Goal: Check status: Check status

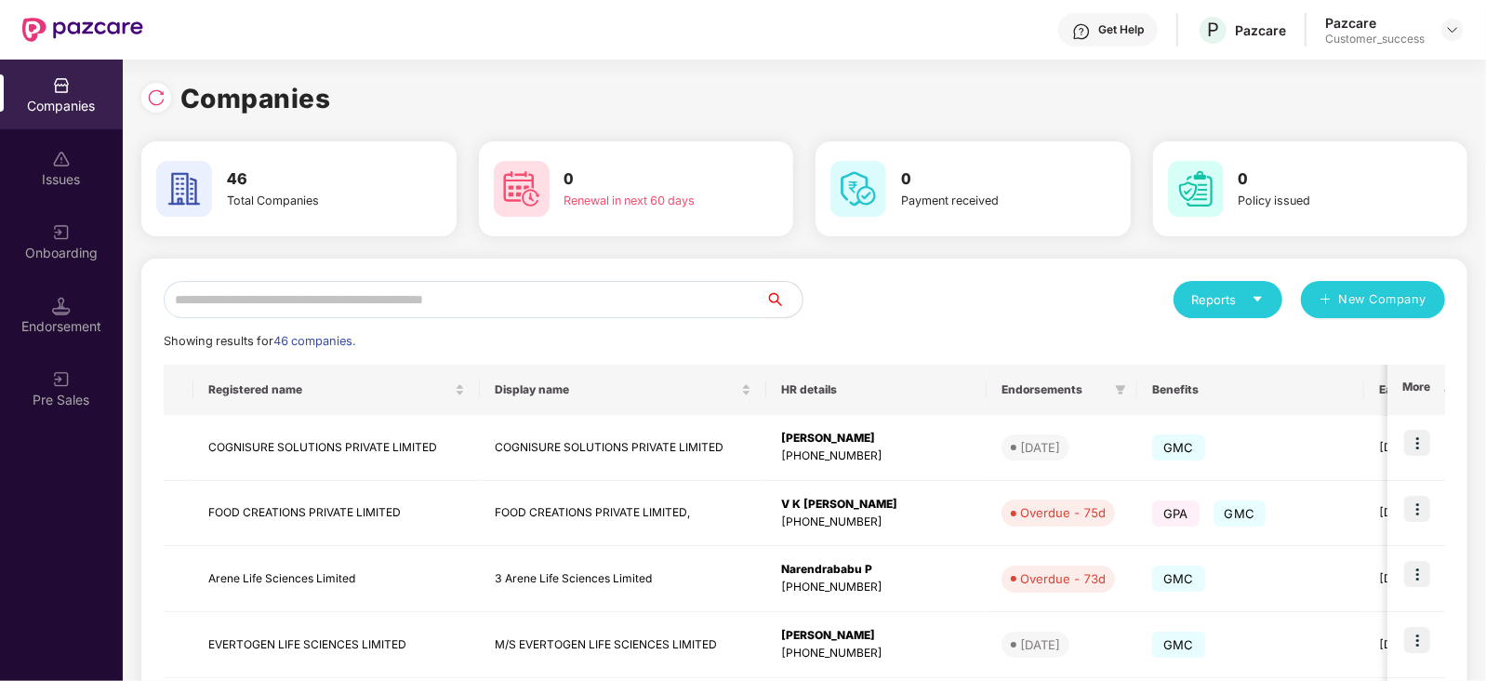
click at [294, 299] on input "text" at bounding box center [465, 299] width 602 height 37
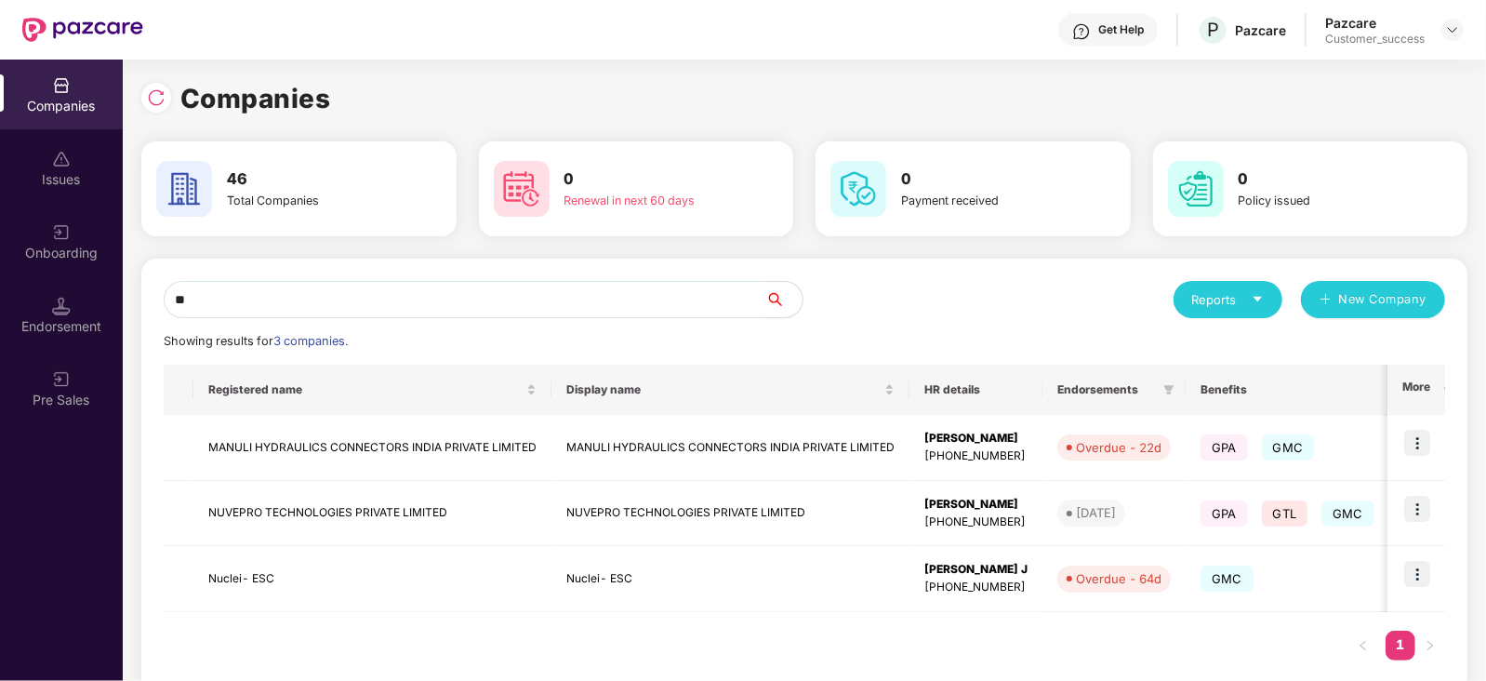
type input "**"
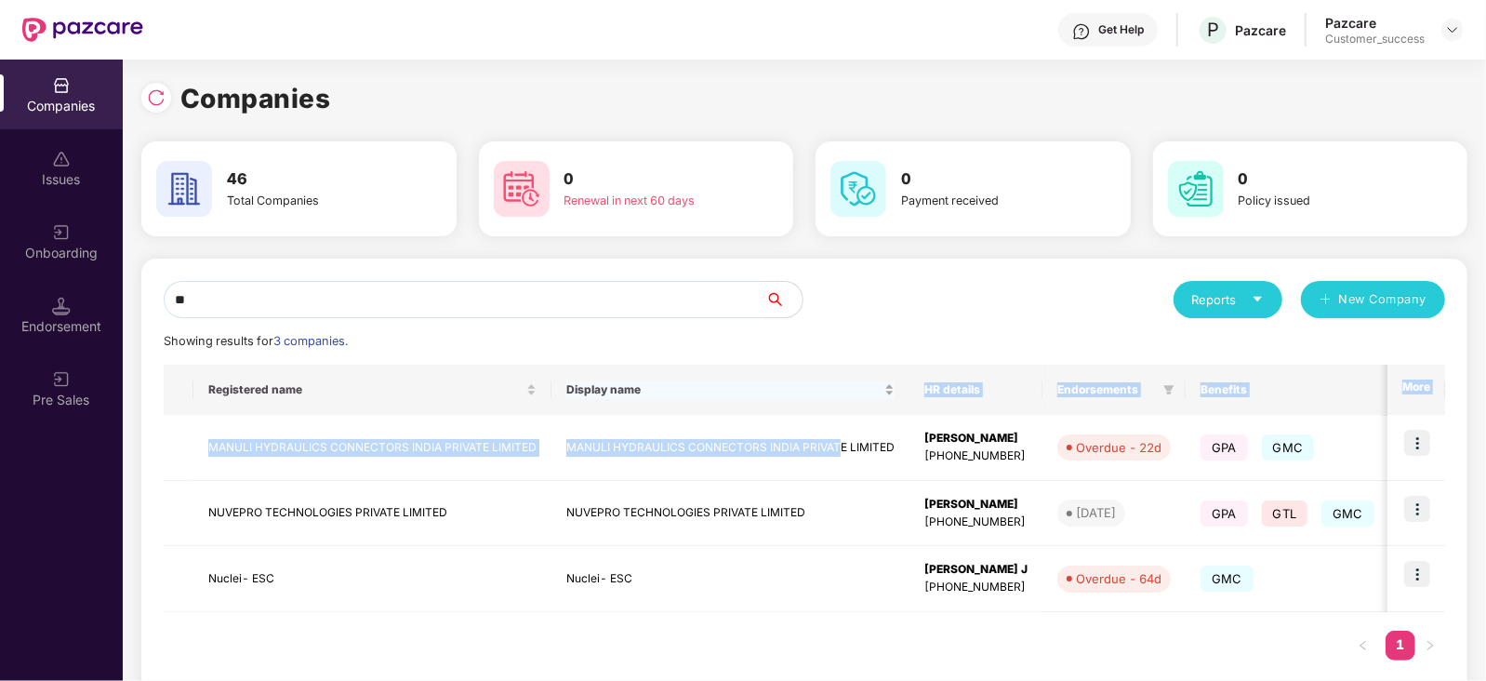
drag, startPoint x: 837, startPoint y: 444, endPoint x: 819, endPoint y: 405, distance: 42.9
click at [819, 405] on table "Registered name Display name HR details Endorsements Benefits Earliest Renewal …" at bounding box center [1136, 488] width 1944 height 247
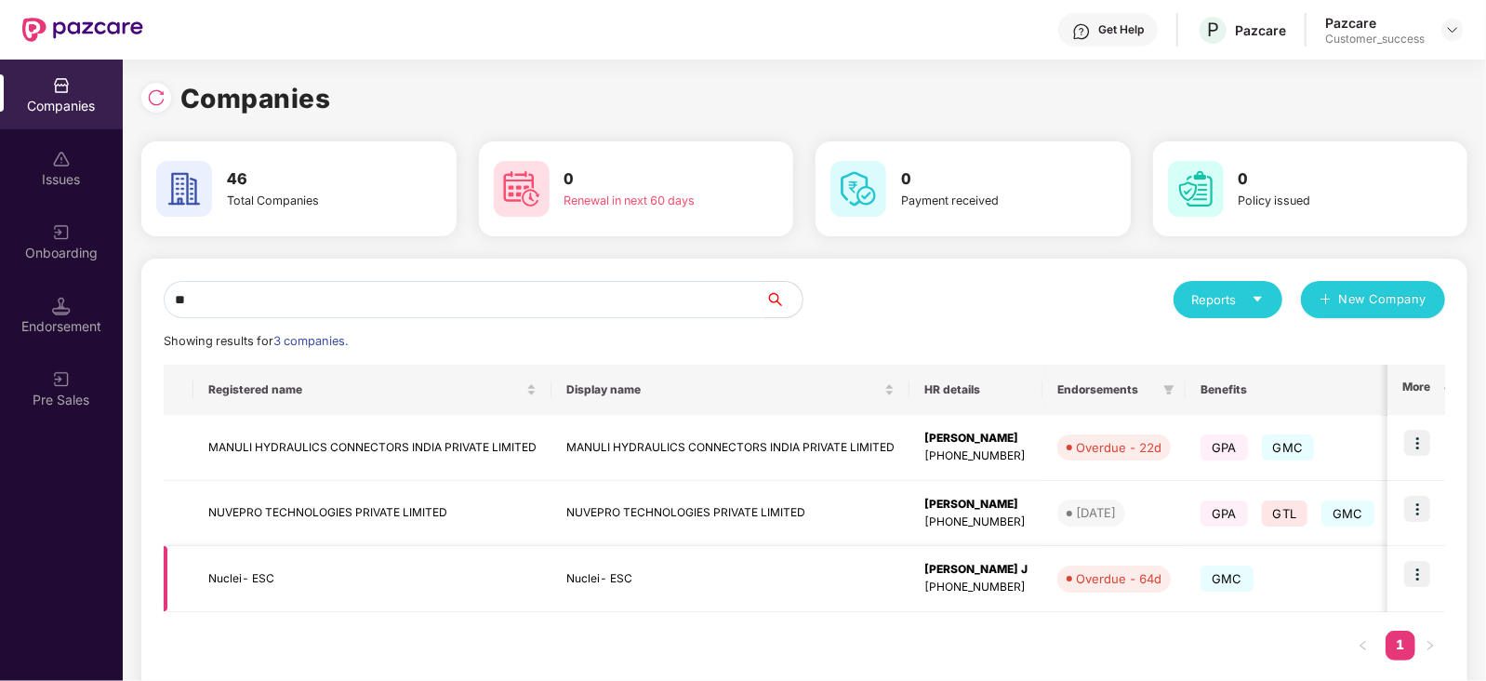
click at [743, 586] on td "Nuclei- ESC" at bounding box center [731, 579] width 358 height 66
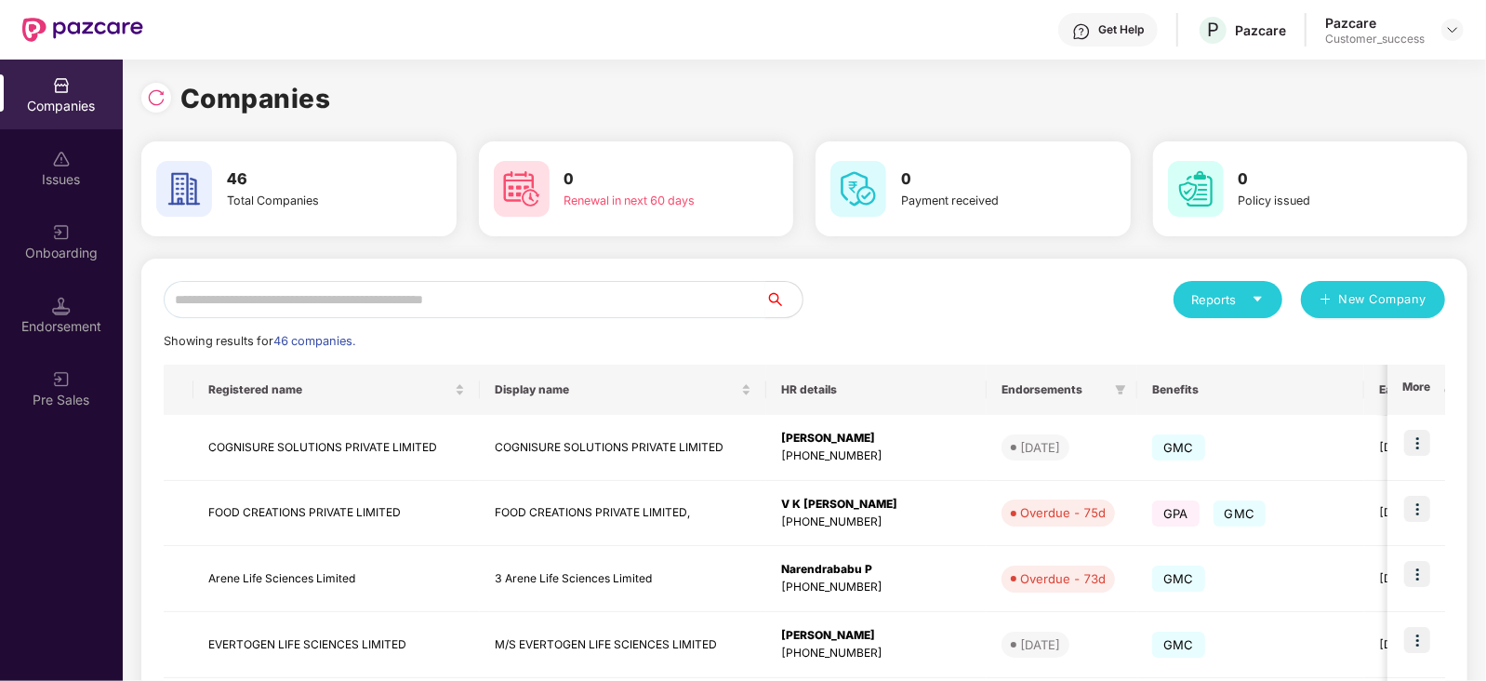
click at [326, 290] on input "text" at bounding box center [465, 299] width 602 height 37
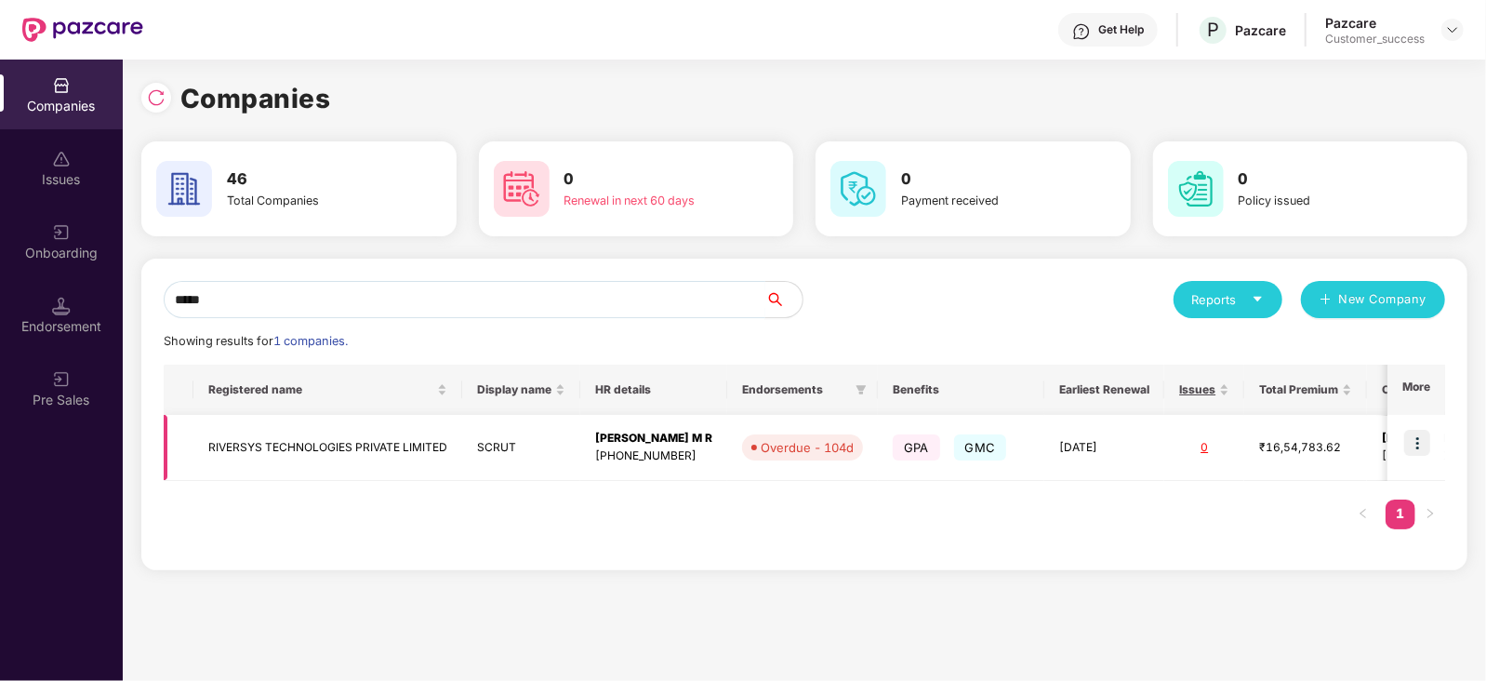
type input "*****"
click at [1426, 444] on img at bounding box center [1417, 443] width 26 height 26
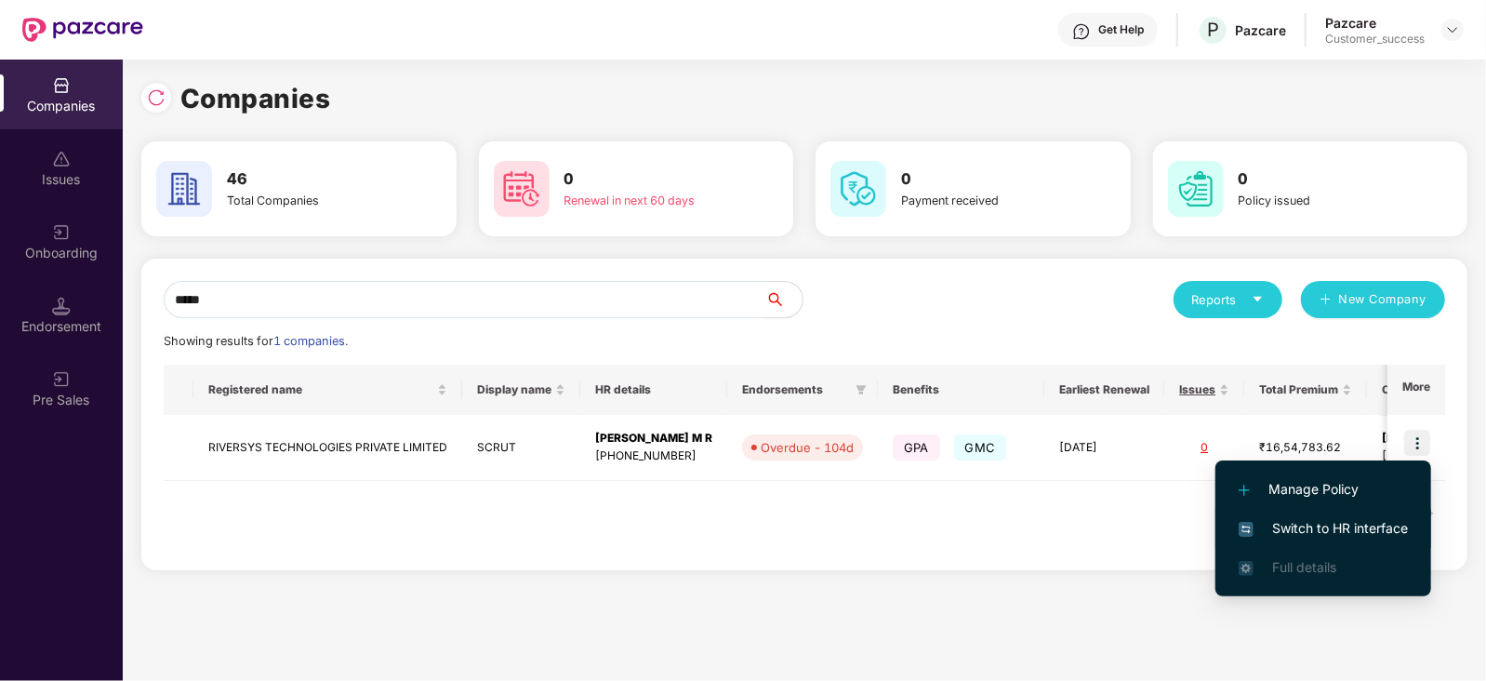
click at [1334, 518] on span "Switch to HR interface" at bounding box center [1323, 528] width 169 height 20
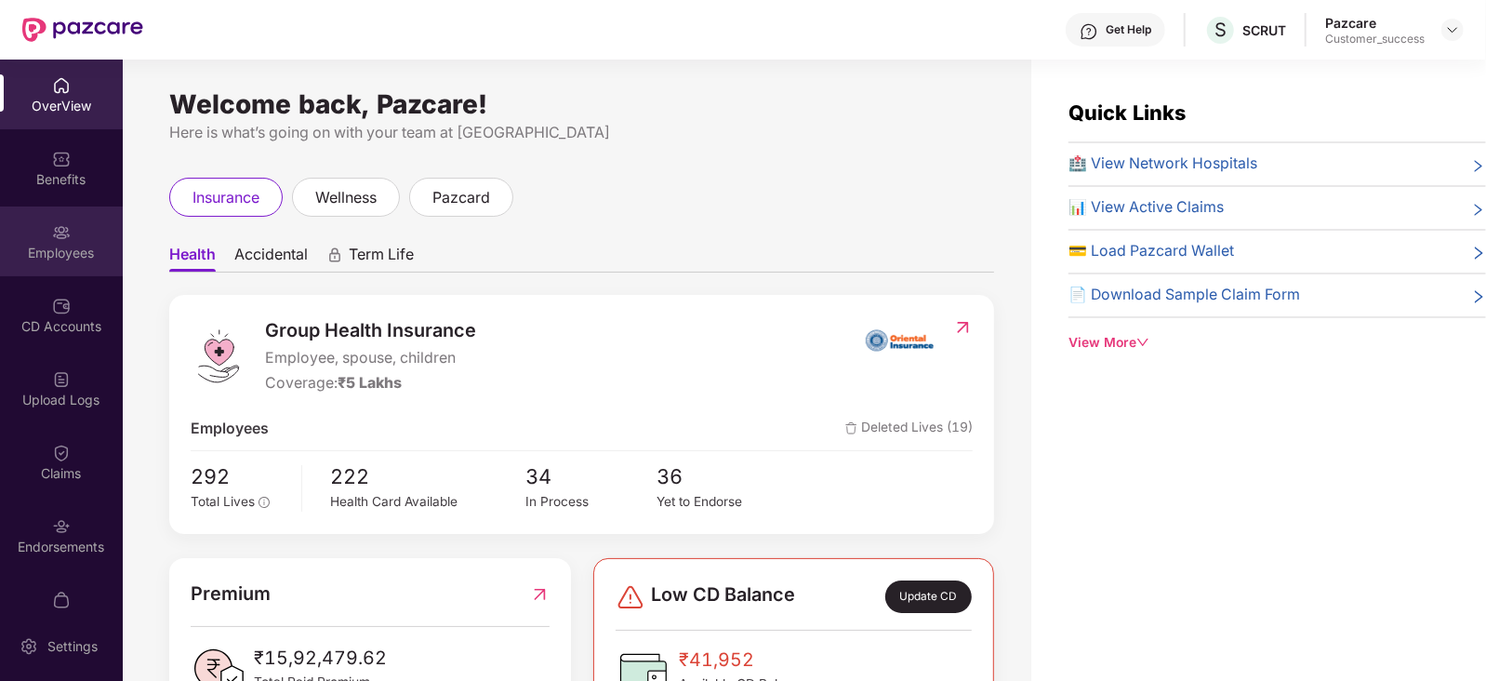
click at [59, 245] on div "Employees" at bounding box center [61, 253] width 123 height 19
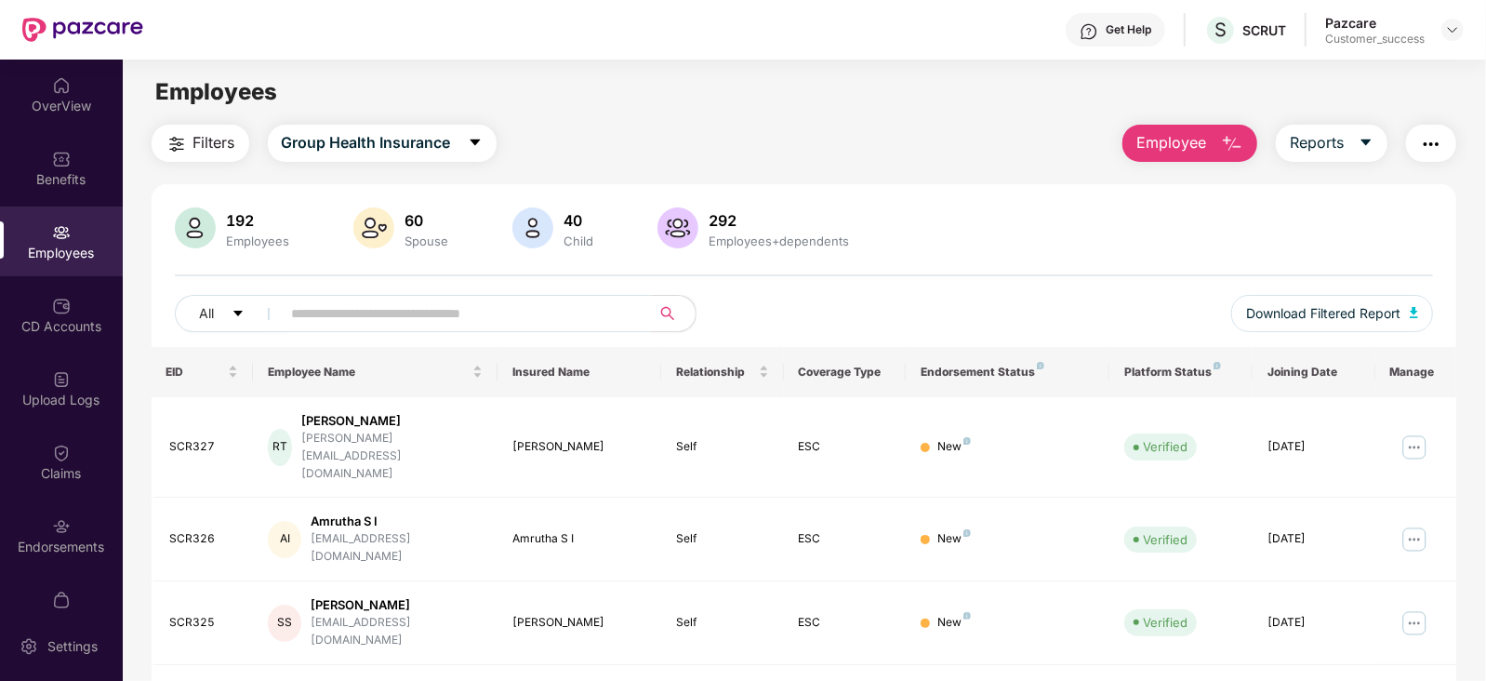
click at [335, 327] on span at bounding box center [460, 313] width 381 height 37
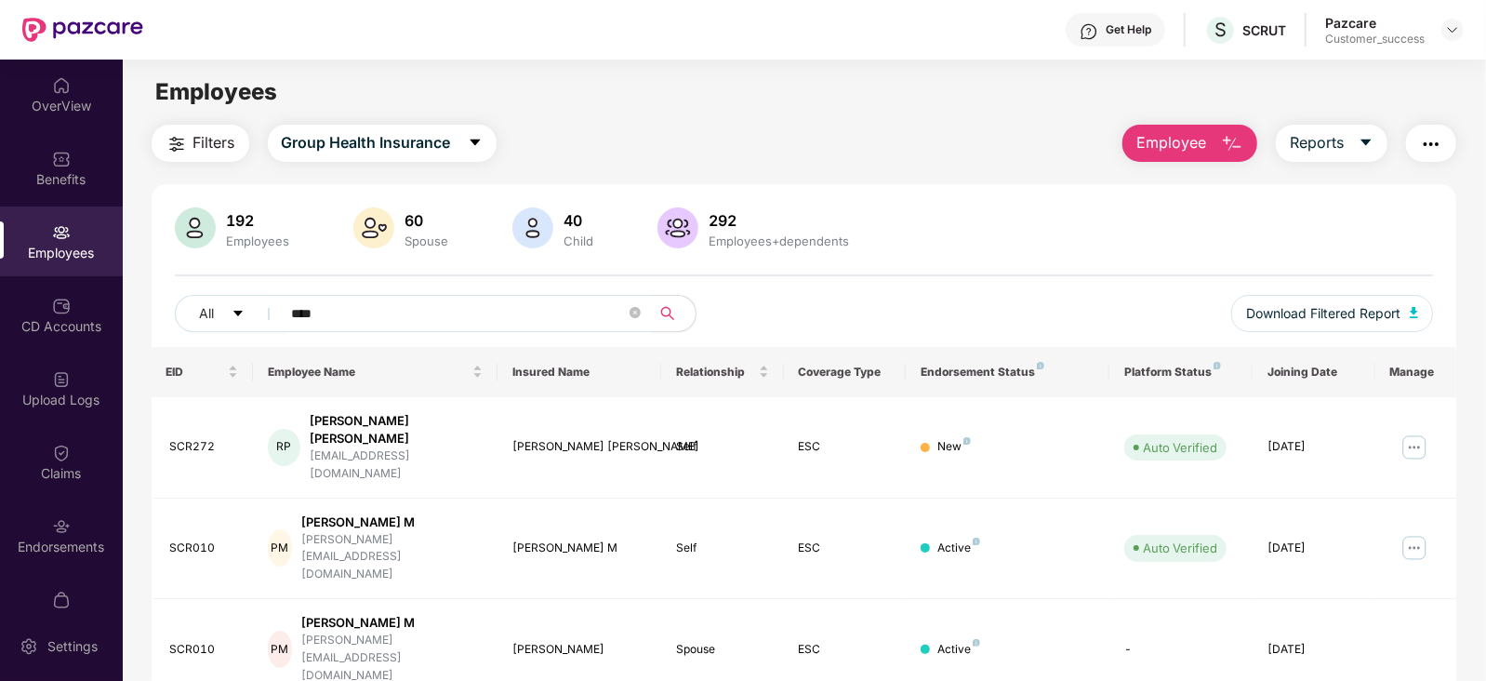
type input "****"
click at [1417, 533] on img at bounding box center [1415, 548] width 30 height 30
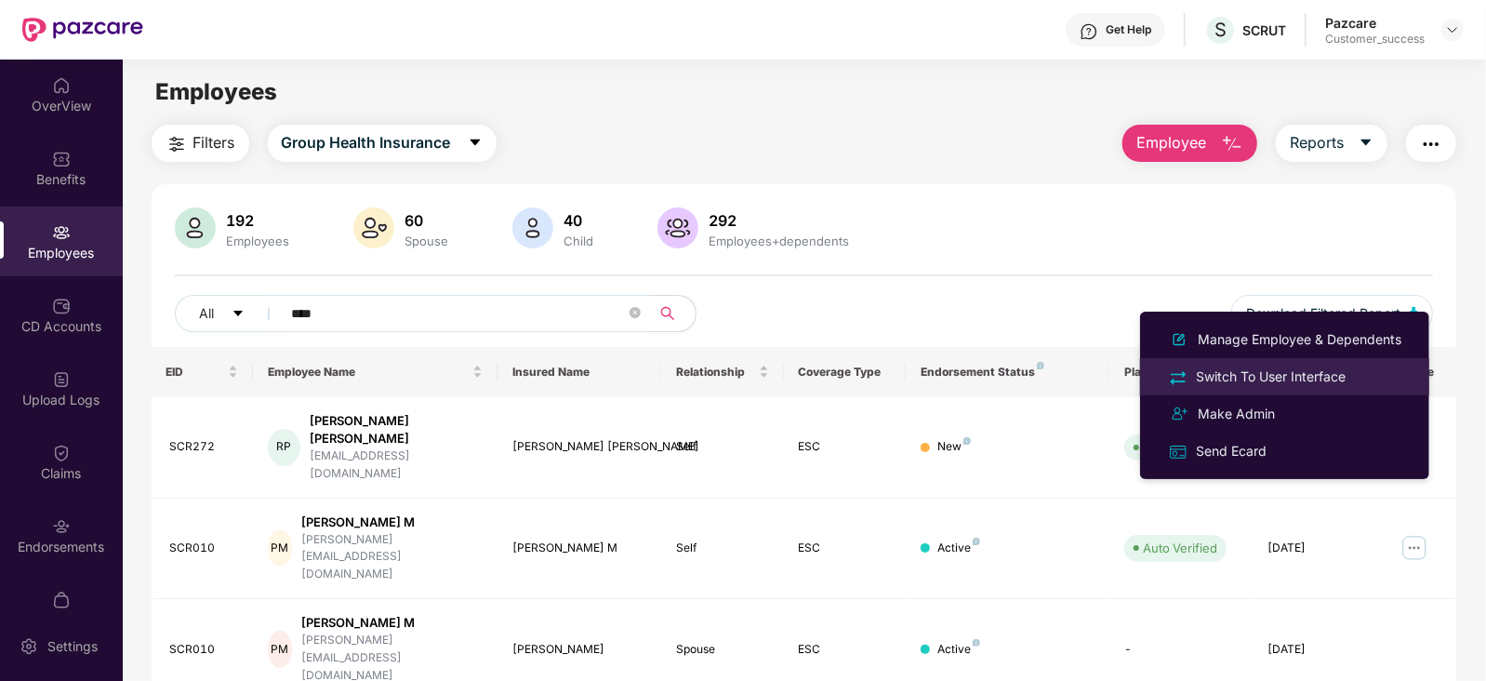
click at [1265, 371] on div "Switch To User Interface" at bounding box center [1270, 376] width 157 height 20
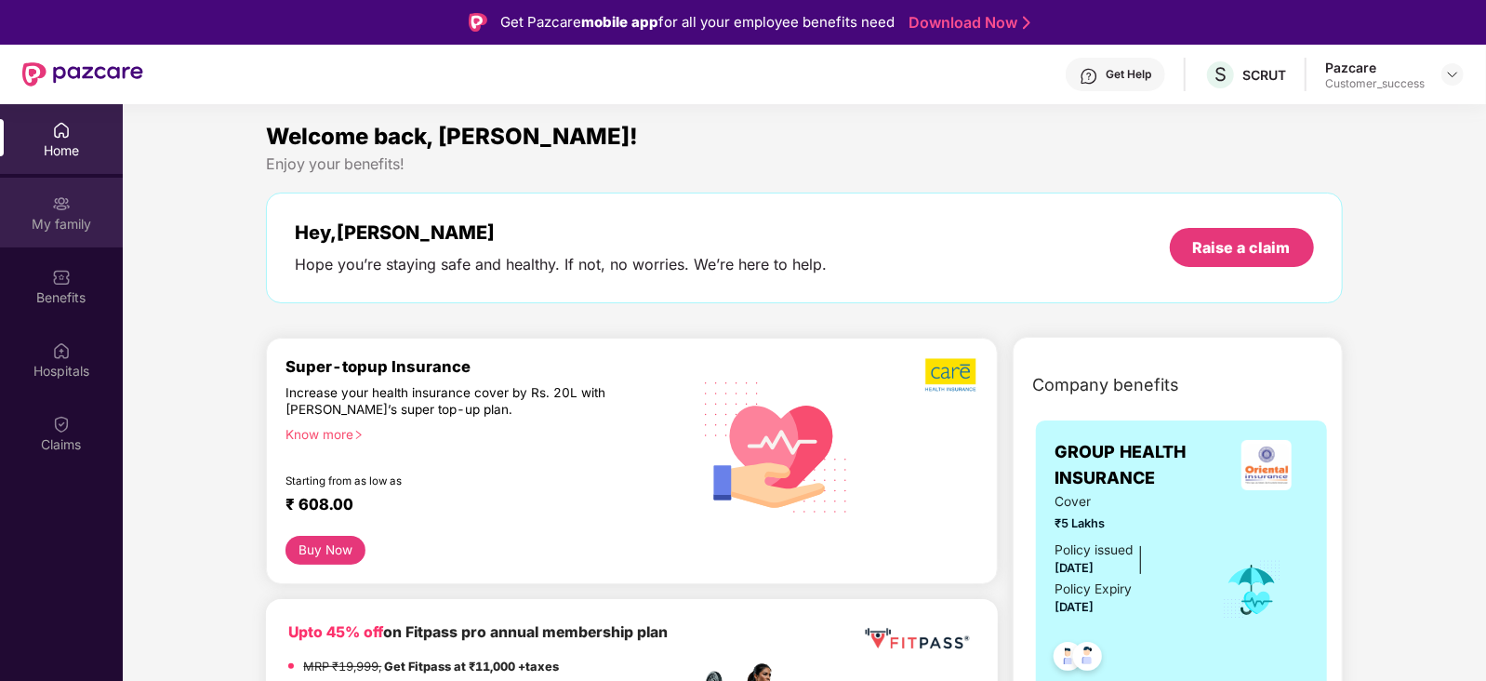
click at [71, 208] on div "My family" at bounding box center [61, 213] width 123 height 70
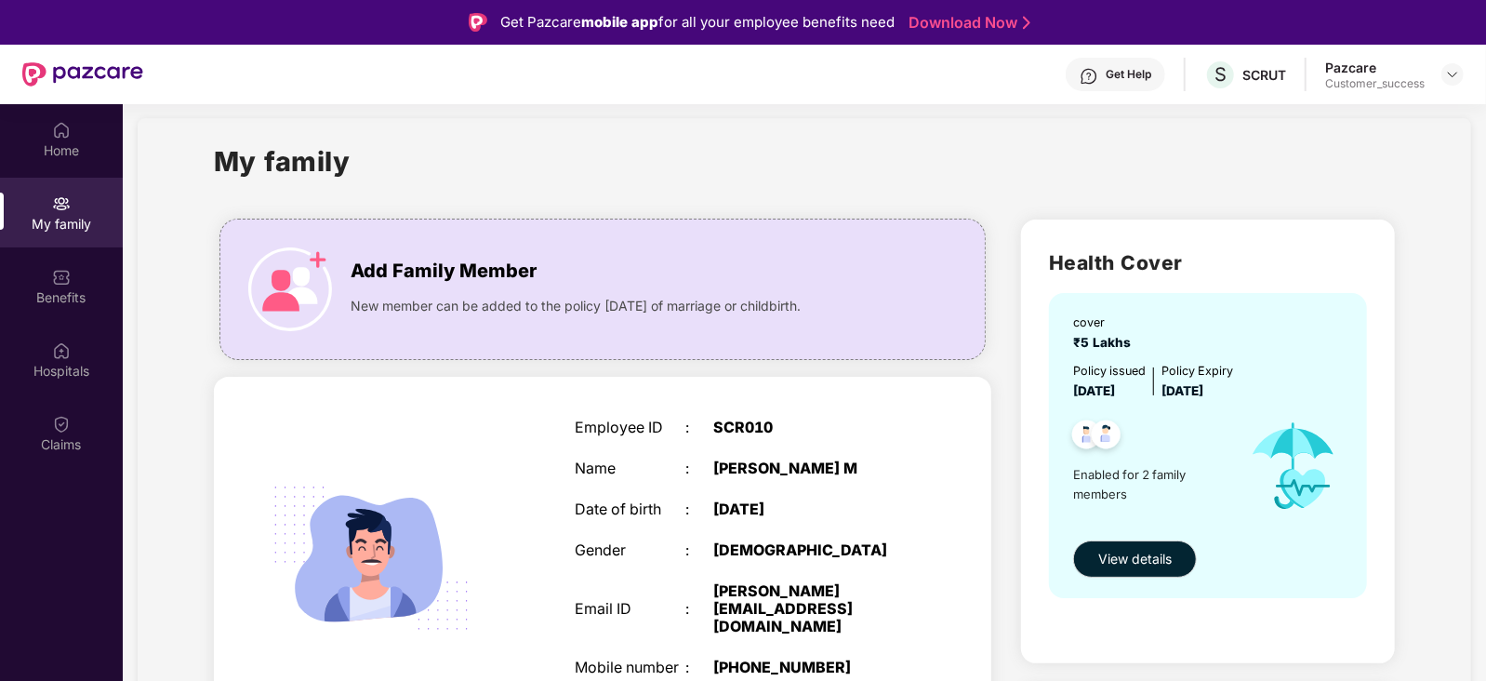
scroll to position [15, 0]
click at [500, 290] on div "New member can be added to the policy within 30 days of marriage or childbirth." at bounding box center [617, 302] width 532 height 30
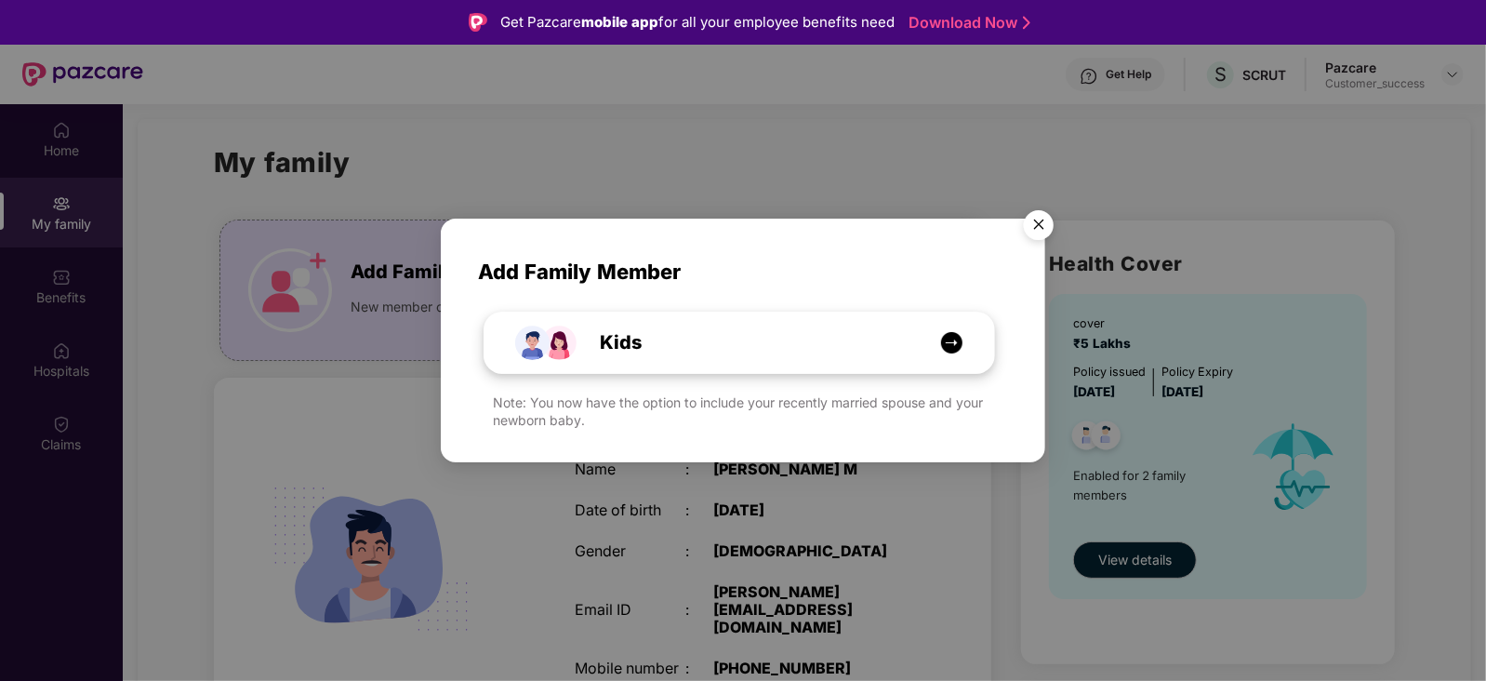
click at [956, 341] on img at bounding box center [951, 342] width 23 height 23
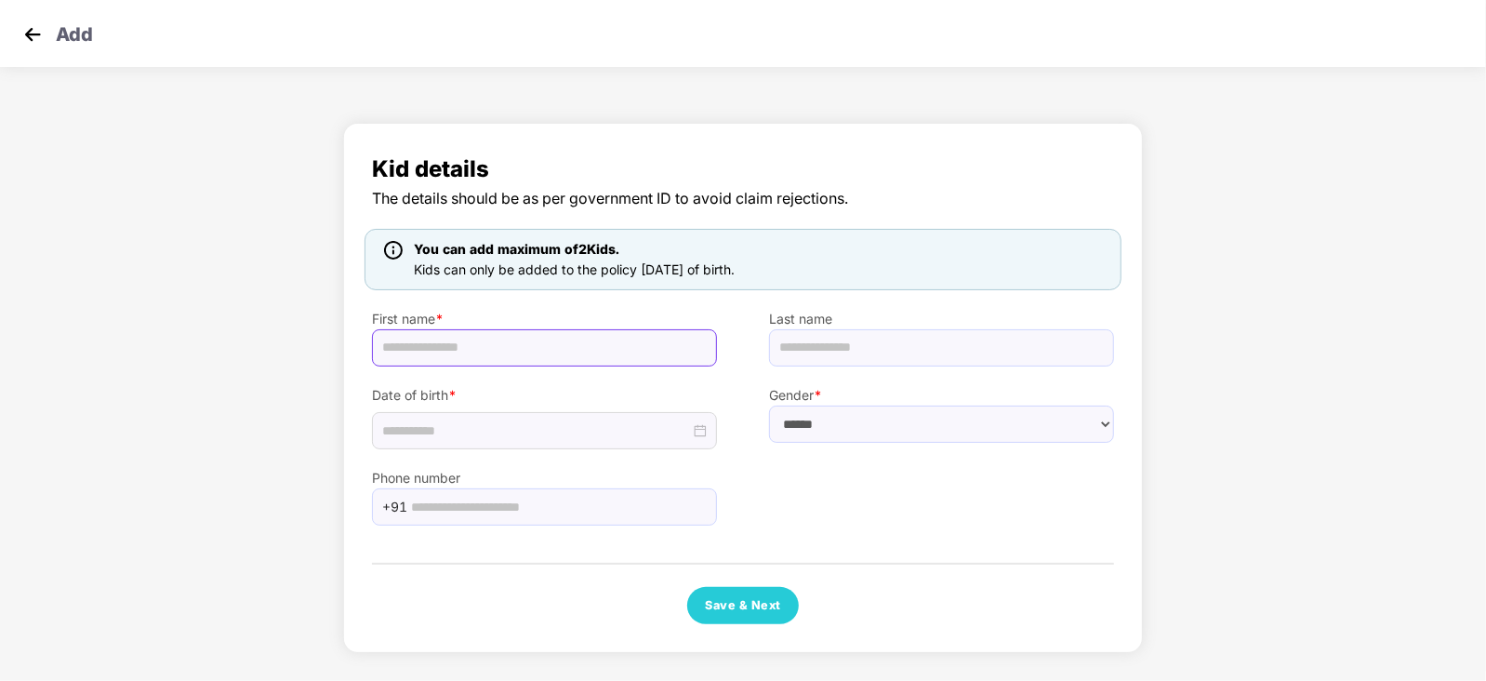
click at [554, 347] on input "text" at bounding box center [544, 347] width 345 height 37
click at [38, 30] on img at bounding box center [33, 34] width 28 height 28
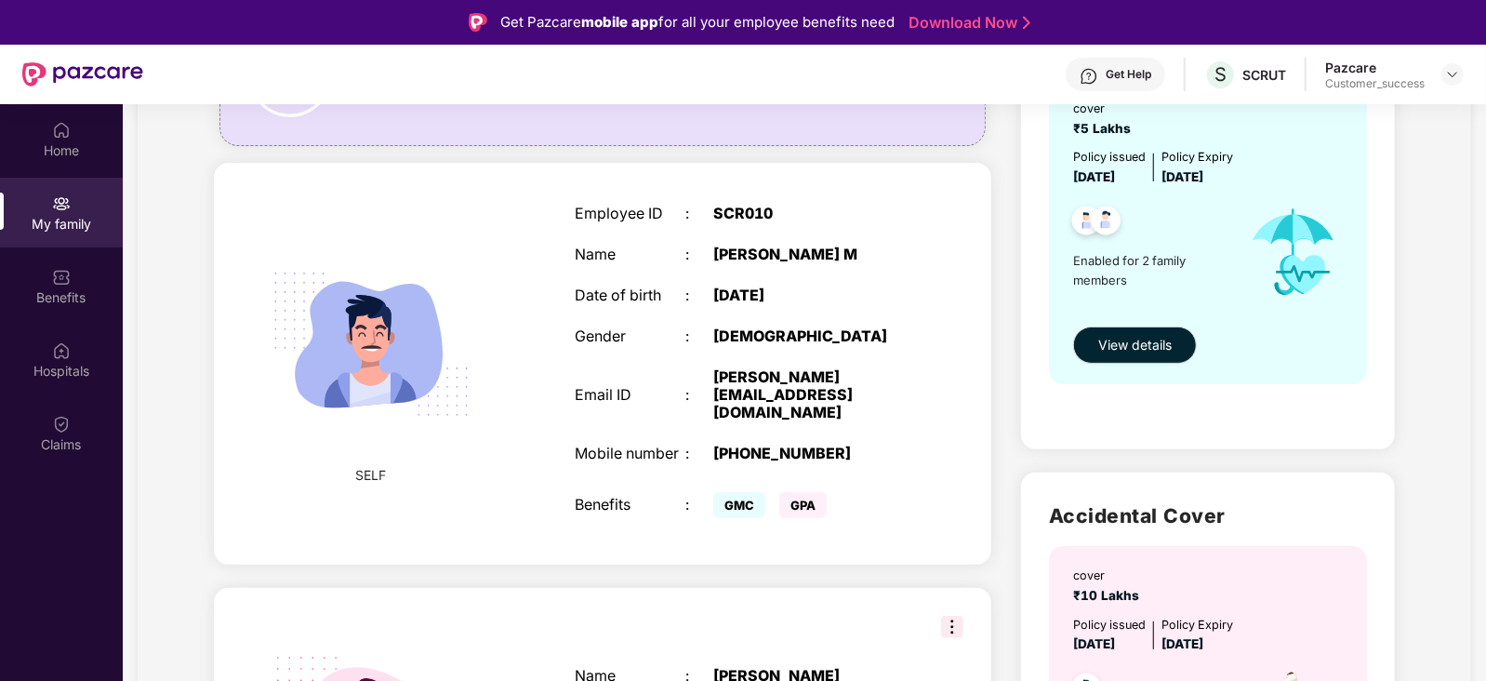
scroll to position [436, 0]
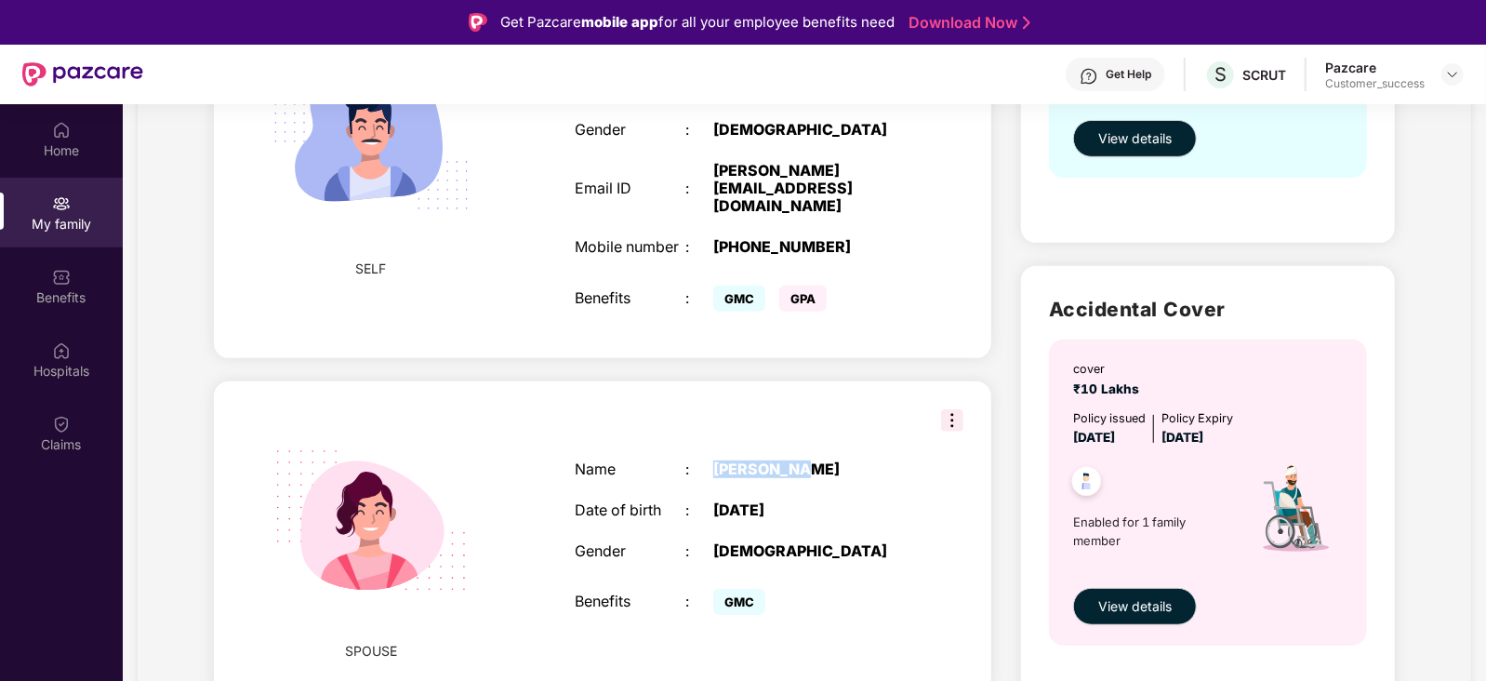
drag, startPoint x: 813, startPoint y: 452, endPoint x: 714, endPoint y: 455, distance: 98.6
click at [714, 460] on div "Name : Indra Kala" at bounding box center [741, 469] width 333 height 18
copy div "Indra Kala"
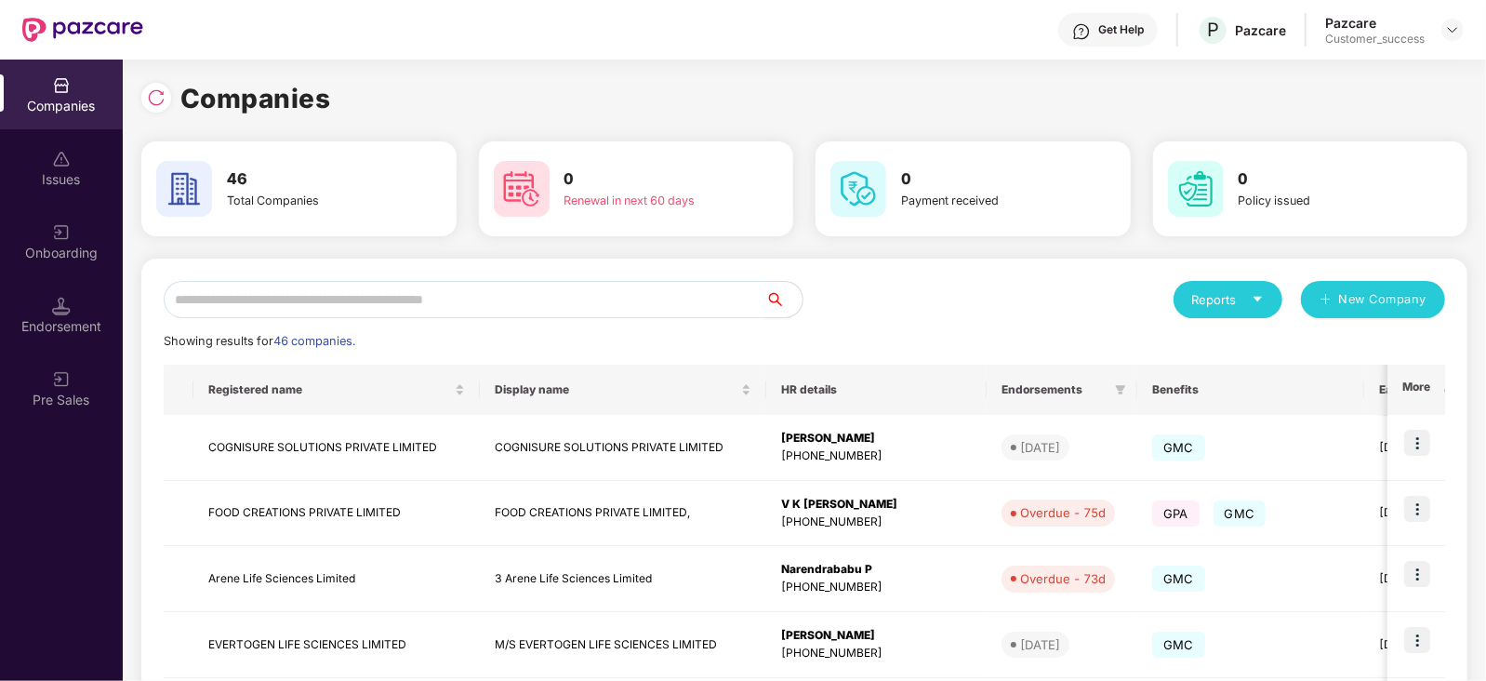
click at [293, 290] on input "text" at bounding box center [465, 299] width 602 height 37
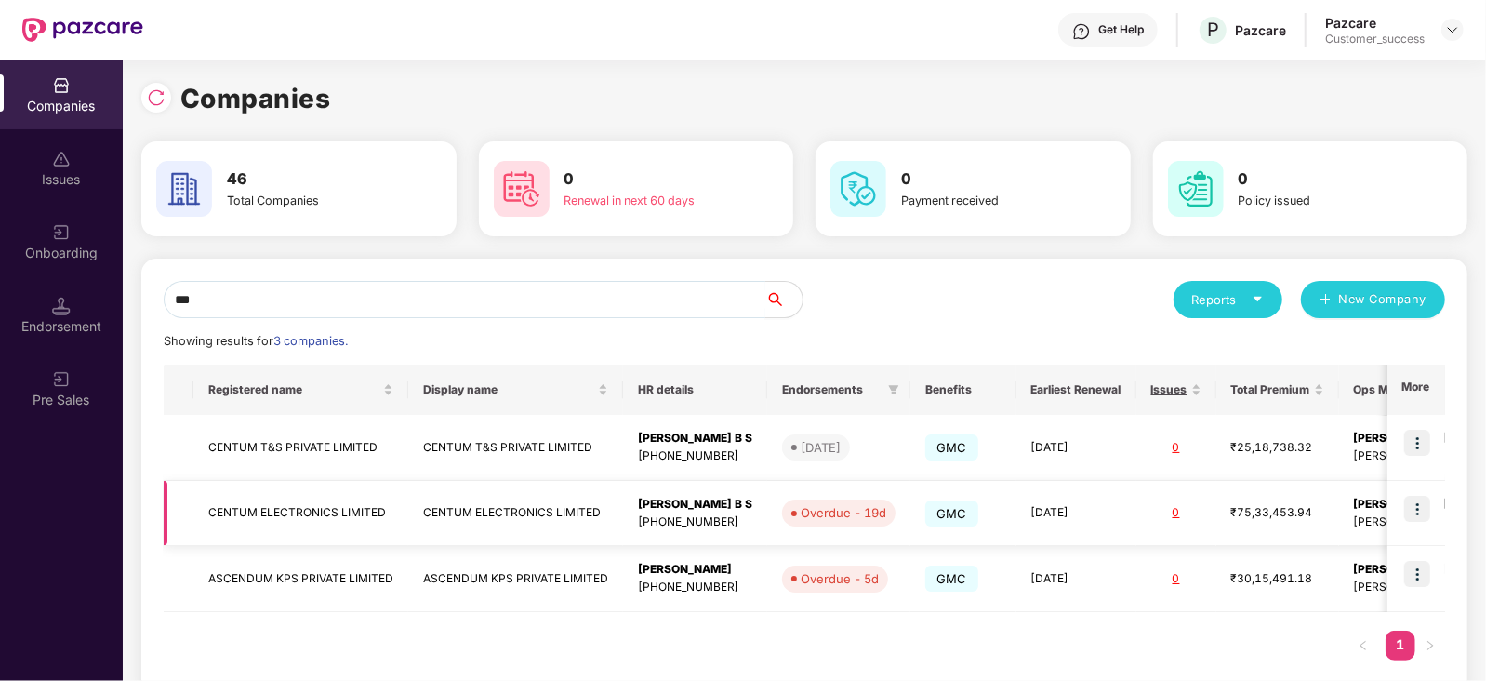
type input "***"
click at [1423, 504] on img at bounding box center [1417, 509] width 26 height 26
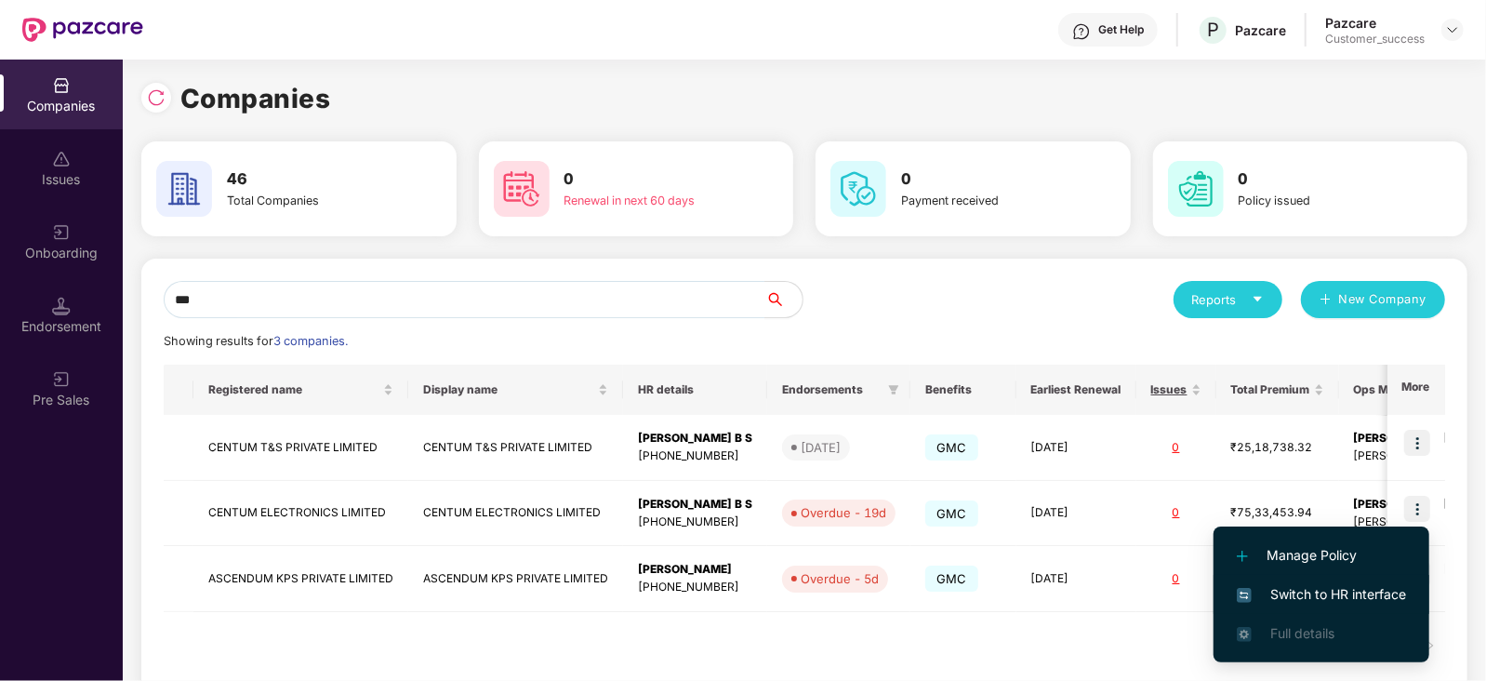
click at [1336, 597] on span "Switch to HR interface" at bounding box center [1321, 594] width 169 height 20
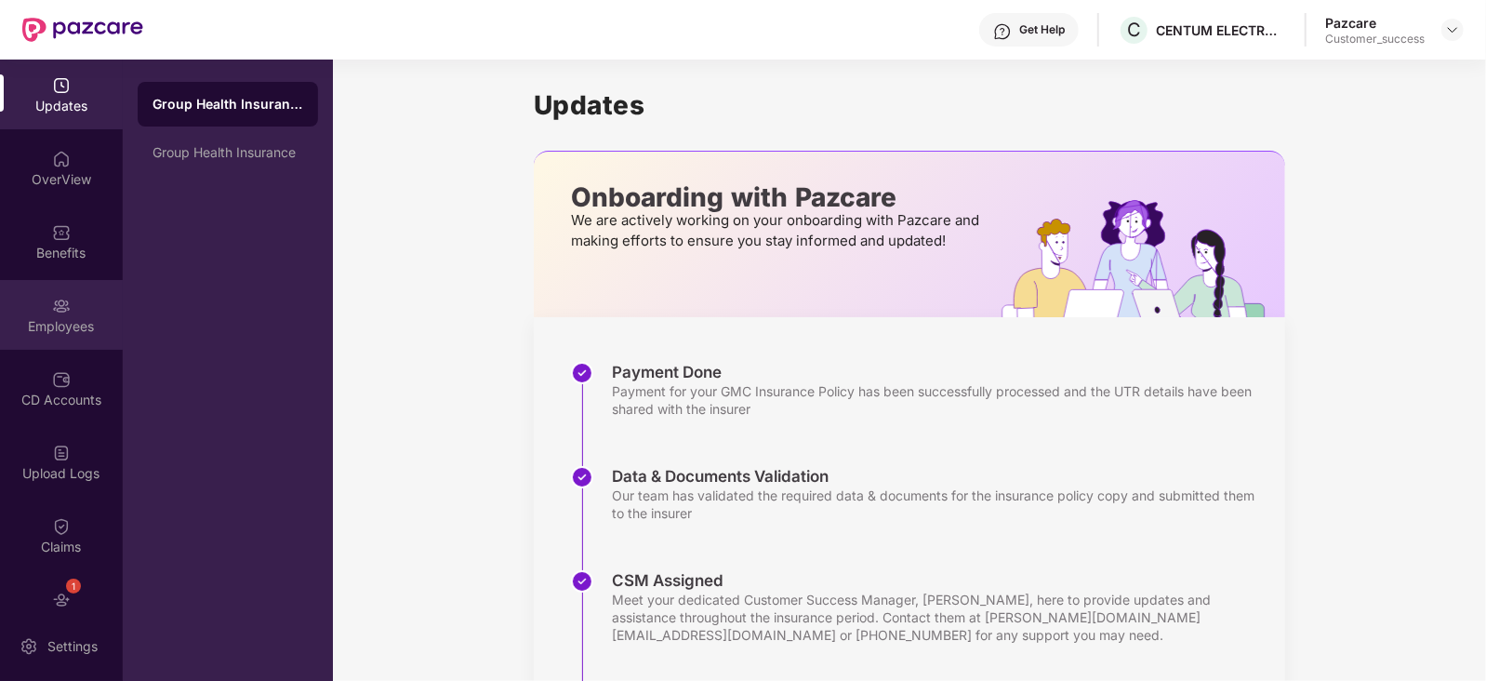
click at [55, 326] on div "Employees" at bounding box center [61, 326] width 123 height 19
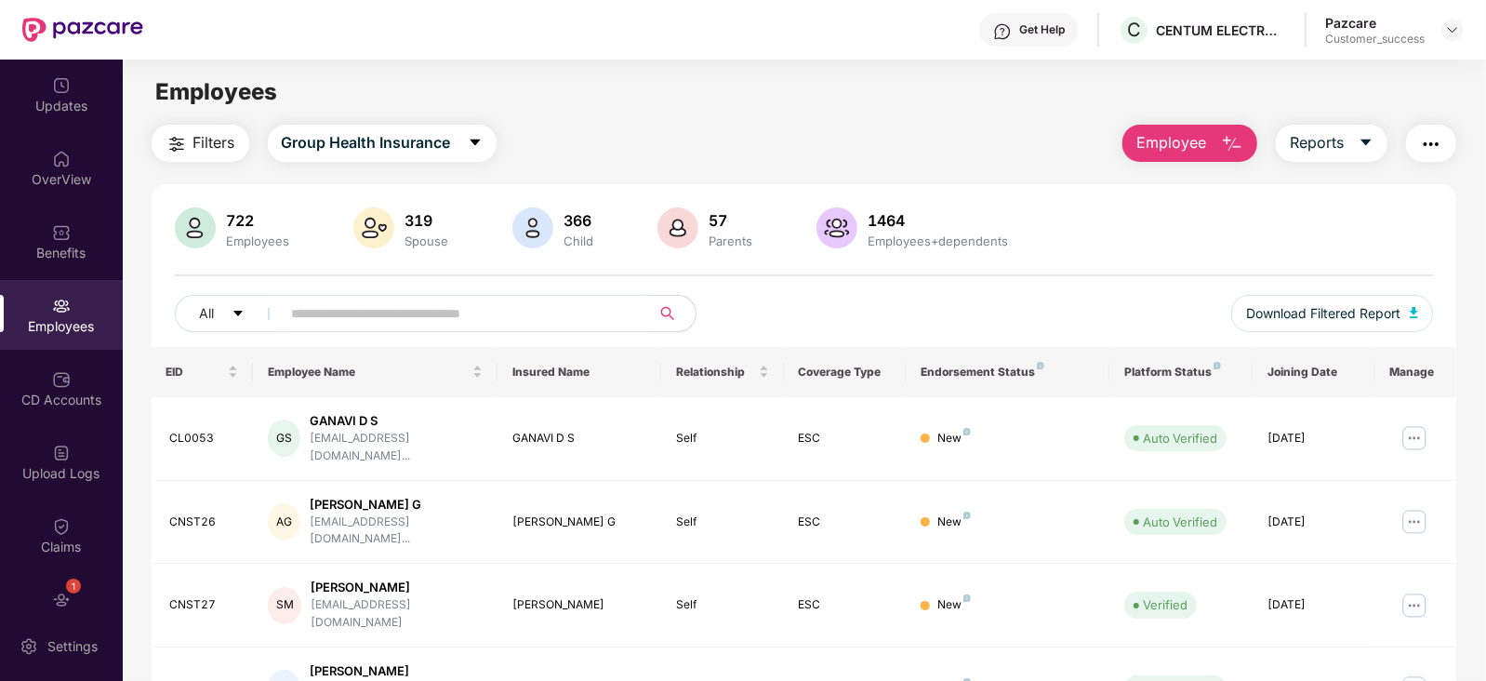
click at [400, 318] on input "text" at bounding box center [459, 313] width 334 height 28
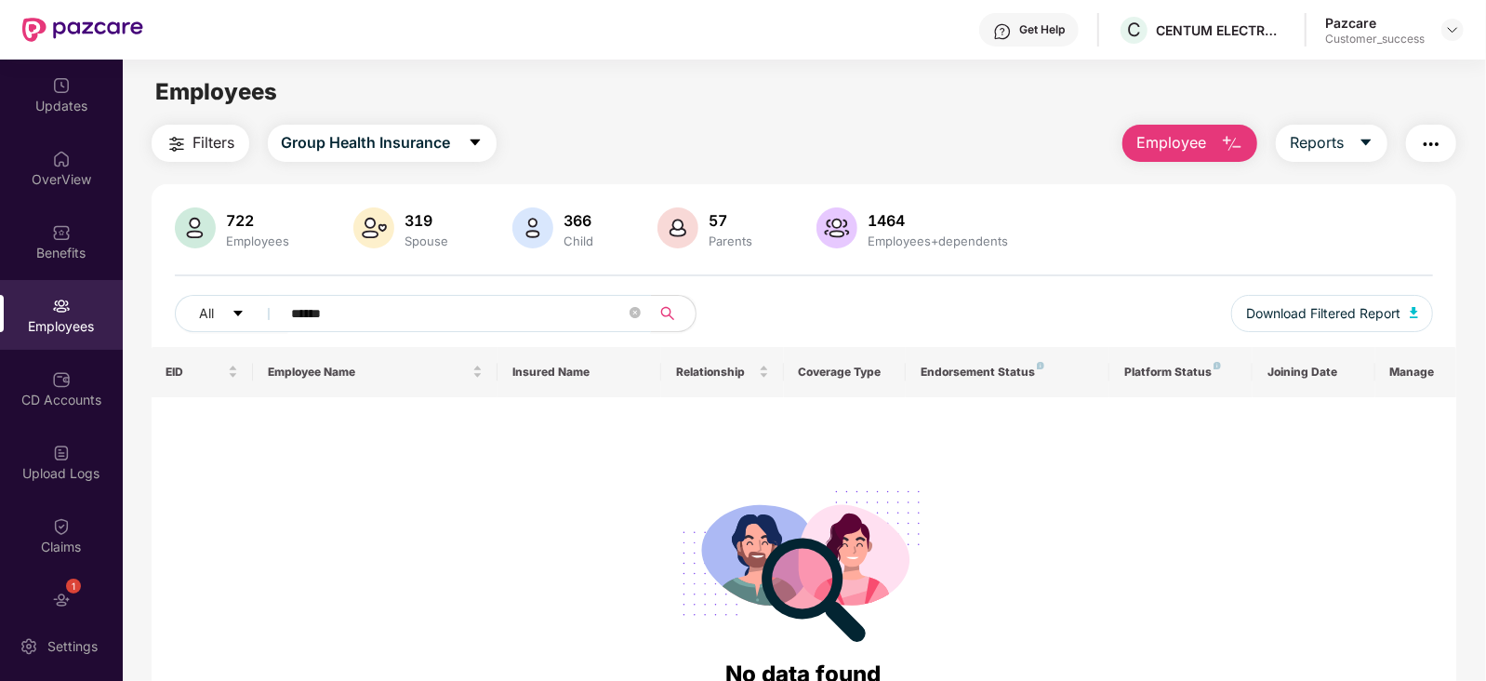
click at [317, 309] on input "******" at bounding box center [459, 313] width 334 height 28
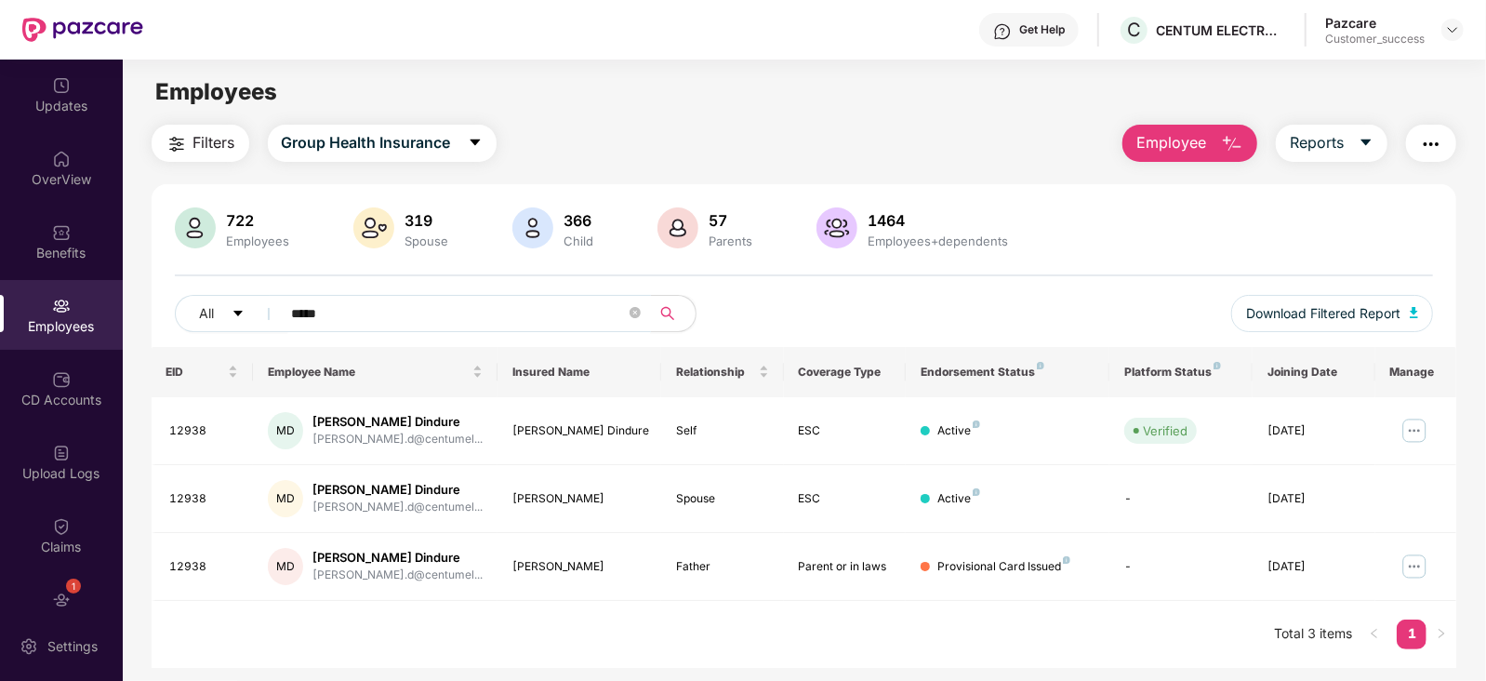
type input "*****"
click at [420, 292] on div "722 Employees 319 Spouse 366 Child 57 Parents 1464 Employees+dependents All ***…" at bounding box center [805, 277] width 1306 height 140
click at [326, 313] on input "*****" at bounding box center [459, 313] width 334 height 28
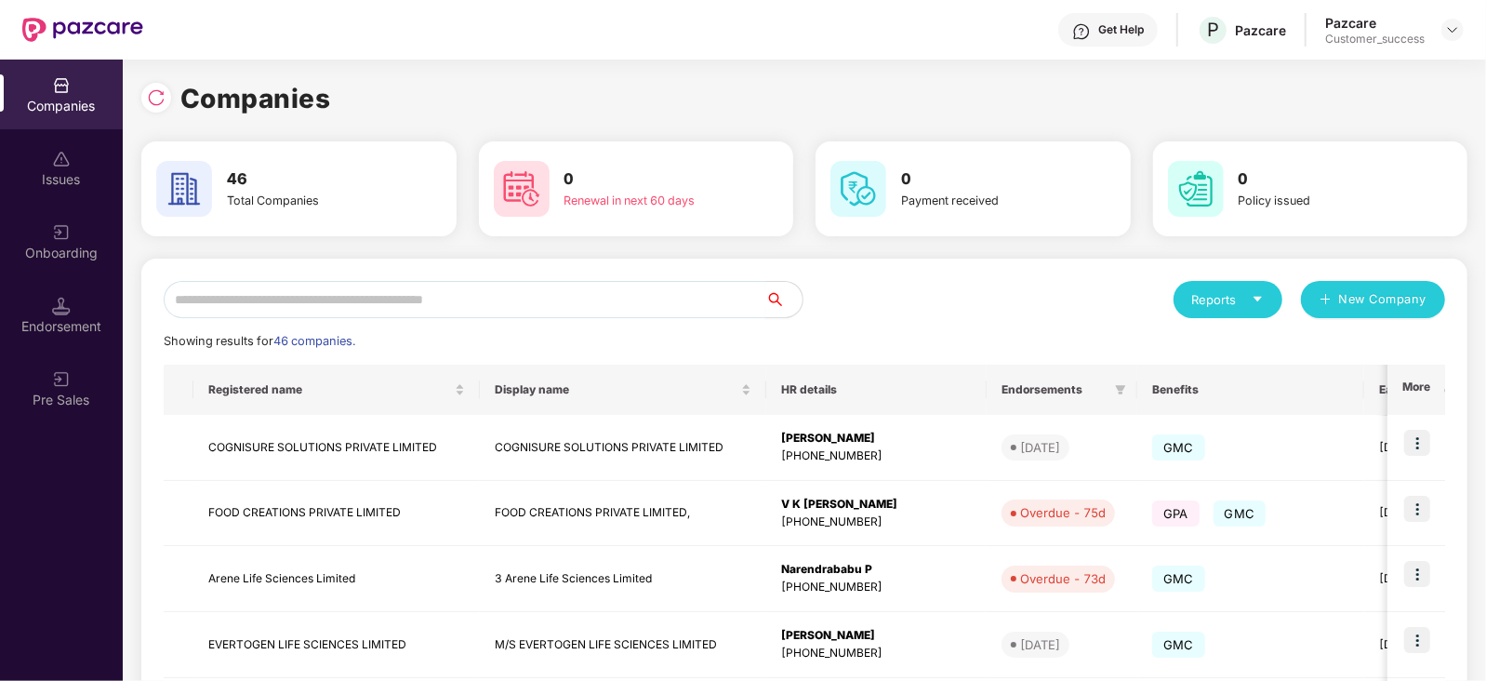
click at [335, 306] on input "text" at bounding box center [465, 299] width 602 height 37
click at [380, 301] on input "text" at bounding box center [465, 299] width 602 height 37
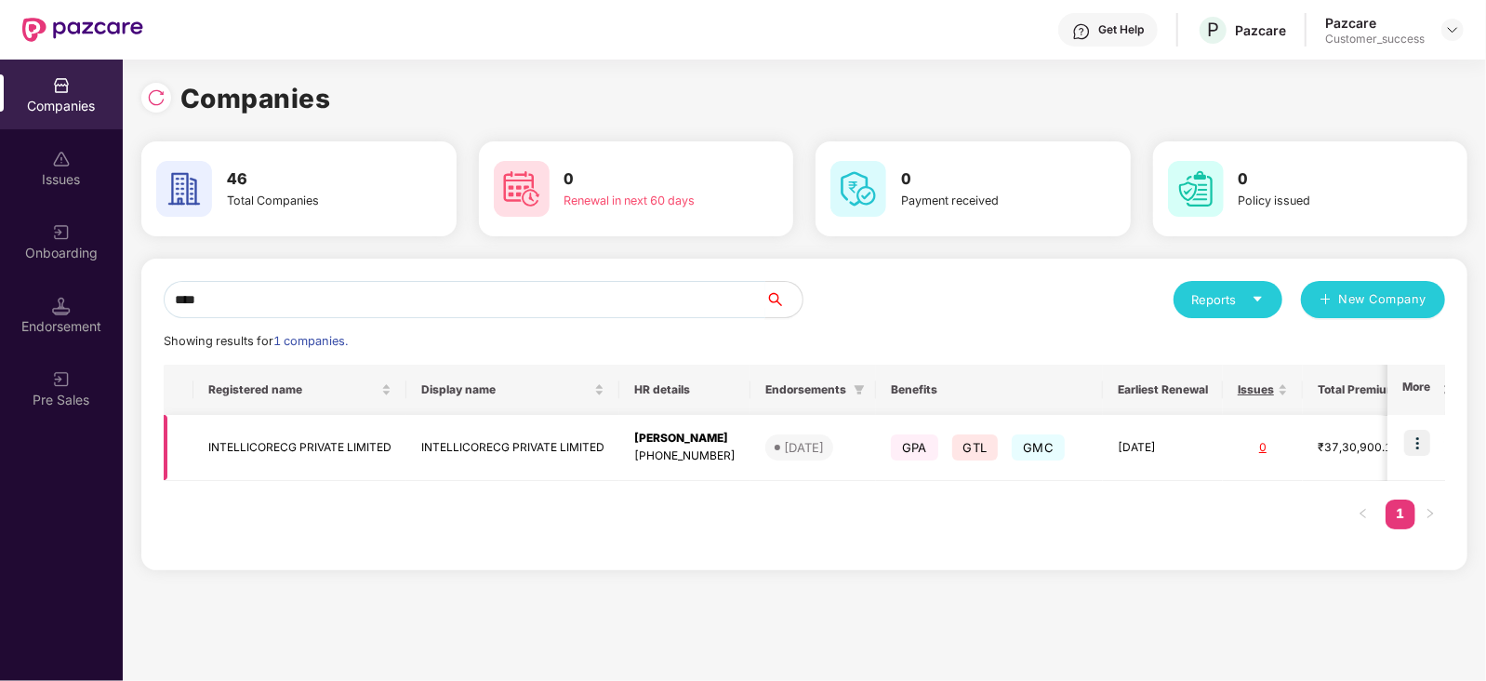
type input "****"
click at [1423, 444] on img at bounding box center [1417, 443] width 26 height 26
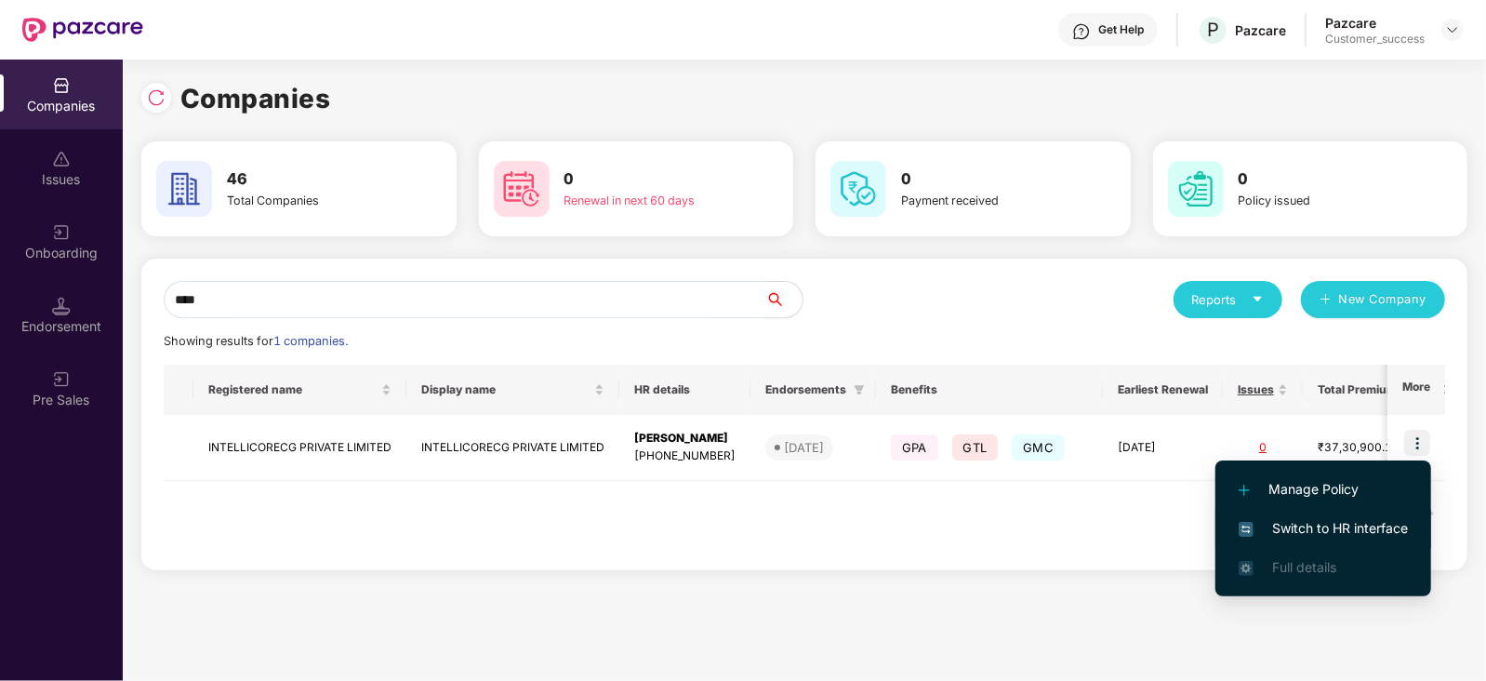
click at [1376, 525] on span "Switch to HR interface" at bounding box center [1323, 528] width 169 height 20
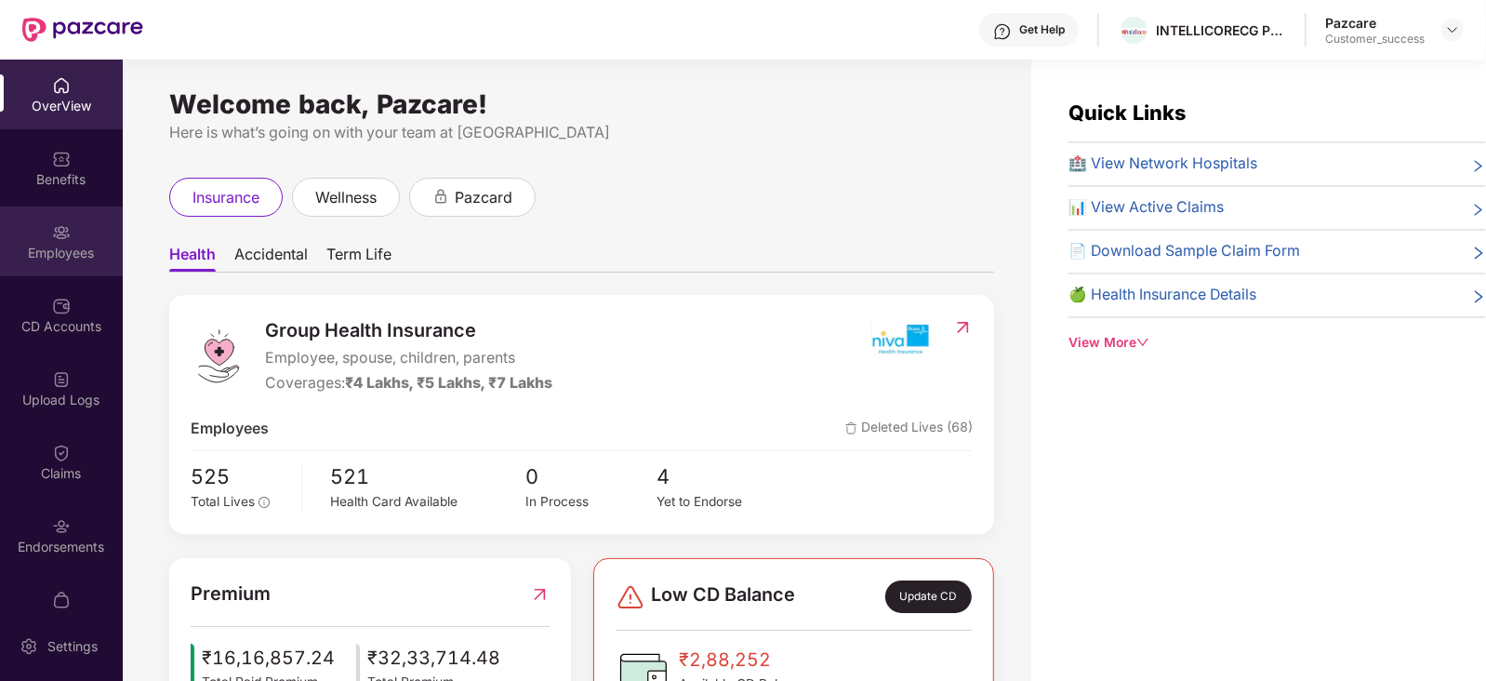
click at [68, 241] on div "Employees" at bounding box center [61, 241] width 123 height 70
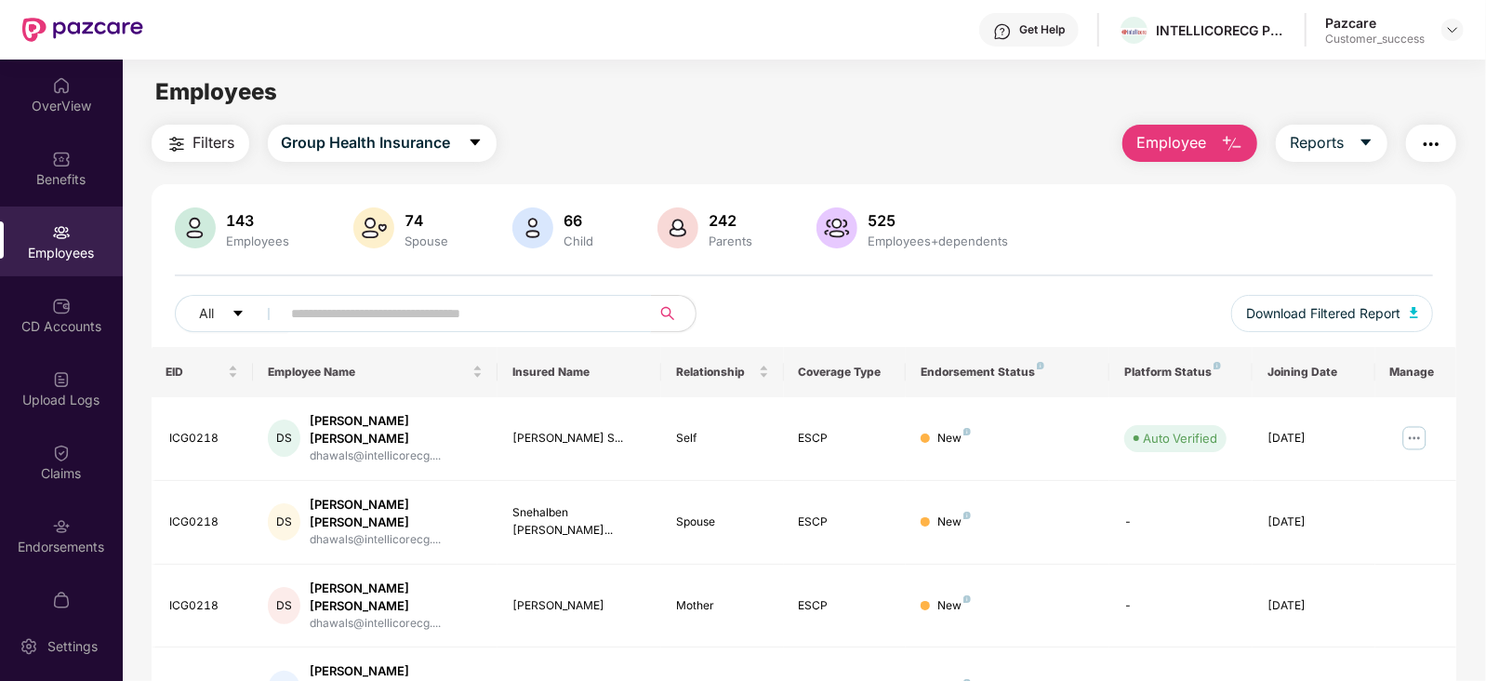
click at [358, 302] on input "text" at bounding box center [459, 313] width 334 height 28
paste input "*******"
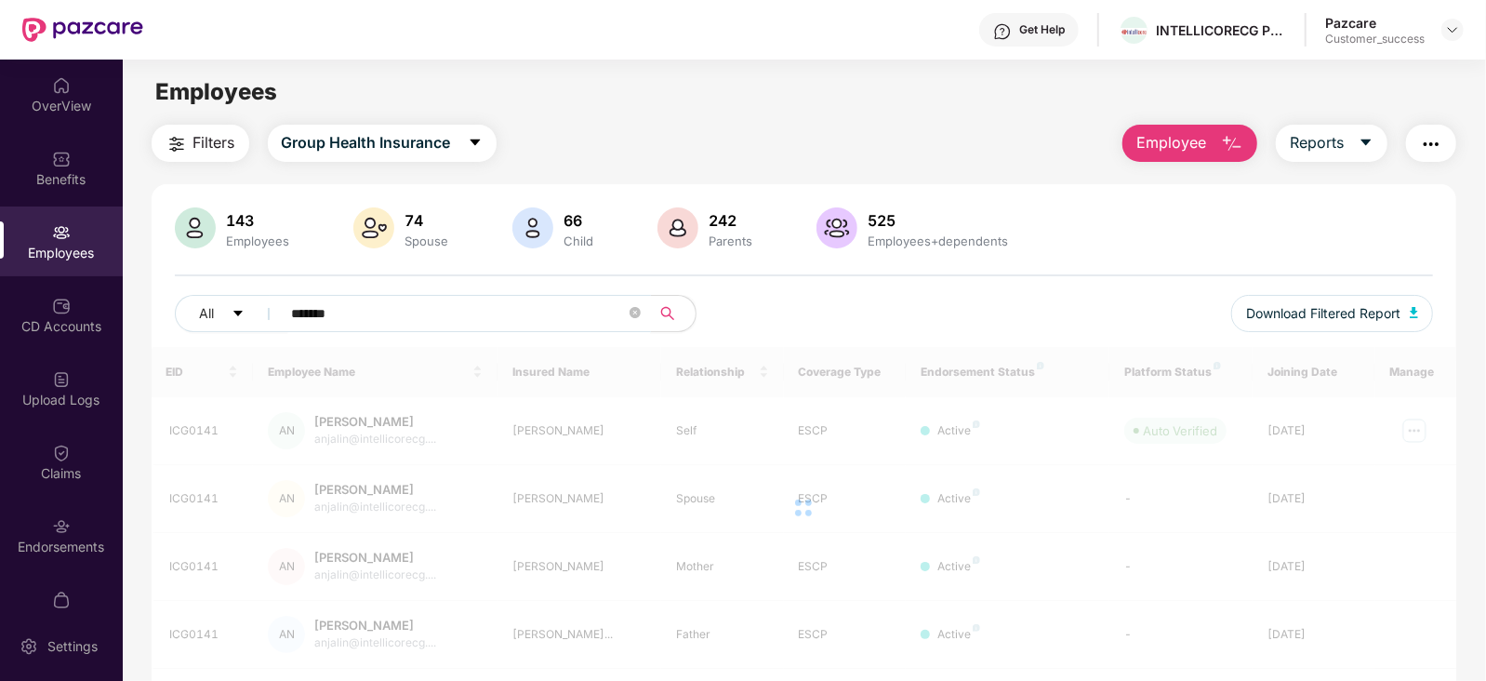
type input "*******"
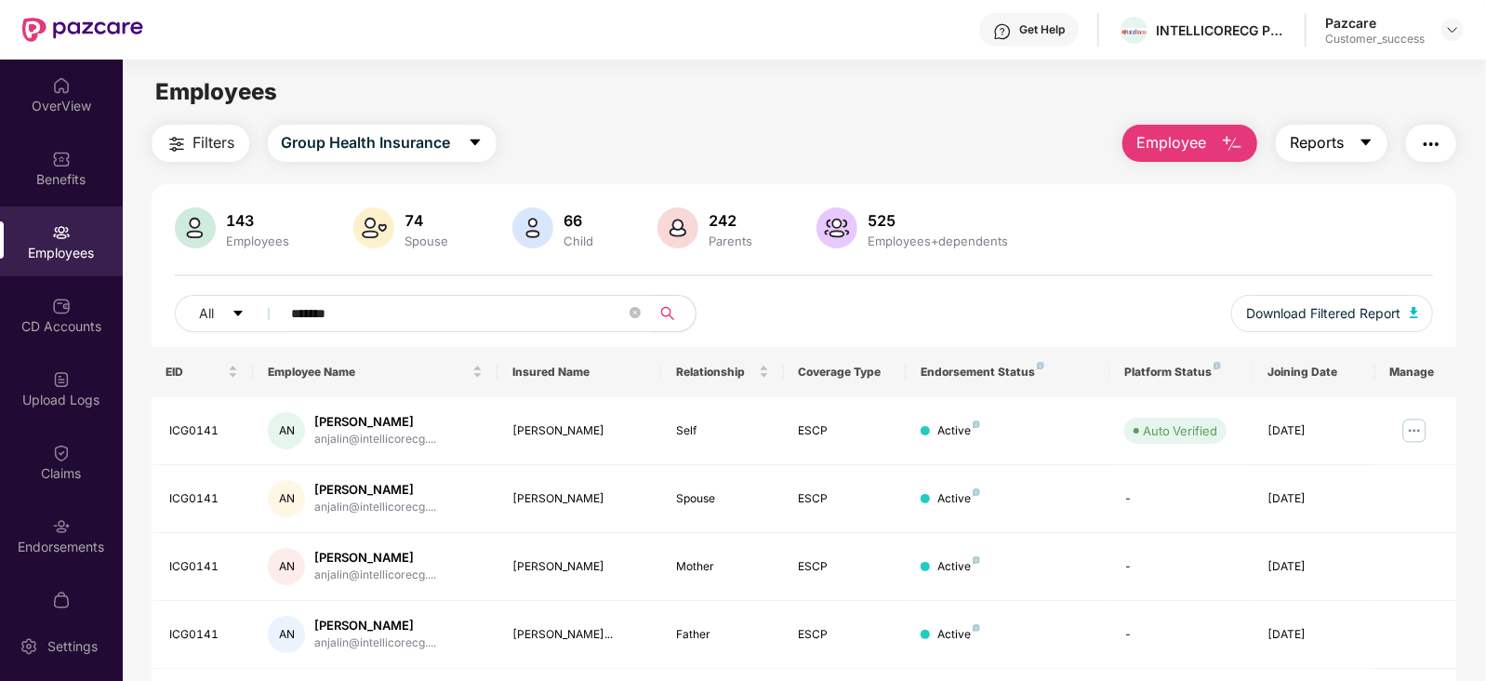
click at [1362, 137] on icon "caret-down" at bounding box center [1366, 142] width 15 height 15
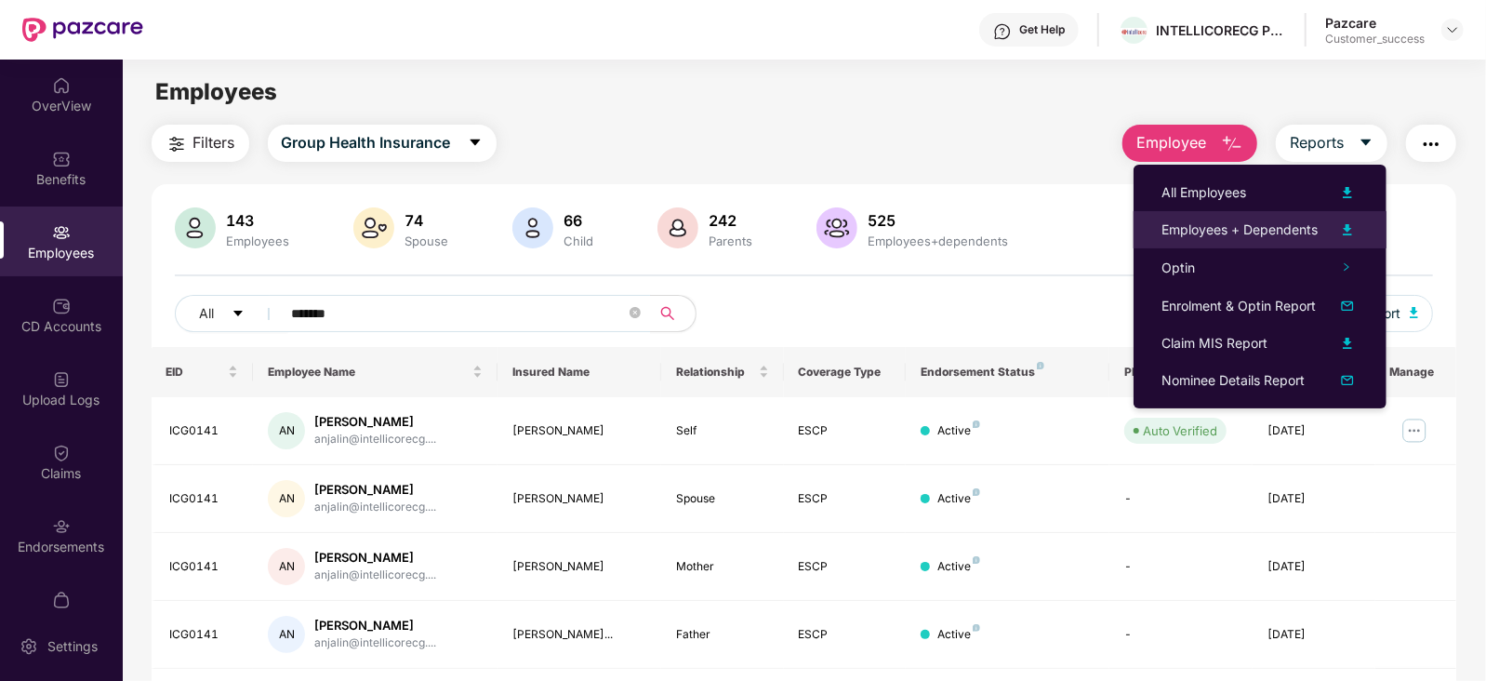
click at [1344, 226] on img at bounding box center [1347, 230] width 22 height 22
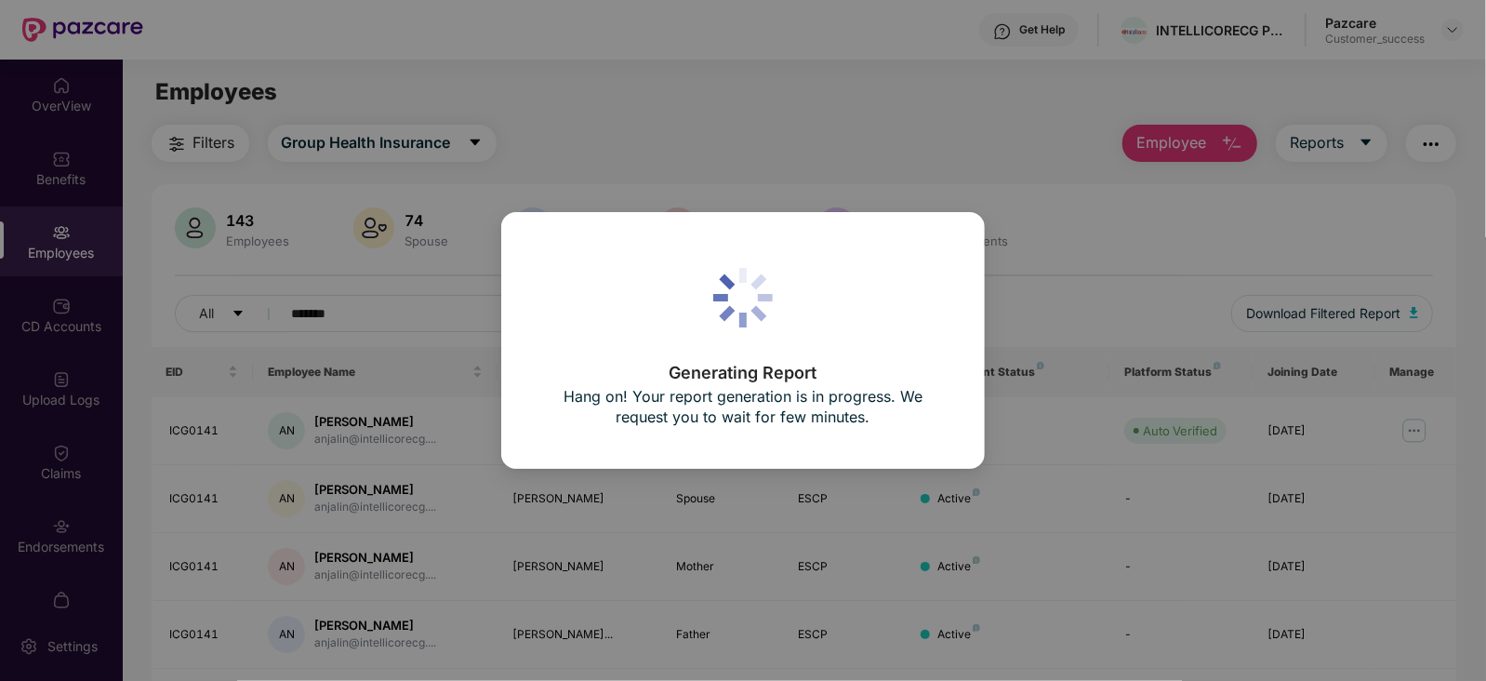
click at [1011, 465] on div "Generating Report Hang on! Your report generation is in progress. We request yo…" at bounding box center [743, 340] width 1486 height 681
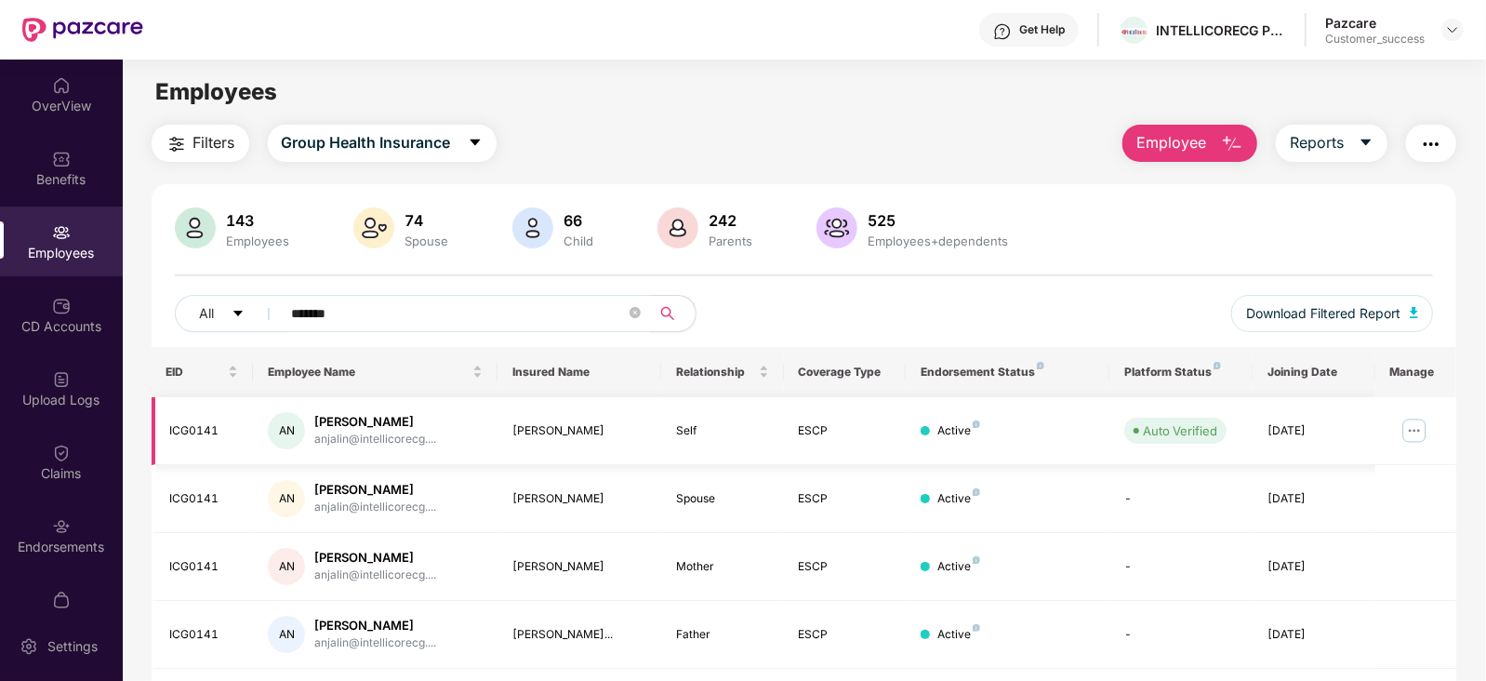
click at [1423, 426] on img at bounding box center [1415, 431] width 30 height 30
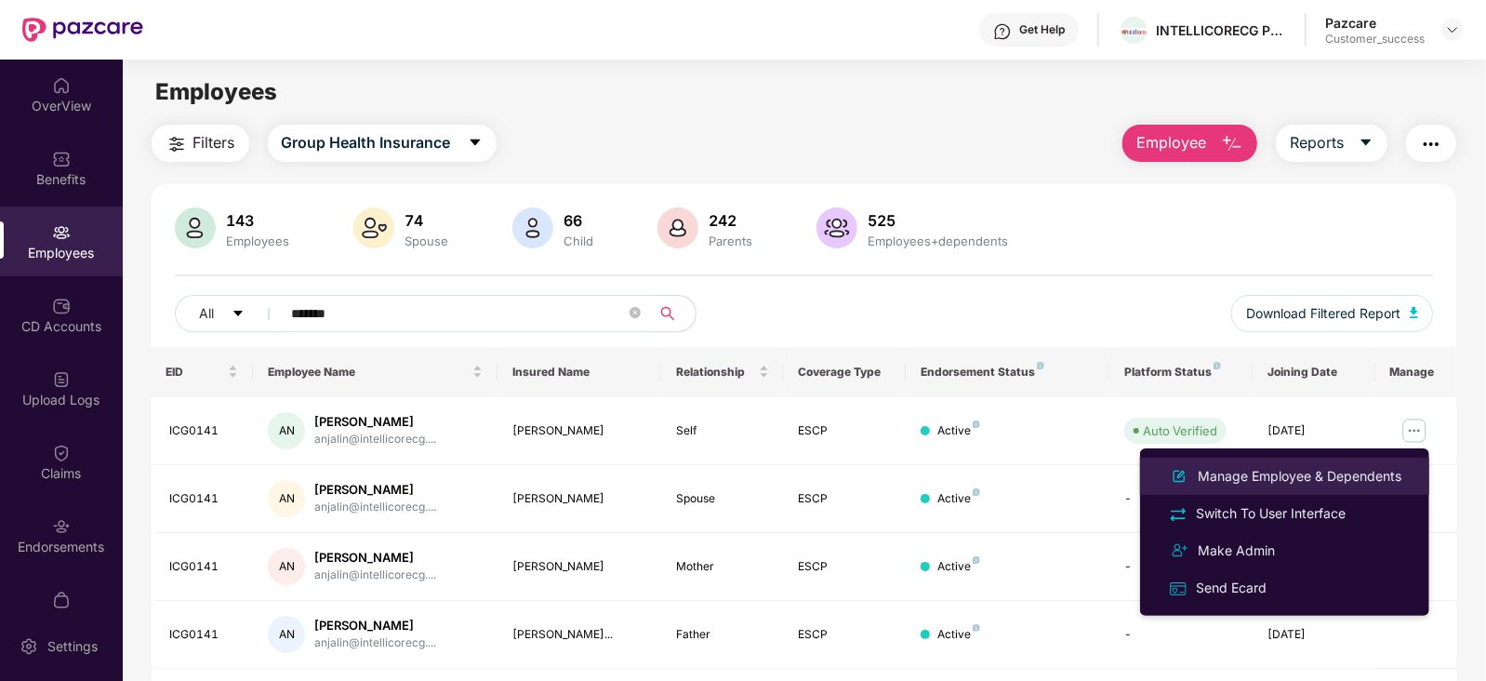
click at [1349, 470] on div "Manage Employee & Dependents" at bounding box center [1299, 476] width 211 height 20
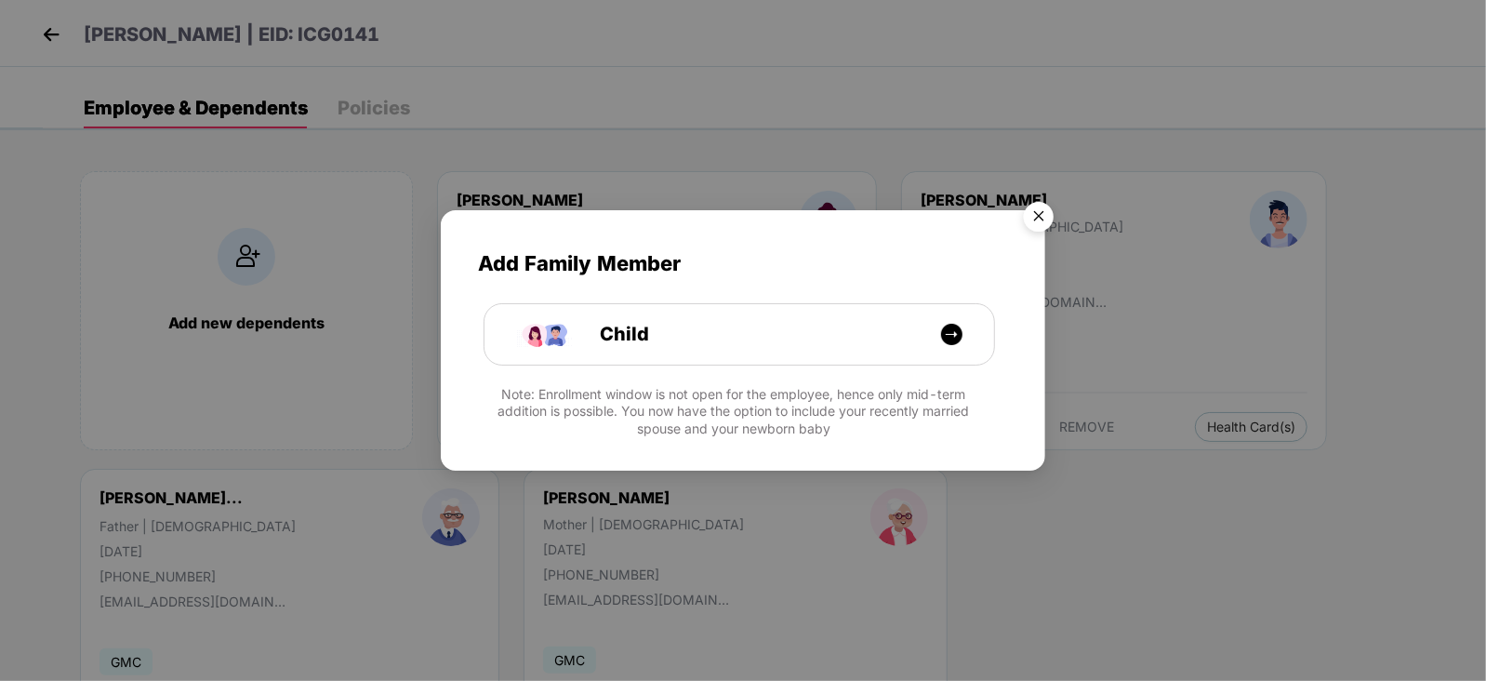
click at [1042, 214] on img "Close" at bounding box center [1039, 219] width 52 height 52
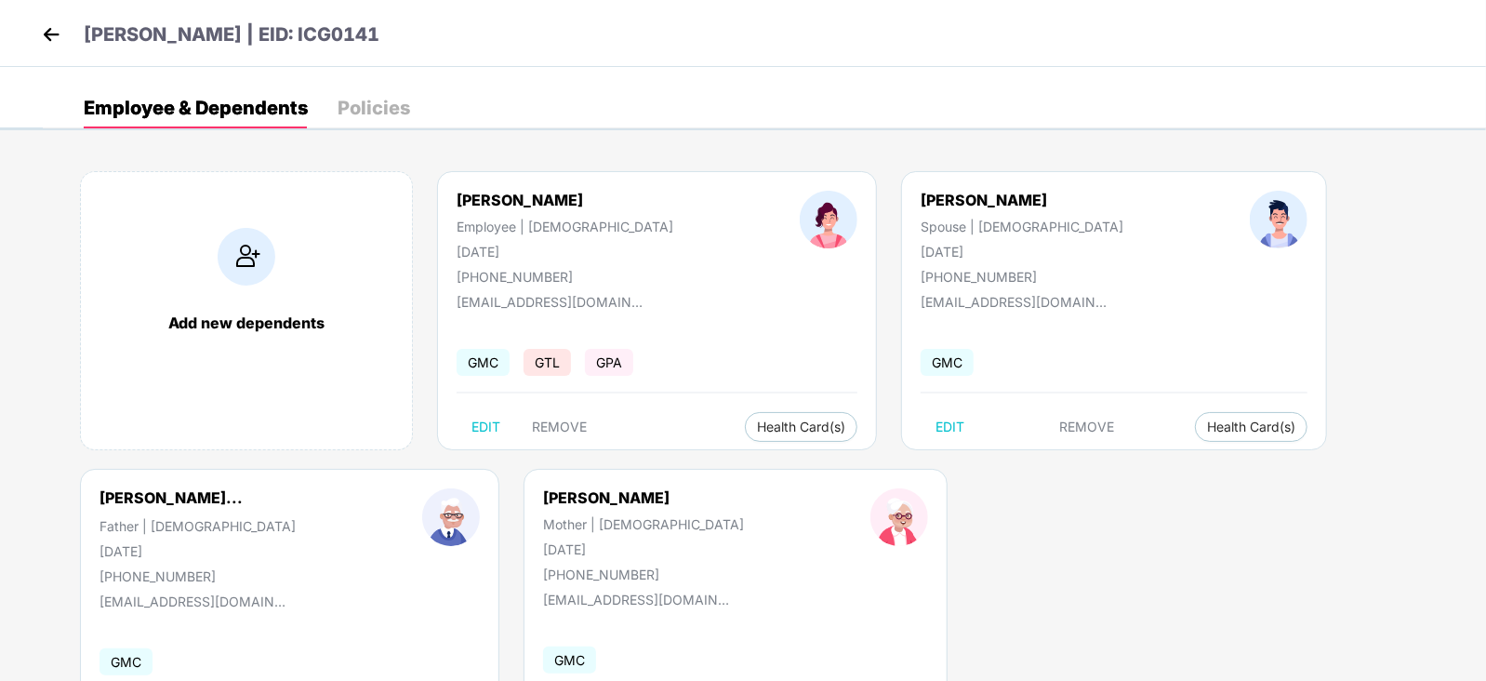
scroll to position [113, 0]
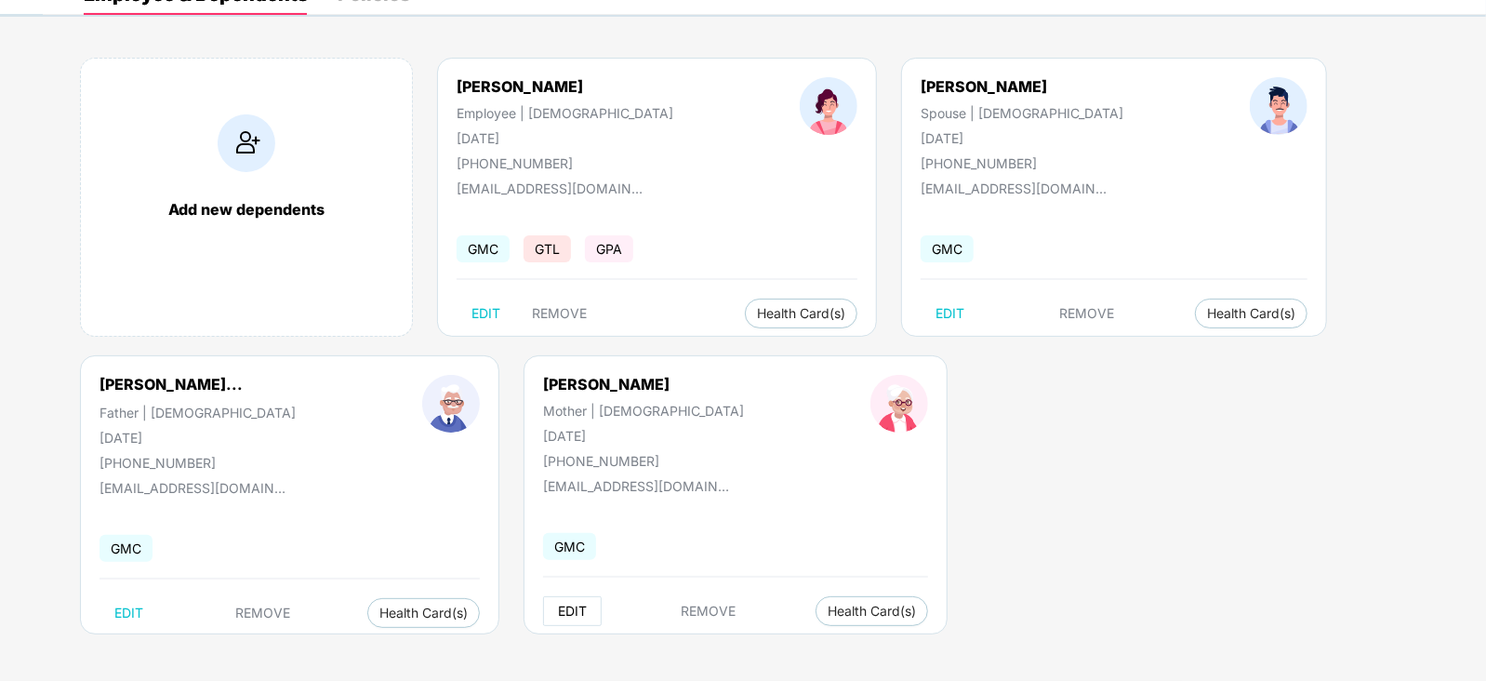
click at [543, 618] on button "EDIT" at bounding box center [572, 611] width 59 height 30
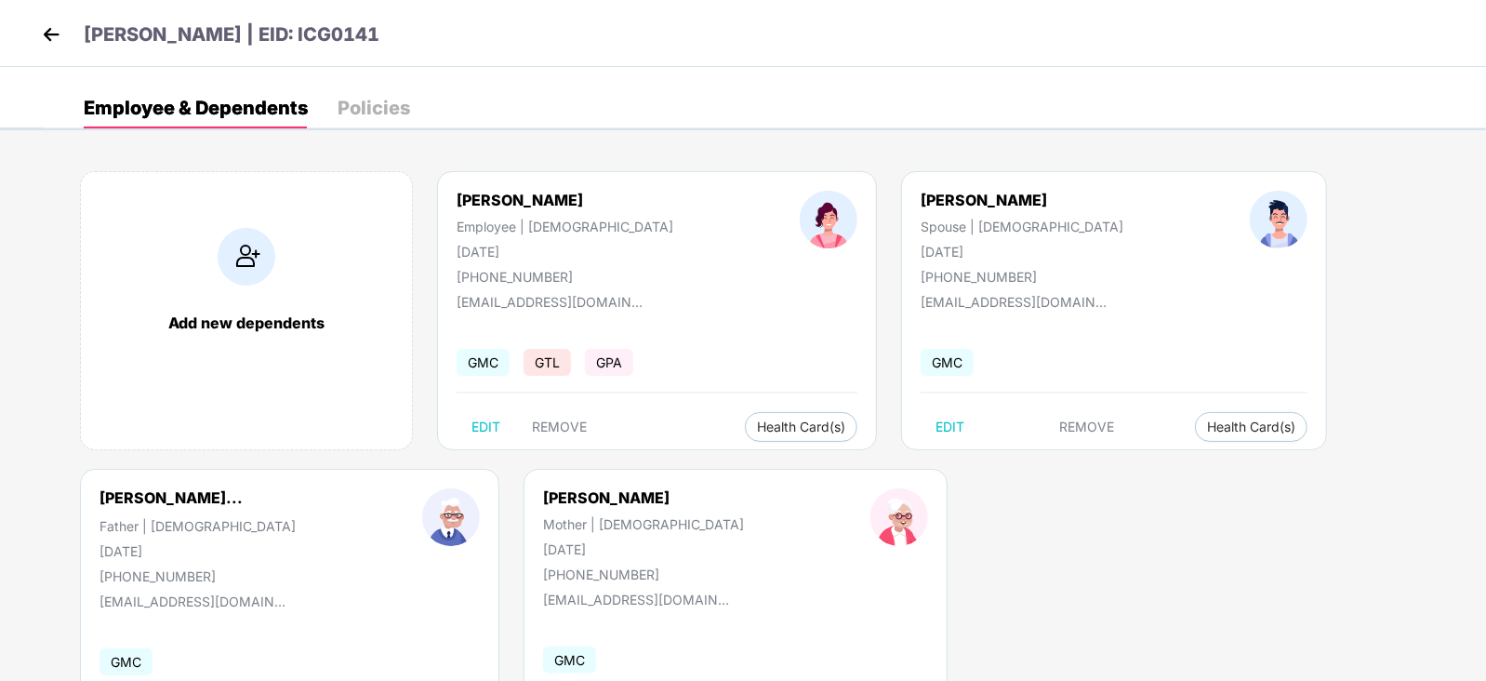
select select "******"
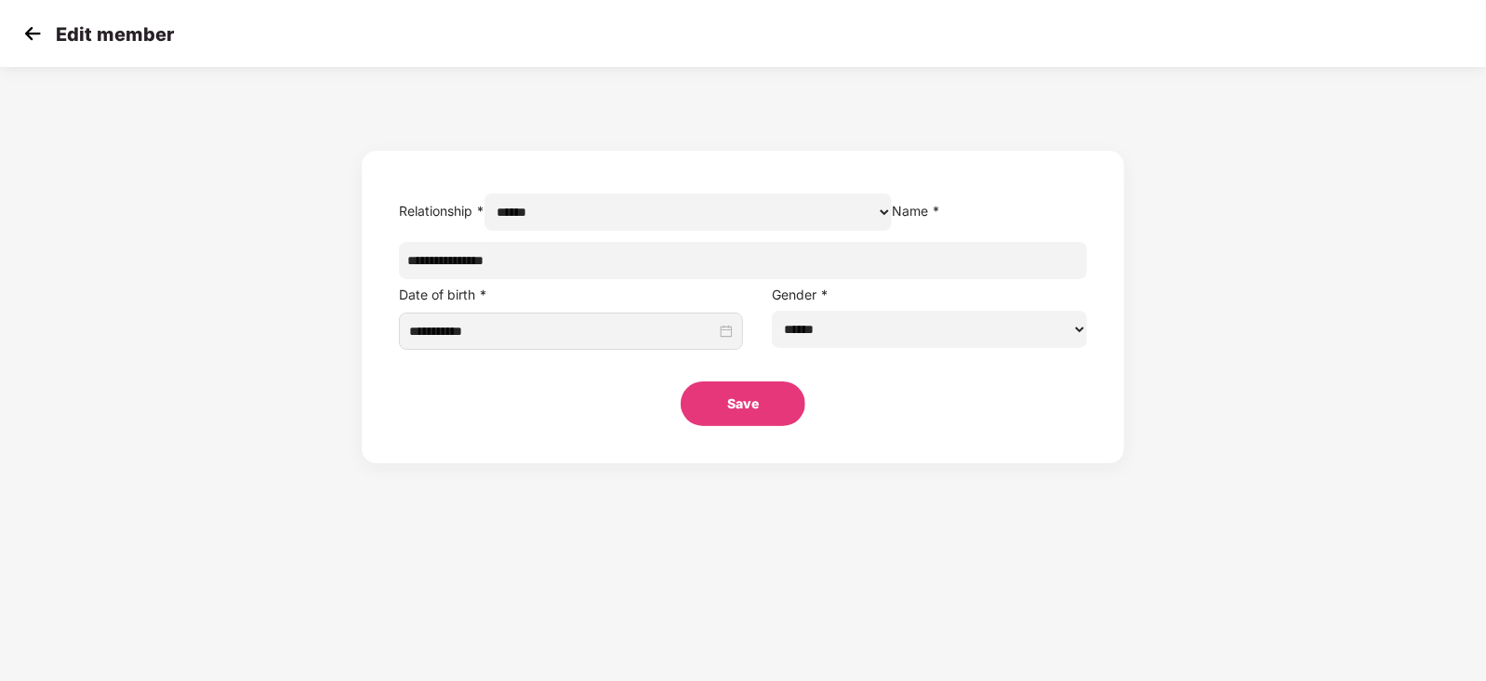
click at [698, 279] on input "**********" at bounding box center [743, 260] width 689 height 37
type input "*"
paste input "**********"
type input "**********"
click at [748, 426] on button "Save" at bounding box center [743, 403] width 125 height 45
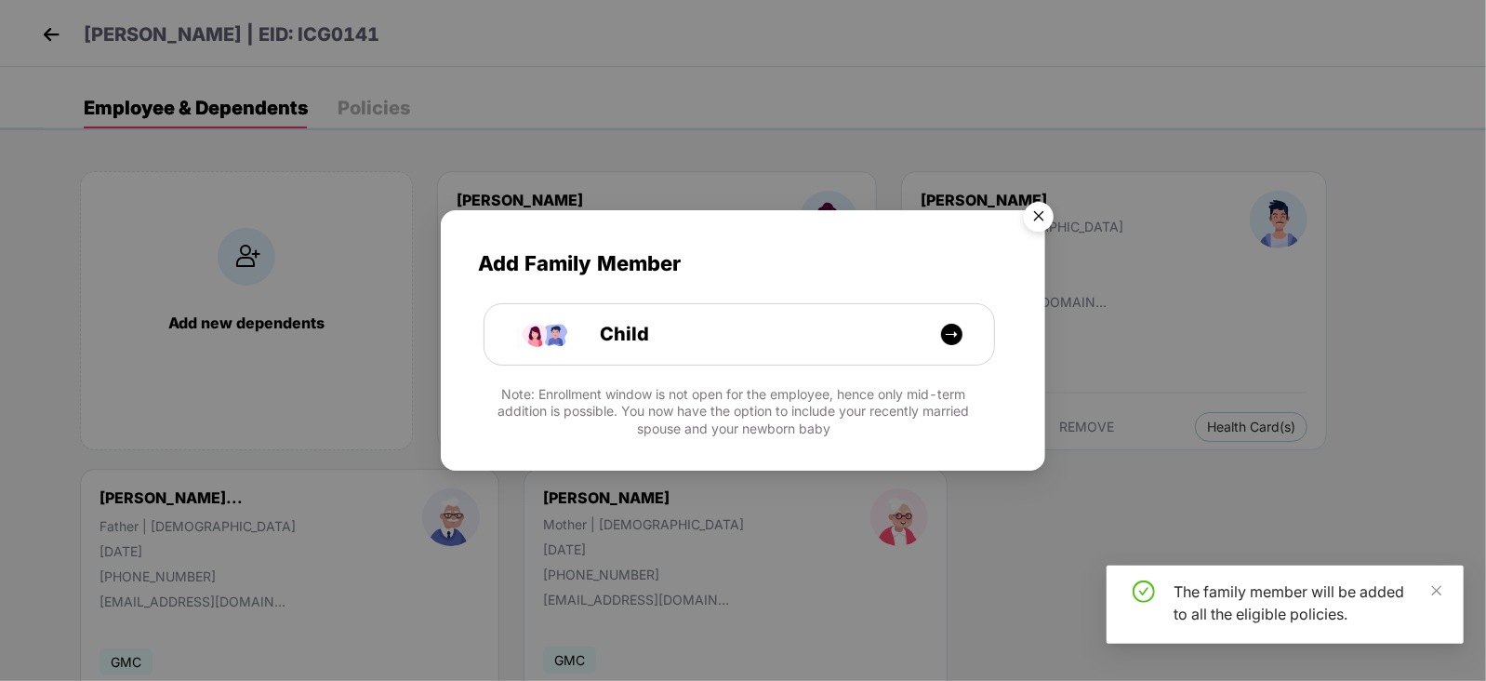
click at [1029, 206] on img "Close" at bounding box center [1039, 219] width 52 height 52
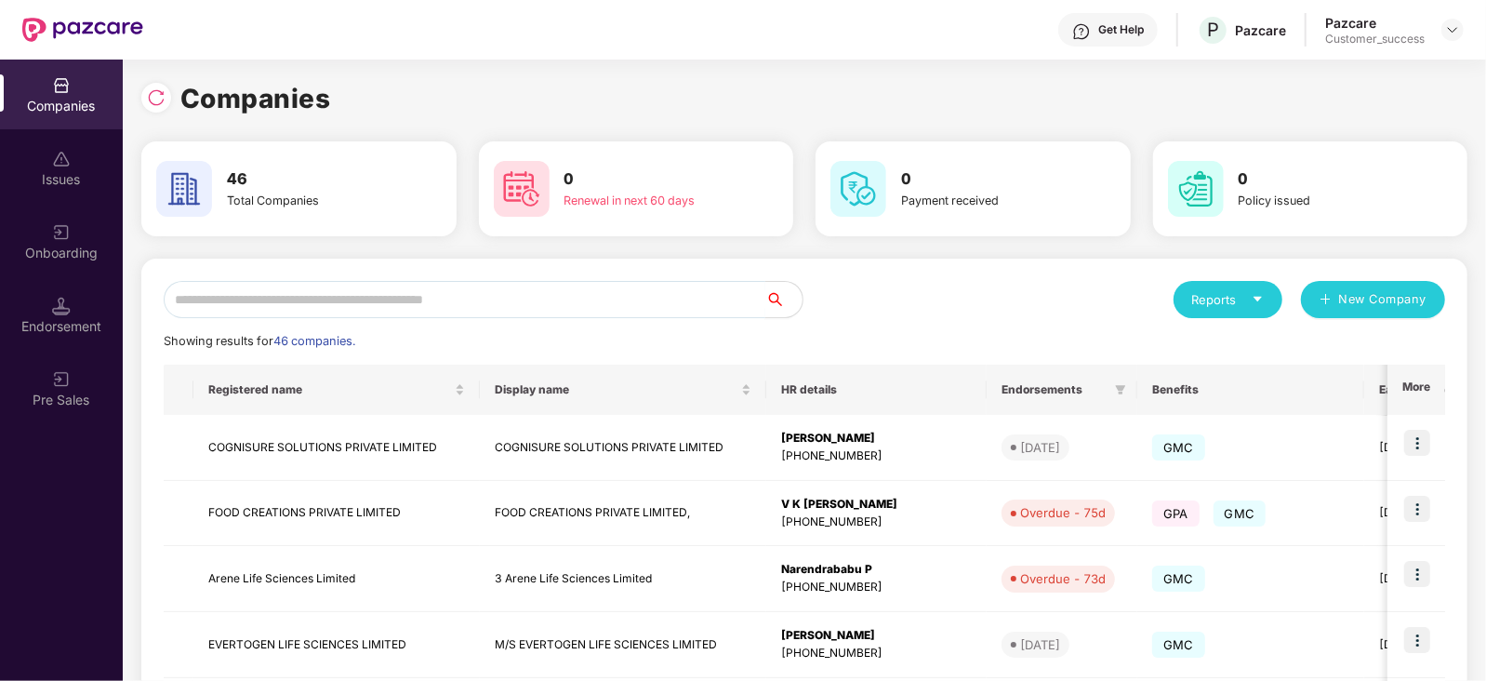
click at [324, 306] on input "text" at bounding box center [465, 299] width 602 height 37
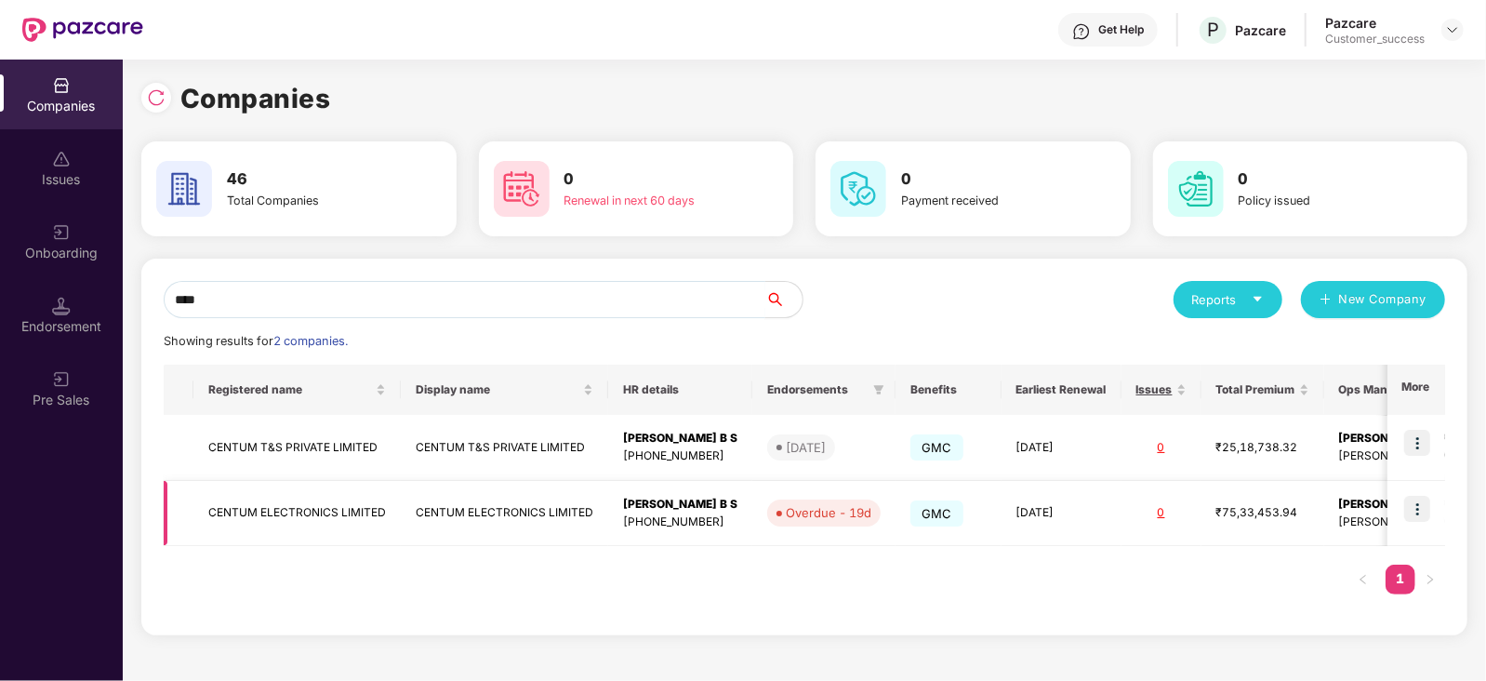
type input "****"
click at [1404, 510] on td at bounding box center [1417, 514] width 58 height 66
click at [1423, 506] on img at bounding box center [1417, 509] width 26 height 26
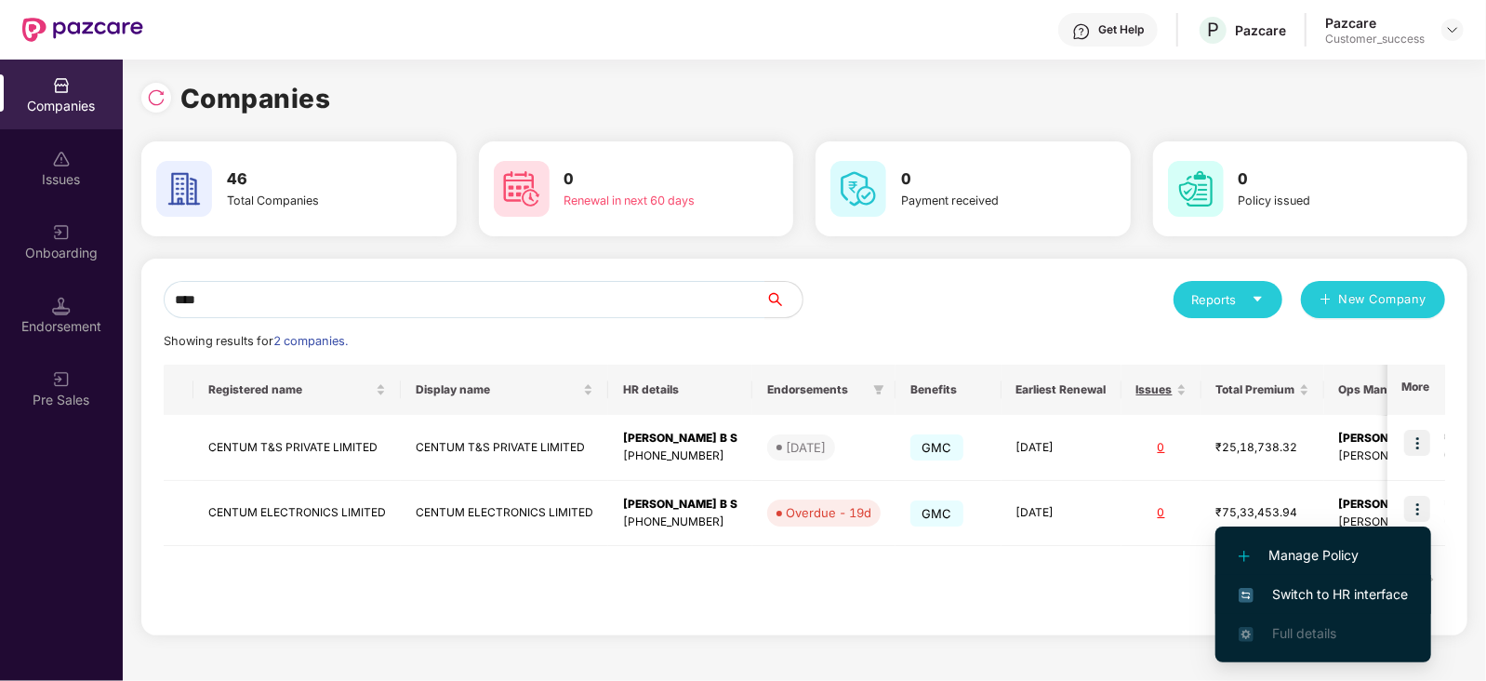
click at [1372, 590] on span "Switch to HR interface" at bounding box center [1323, 594] width 169 height 20
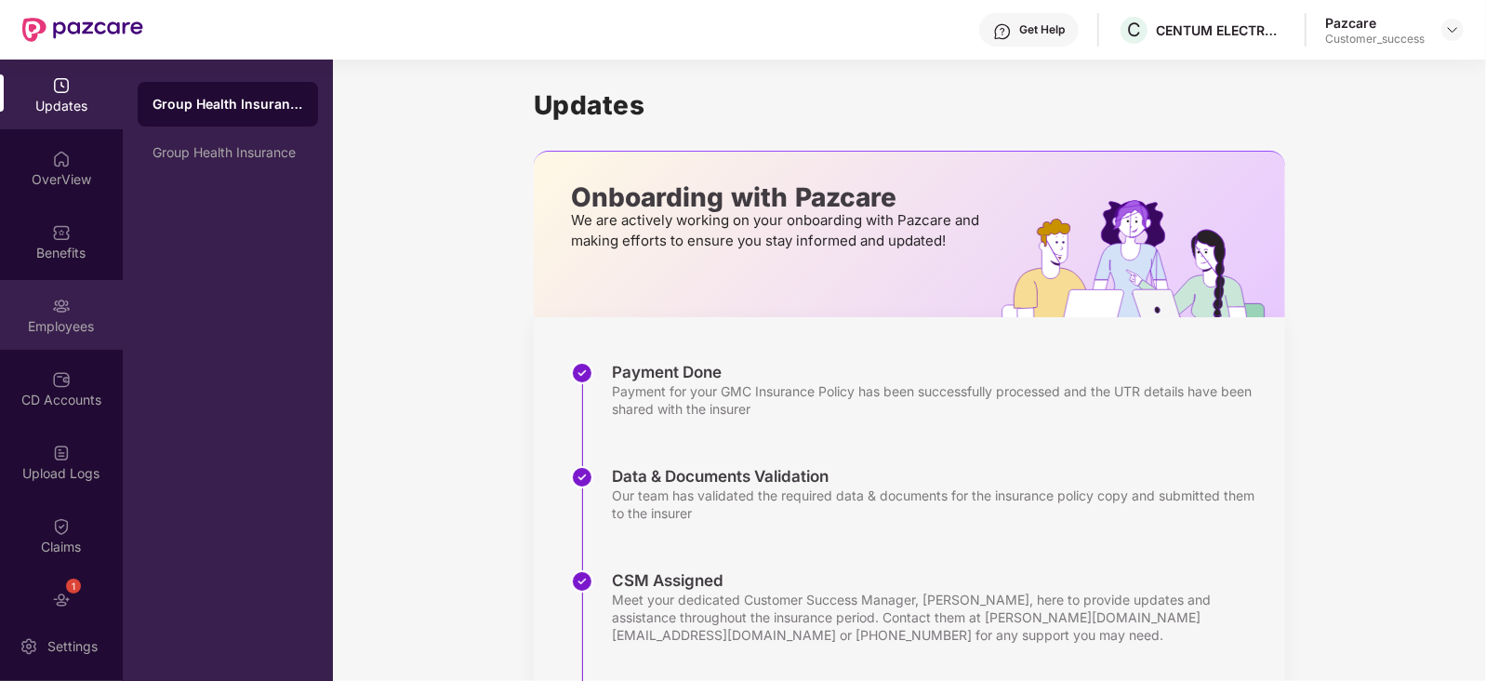
click at [41, 304] on div "Employees" at bounding box center [61, 315] width 123 height 70
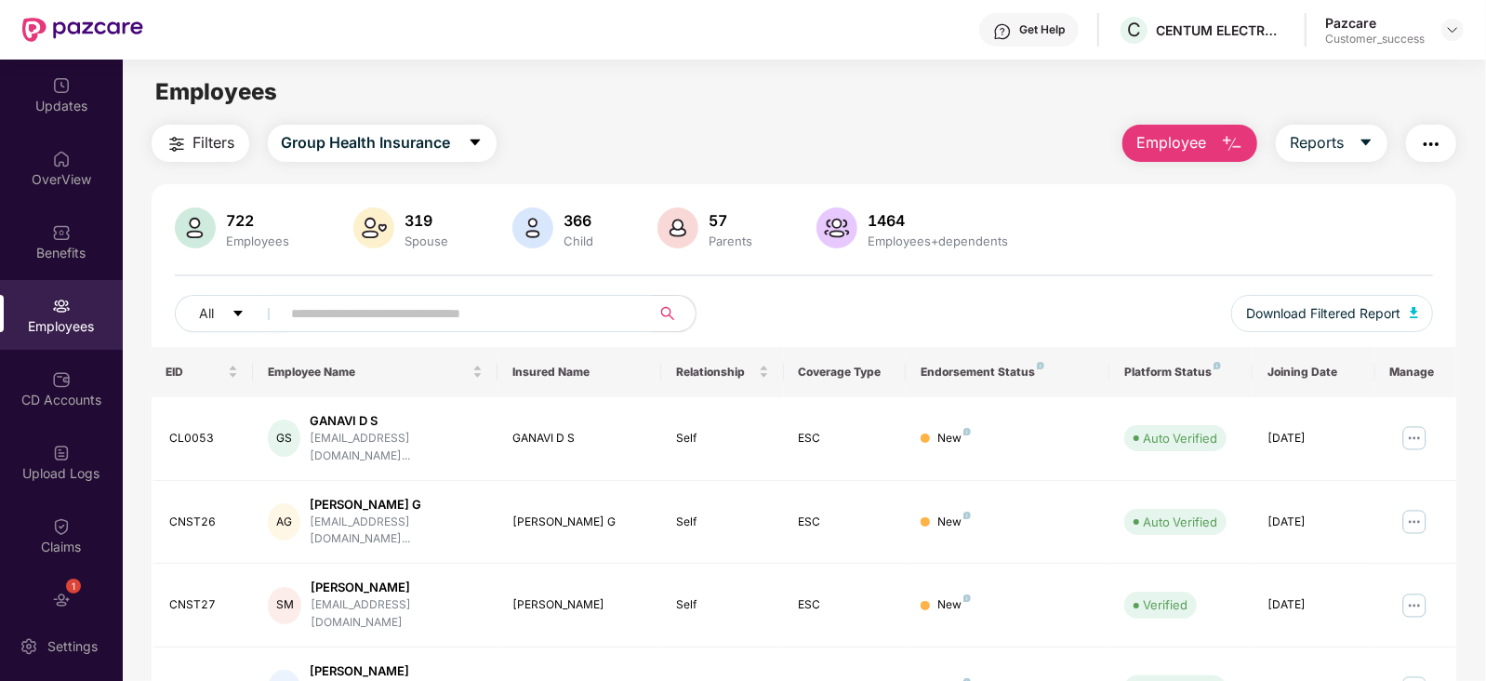
click at [403, 318] on input "text" at bounding box center [459, 313] width 334 height 28
paste input "**********"
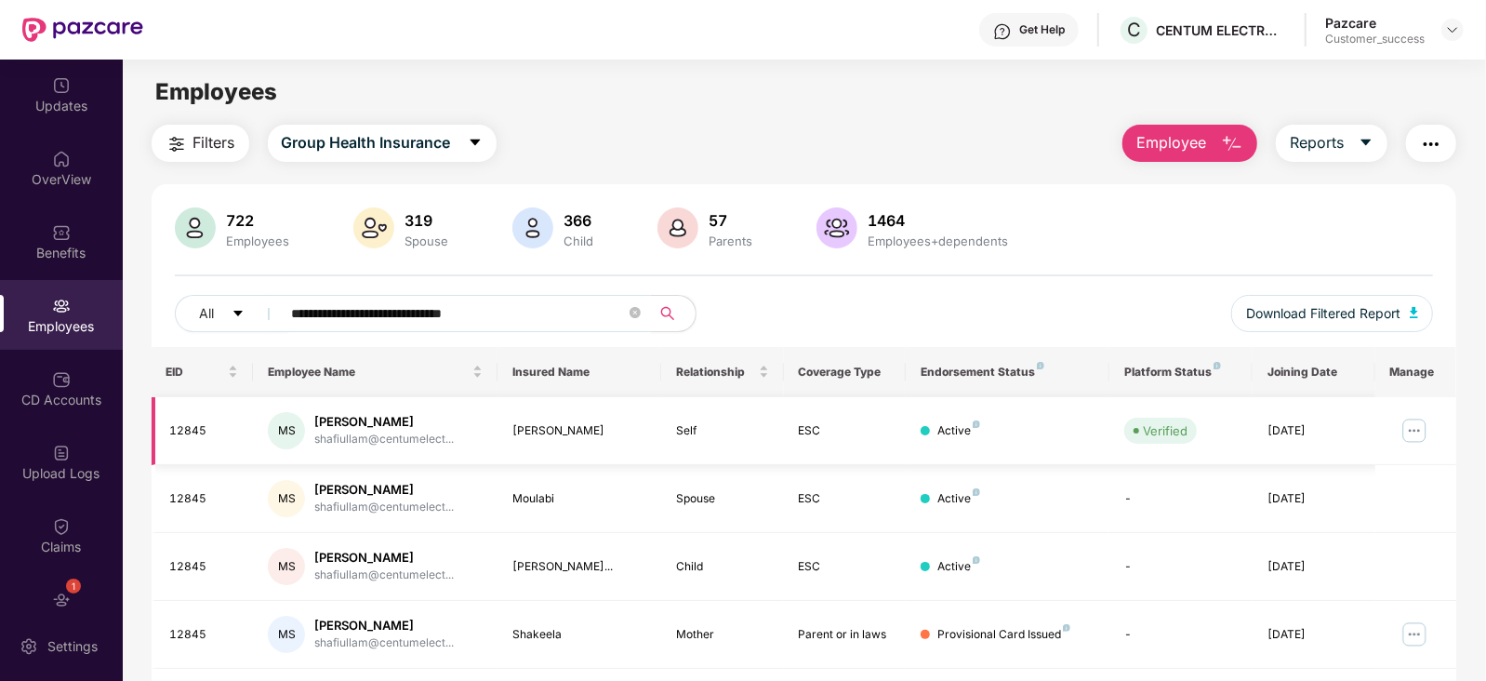
type input "**********"
click at [1417, 423] on img at bounding box center [1415, 431] width 30 height 30
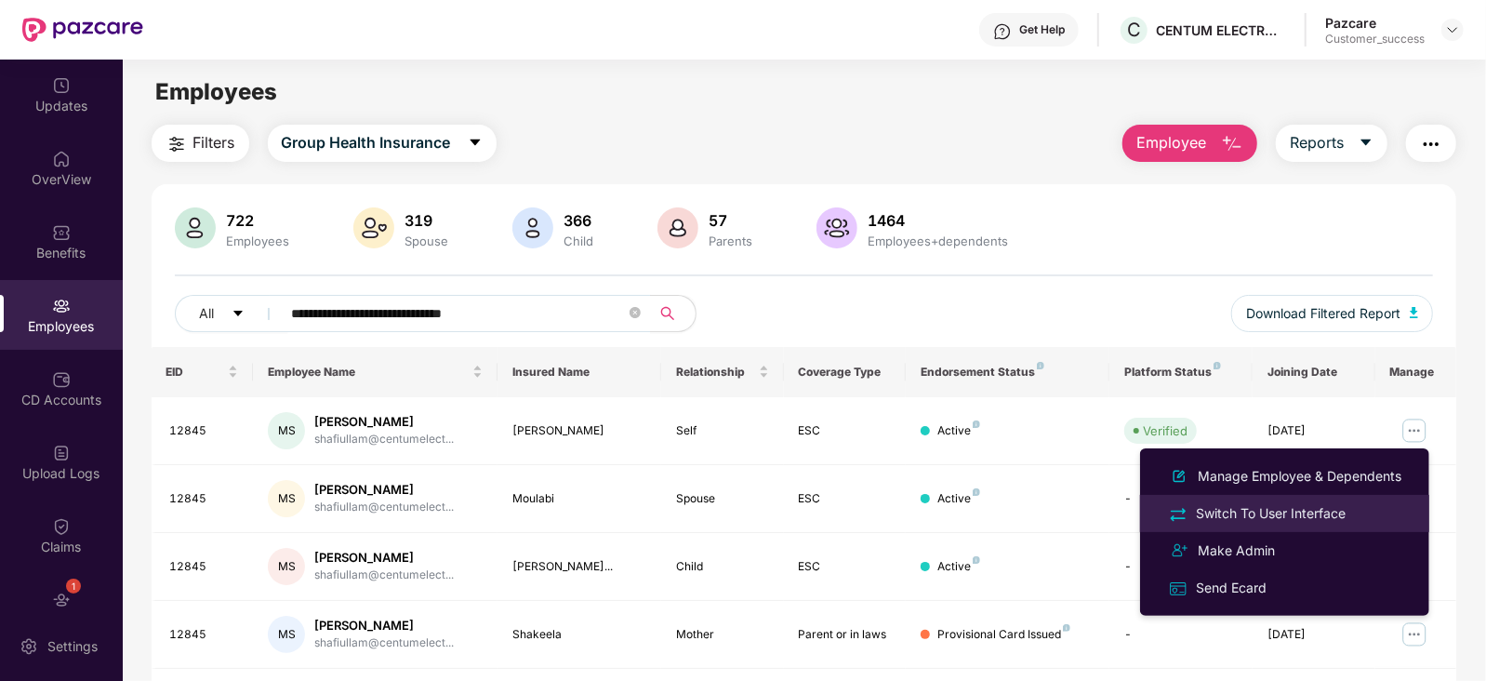
click at [1304, 513] on div "Switch To User Interface" at bounding box center [1270, 513] width 157 height 20
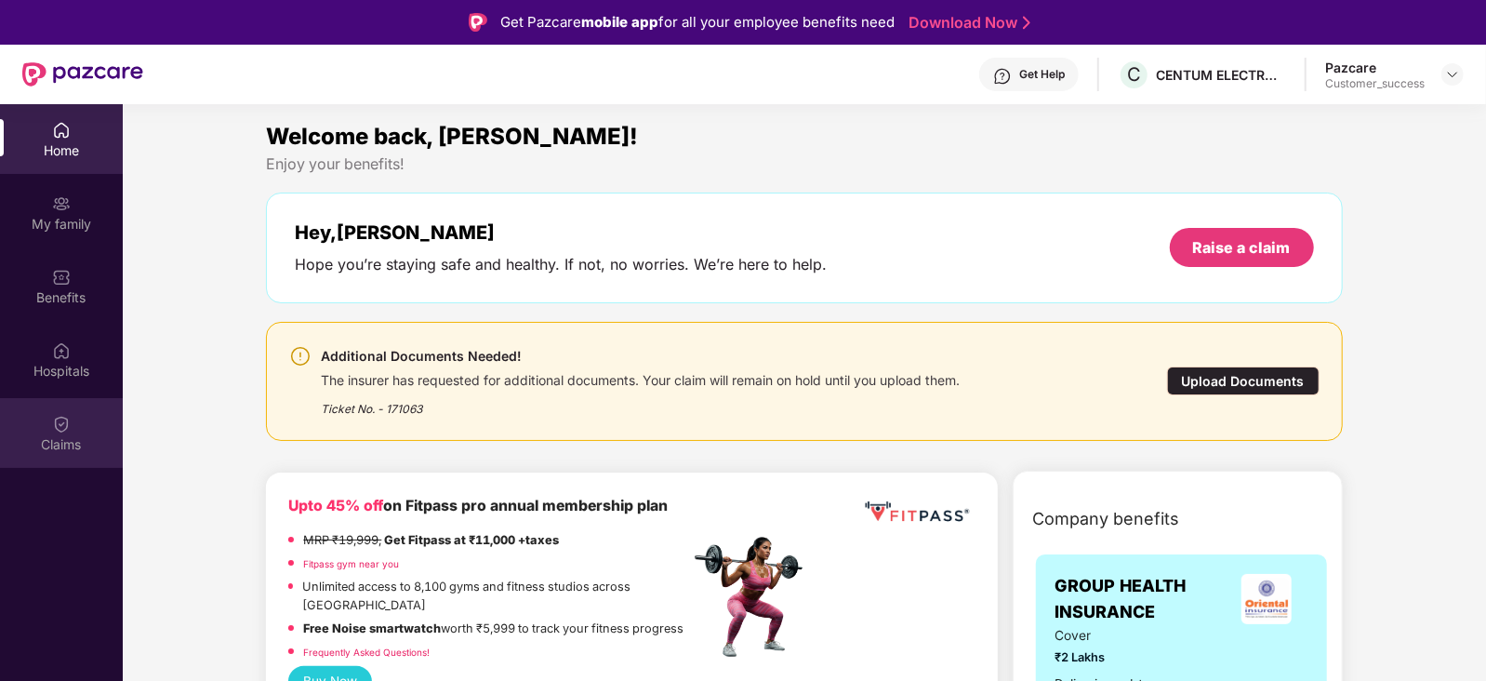
click at [51, 429] on div "Claims" at bounding box center [61, 433] width 123 height 70
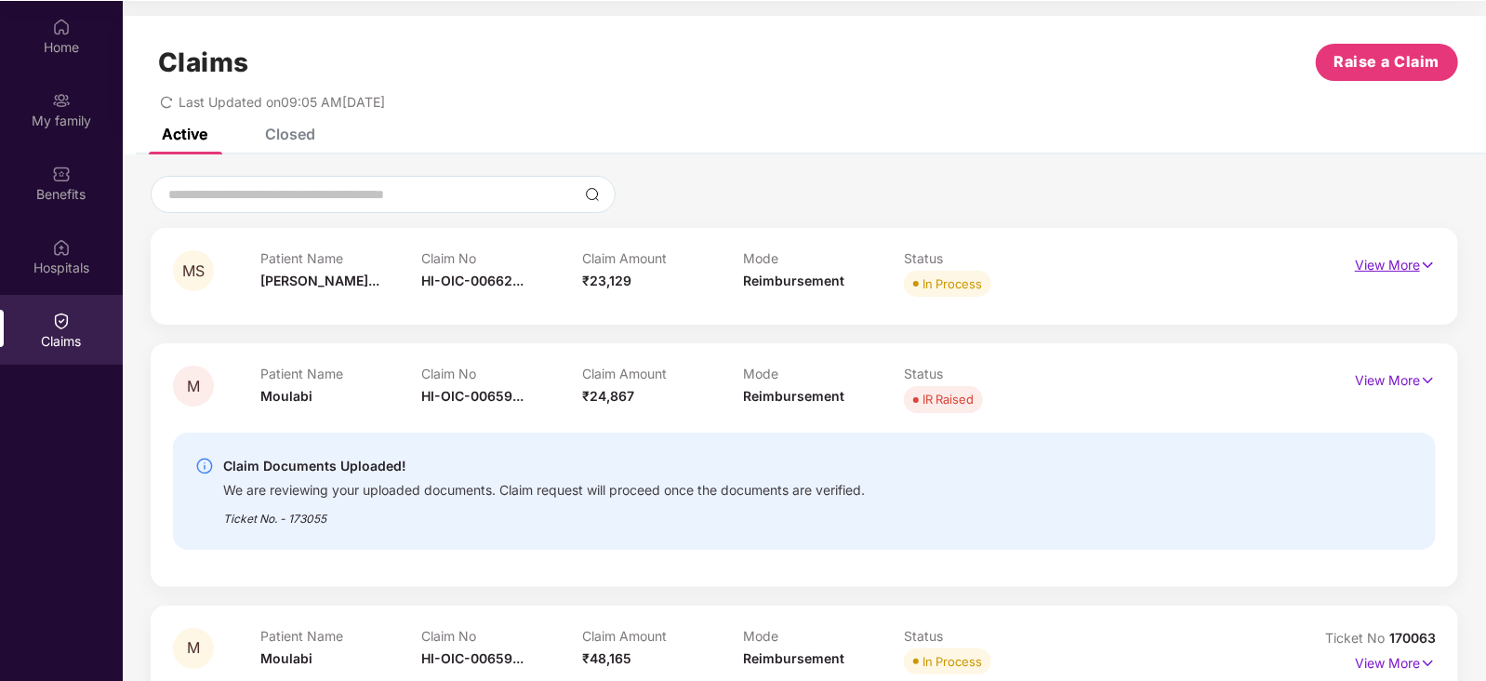
click at [1375, 262] on p "View More" at bounding box center [1395, 262] width 81 height 25
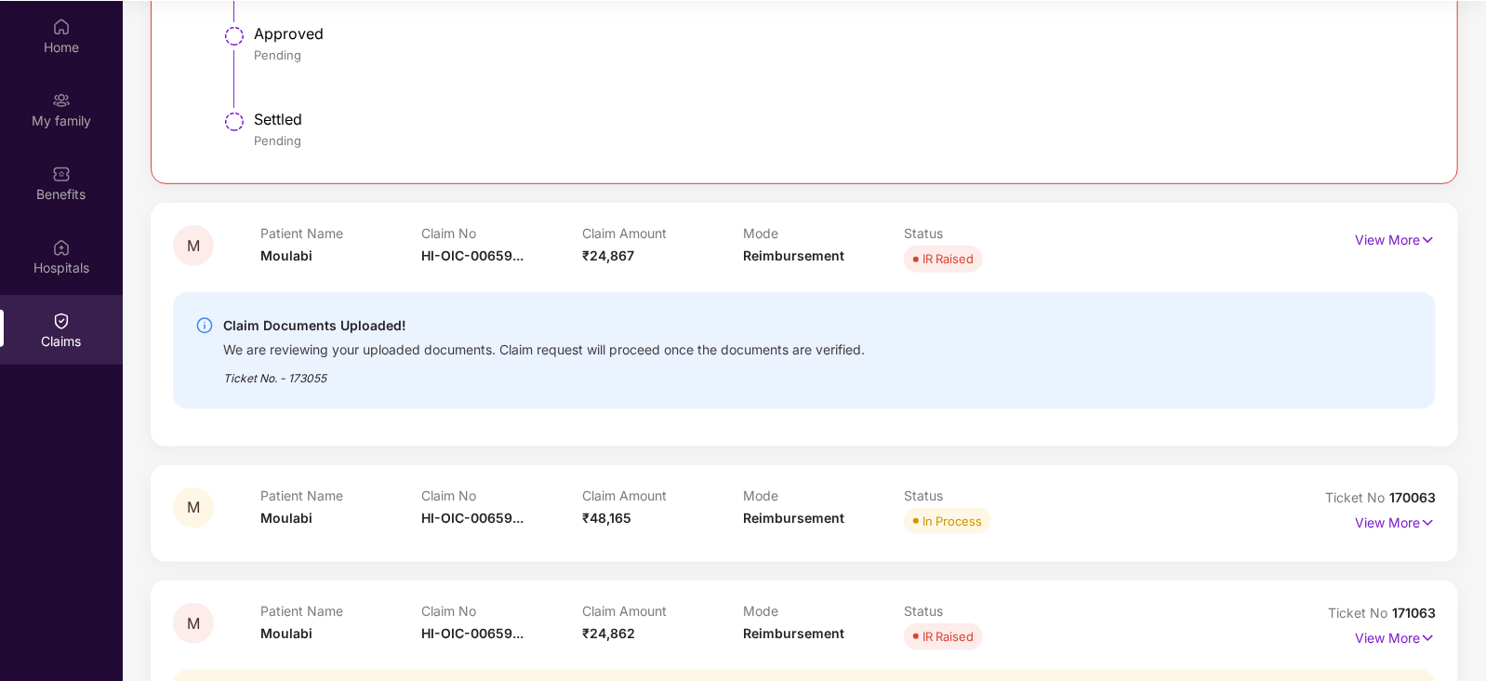
scroll to position [596, 0]
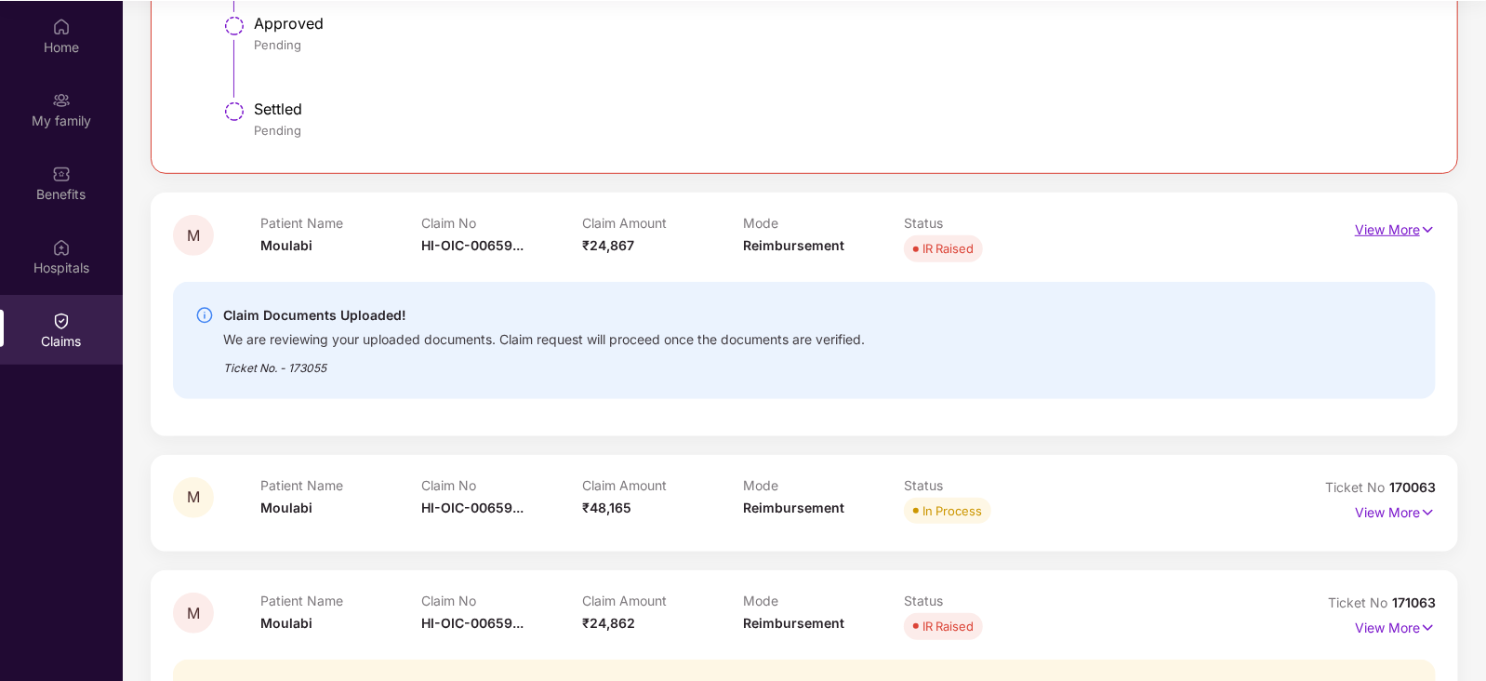
click at [1409, 221] on p "View More" at bounding box center [1395, 227] width 81 height 25
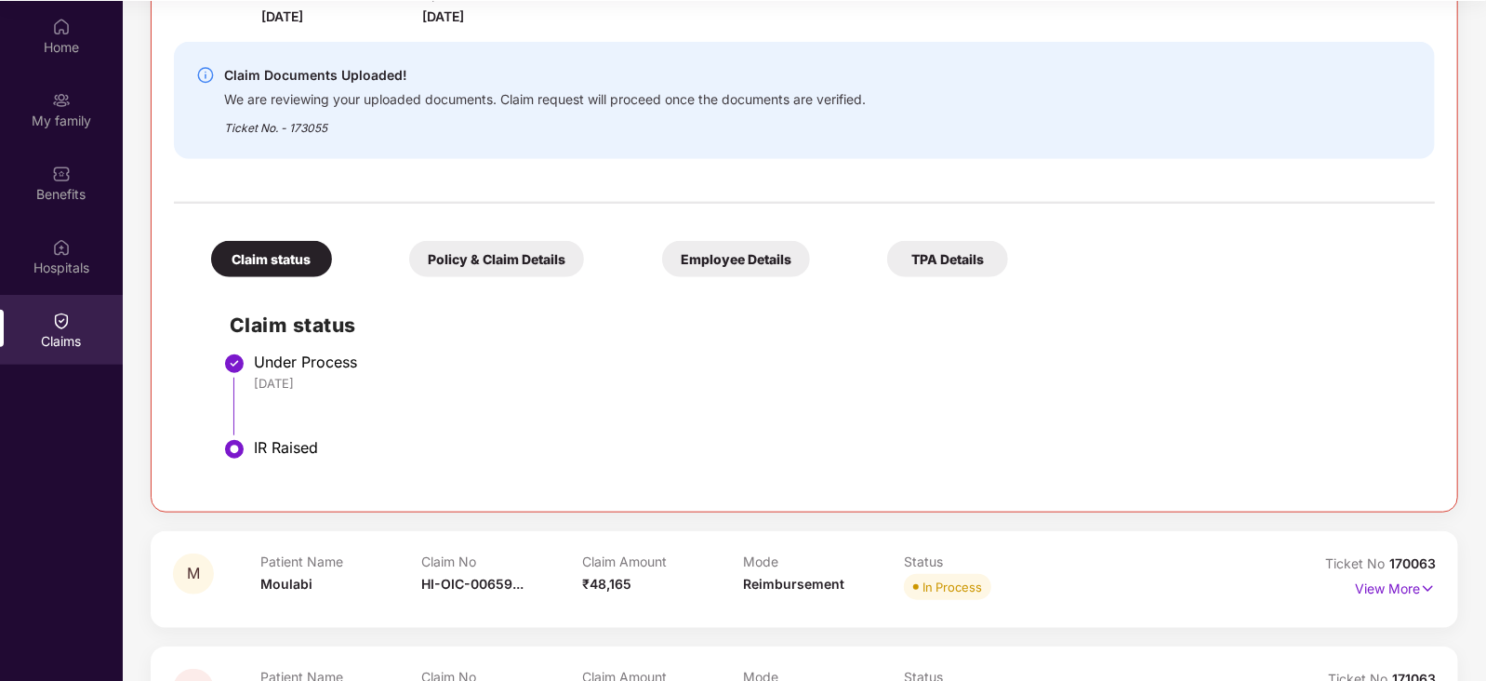
scroll to position [1122, 0]
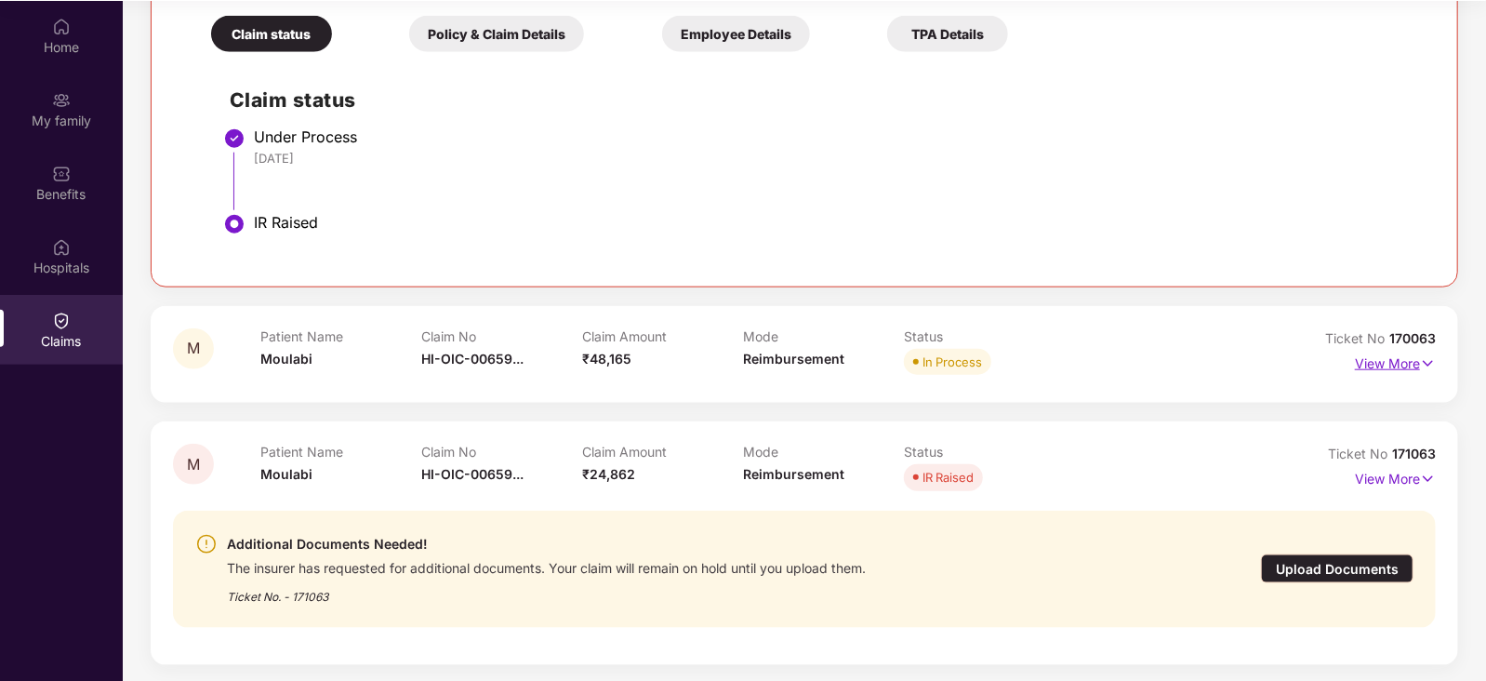
click at [1391, 361] on p "View More" at bounding box center [1395, 361] width 81 height 25
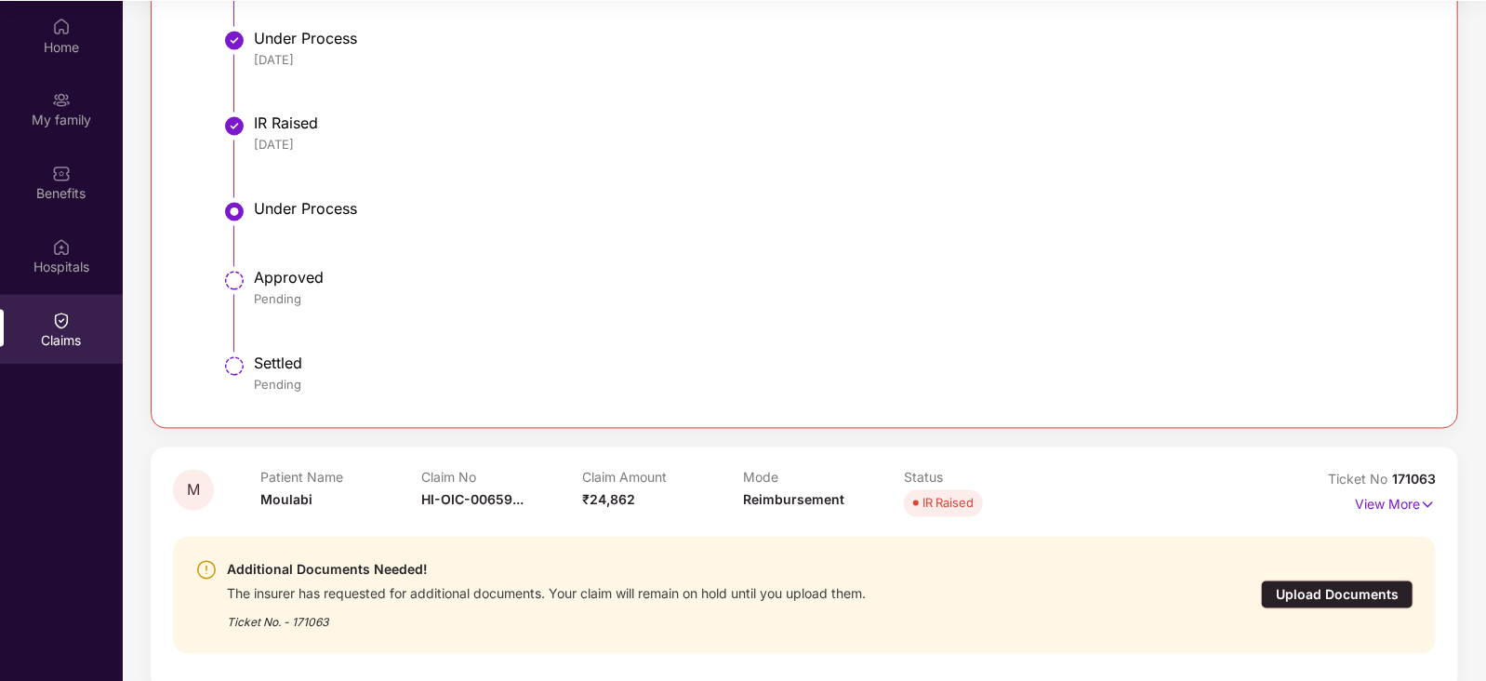
scroll to position [2140, 0]
click at [1404, 507] on p "View More" at bounding box center [1395, 502] width 81 height 25
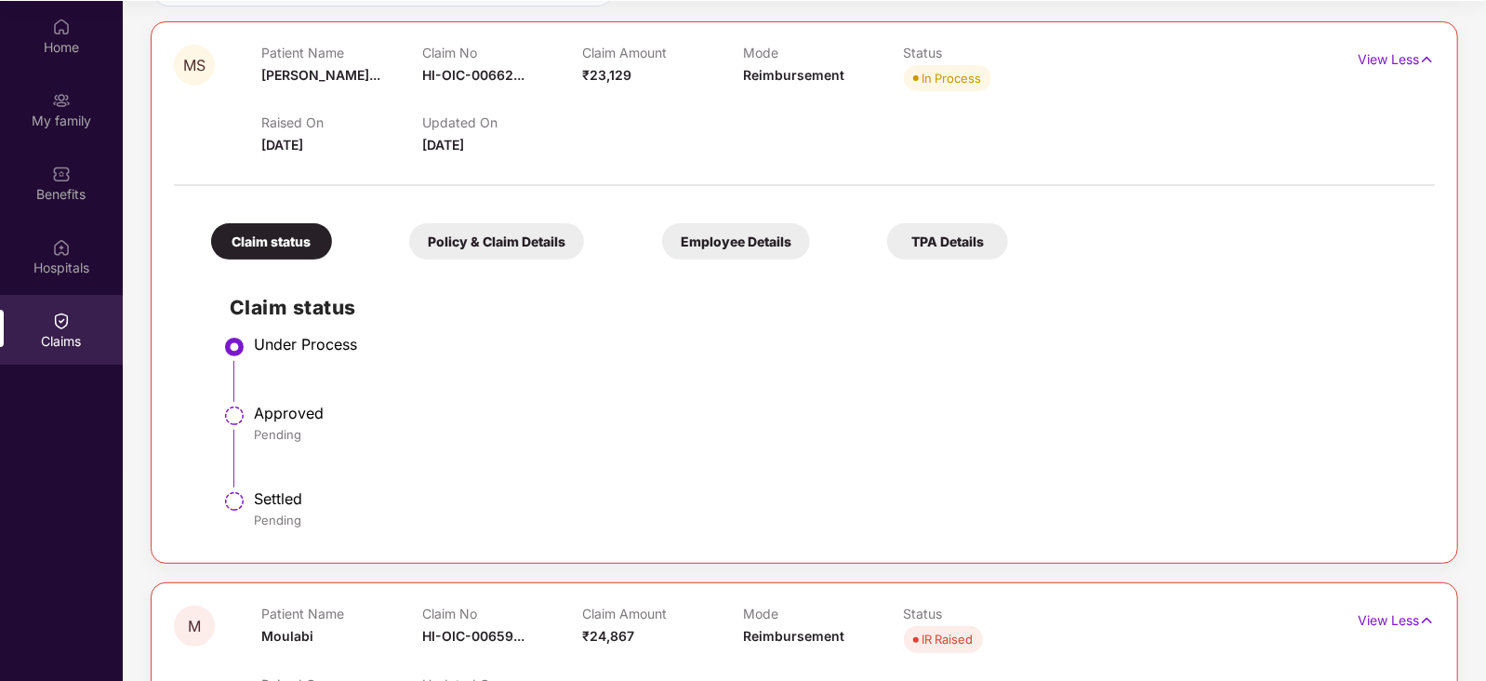
scroll to position [206, 0]
click at [446, 76] on span "HI-OIC-00662..." at bounding box center [473, 76] width 102 height 16
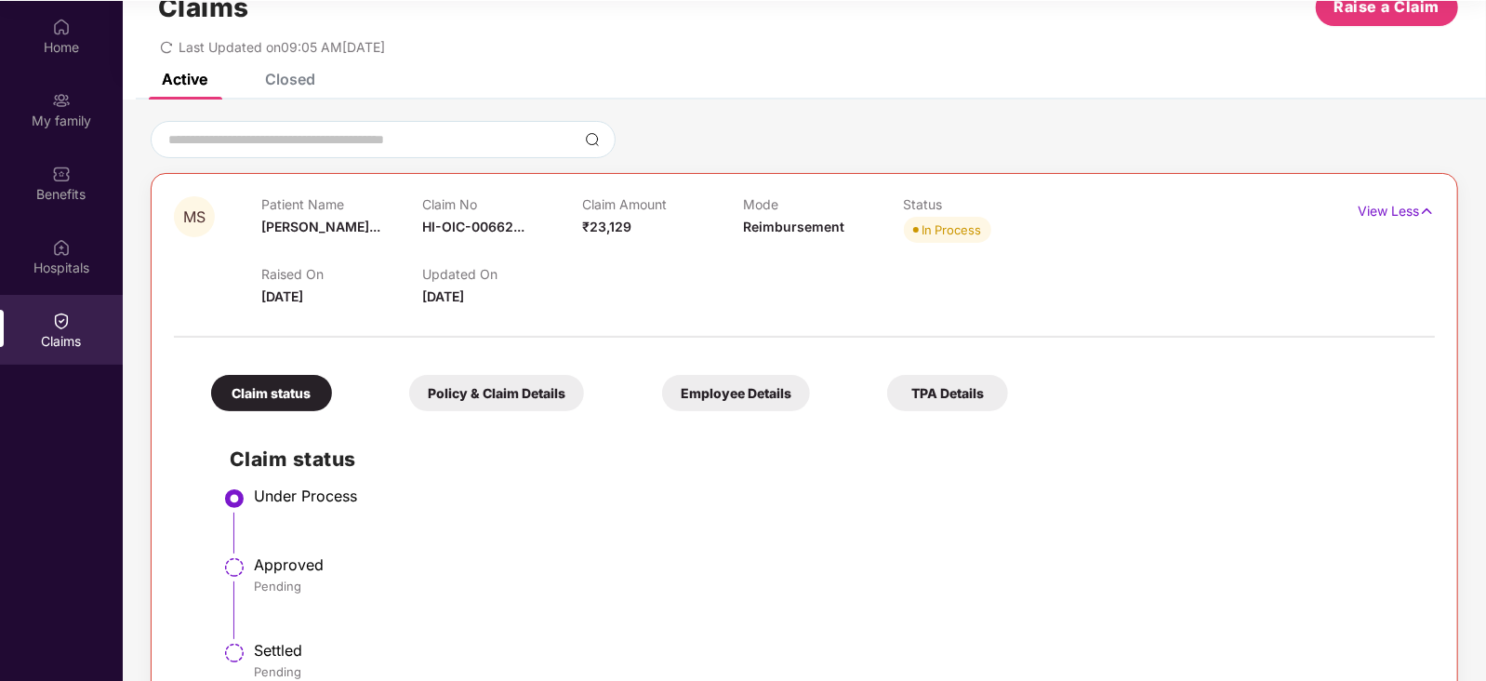
scroll to position [0, 0]
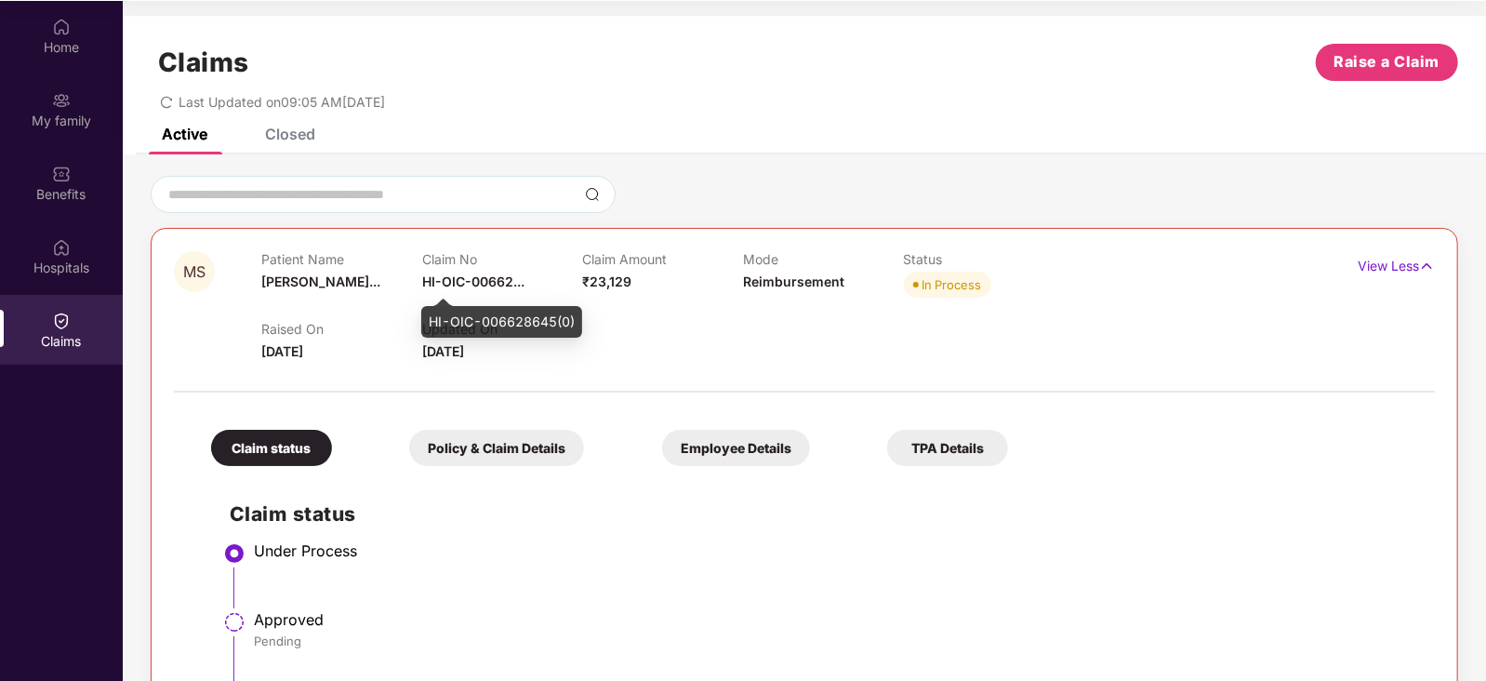
click at [511, 278] on span "HI-OIC-00662..." at bounding box center [473, 281] width 102 height 16
click at [471, 283] on span "HI-OIC-00662..." at bounding box center [473, 281] width 102 height 16
click at [653, 495] on div "Claim status Under Process Approved Pending Settled Pending" at bounding box center [805, 611] width 1224 height 272
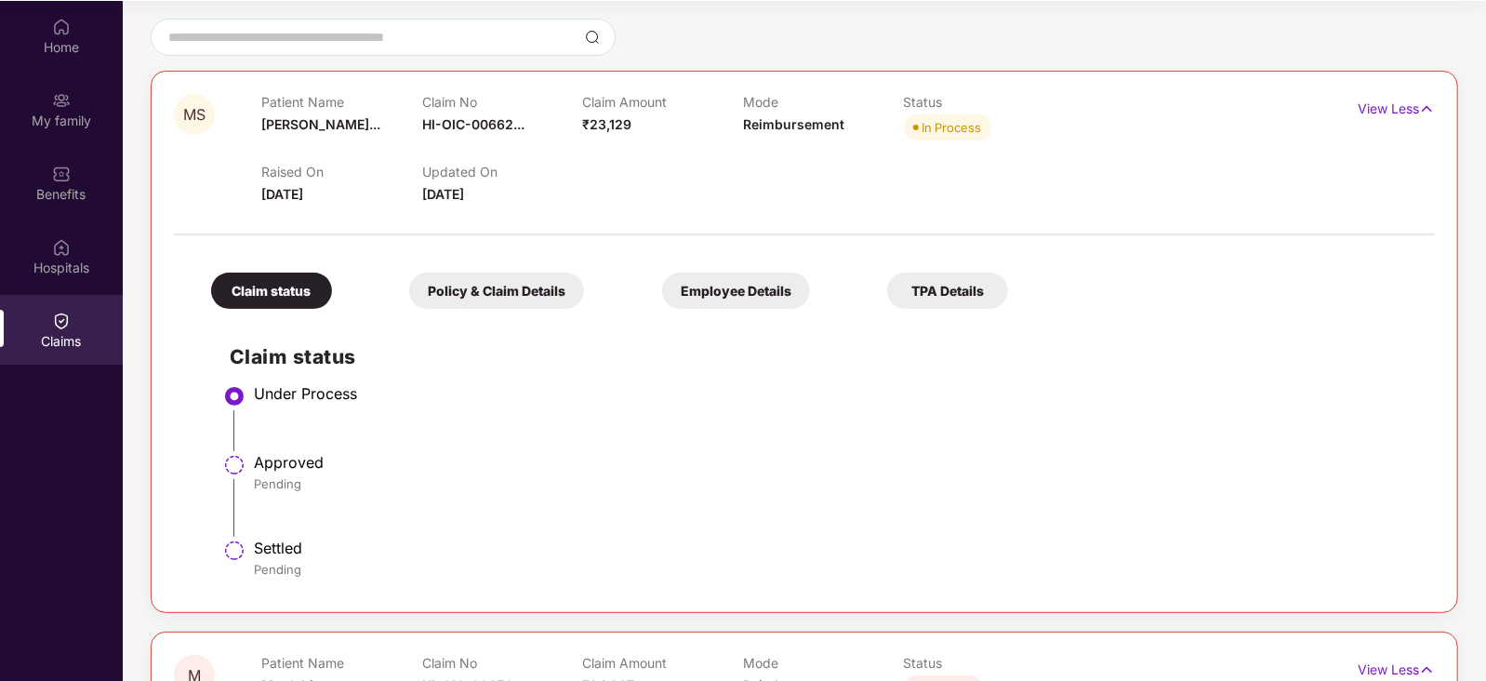
scroll to position [155, 0]
click at [693, 226] on div at bounding box center [804, 226] width 1261 height 39
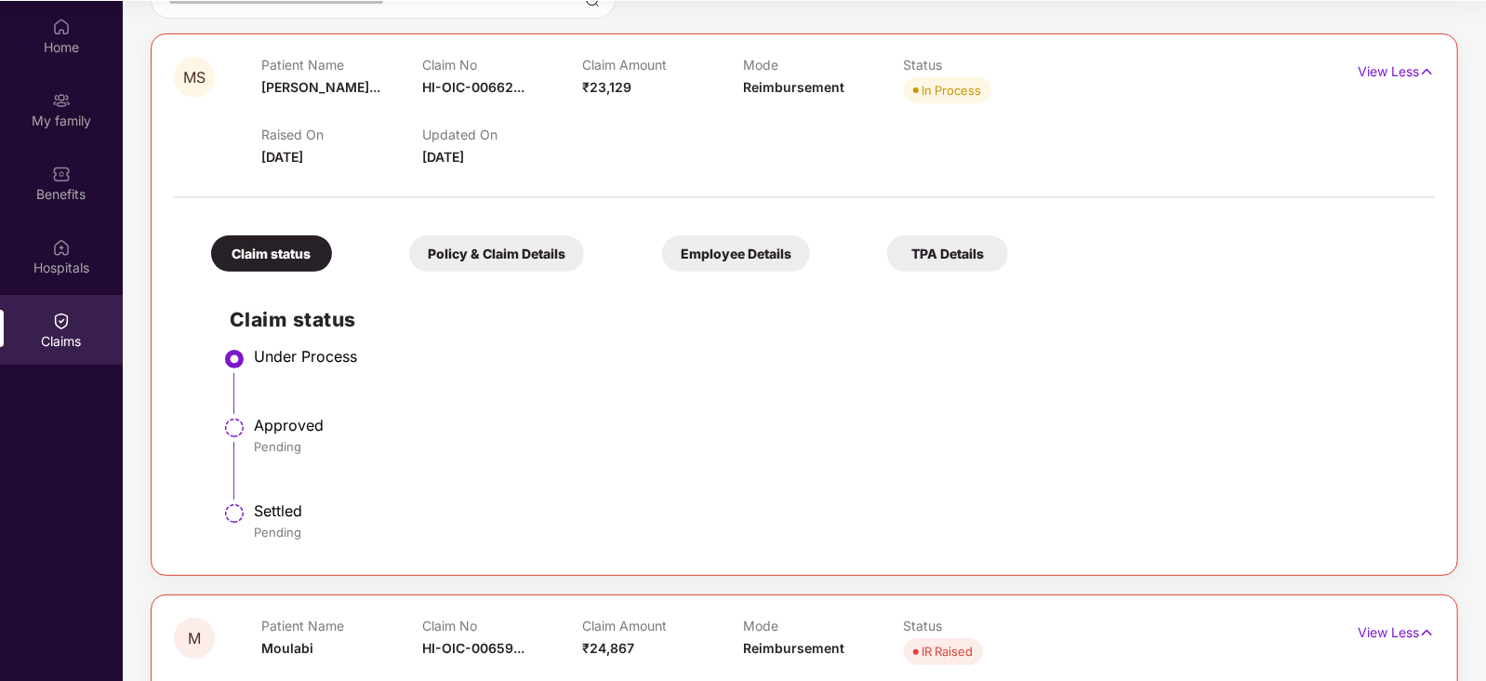
scroll to position [192, 0]
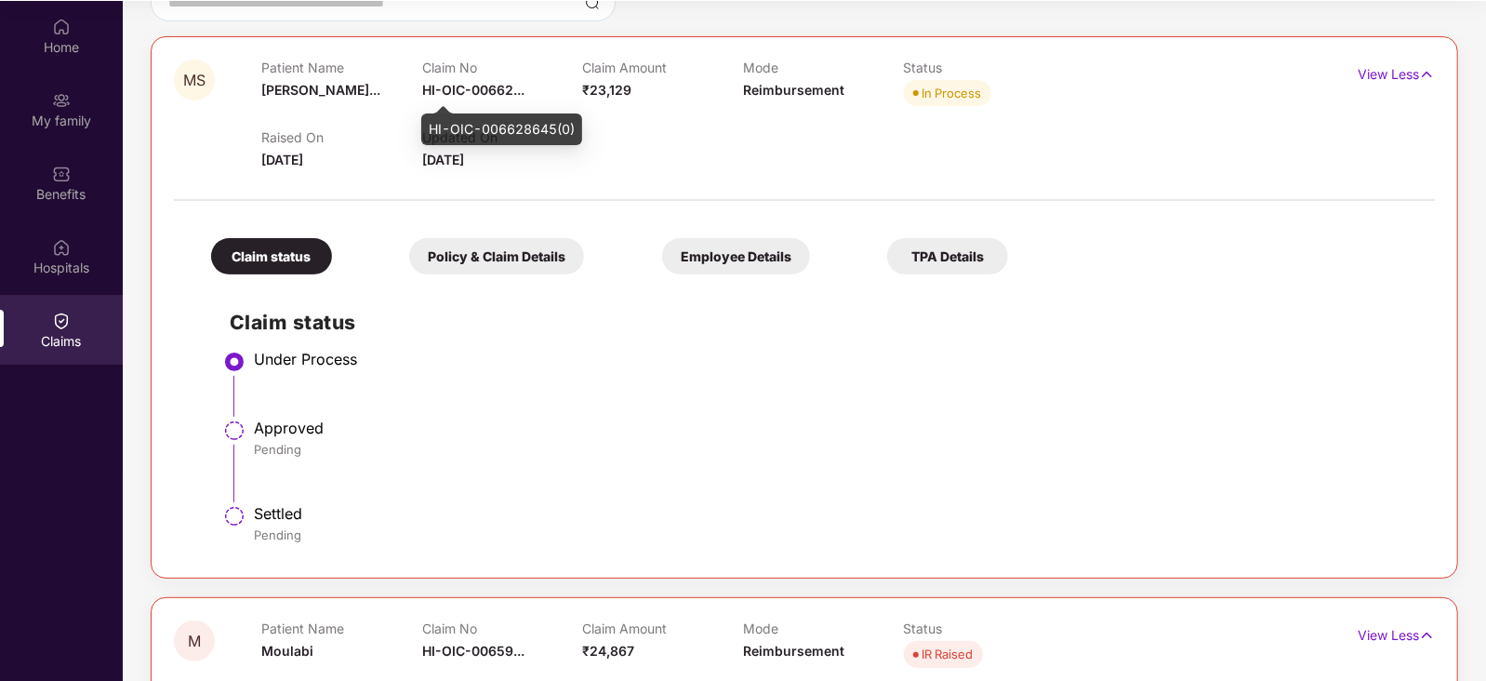
click at [508, 92] on span "HI-OIC-00662..." at bounding box center [473, 90] width 102 height 16
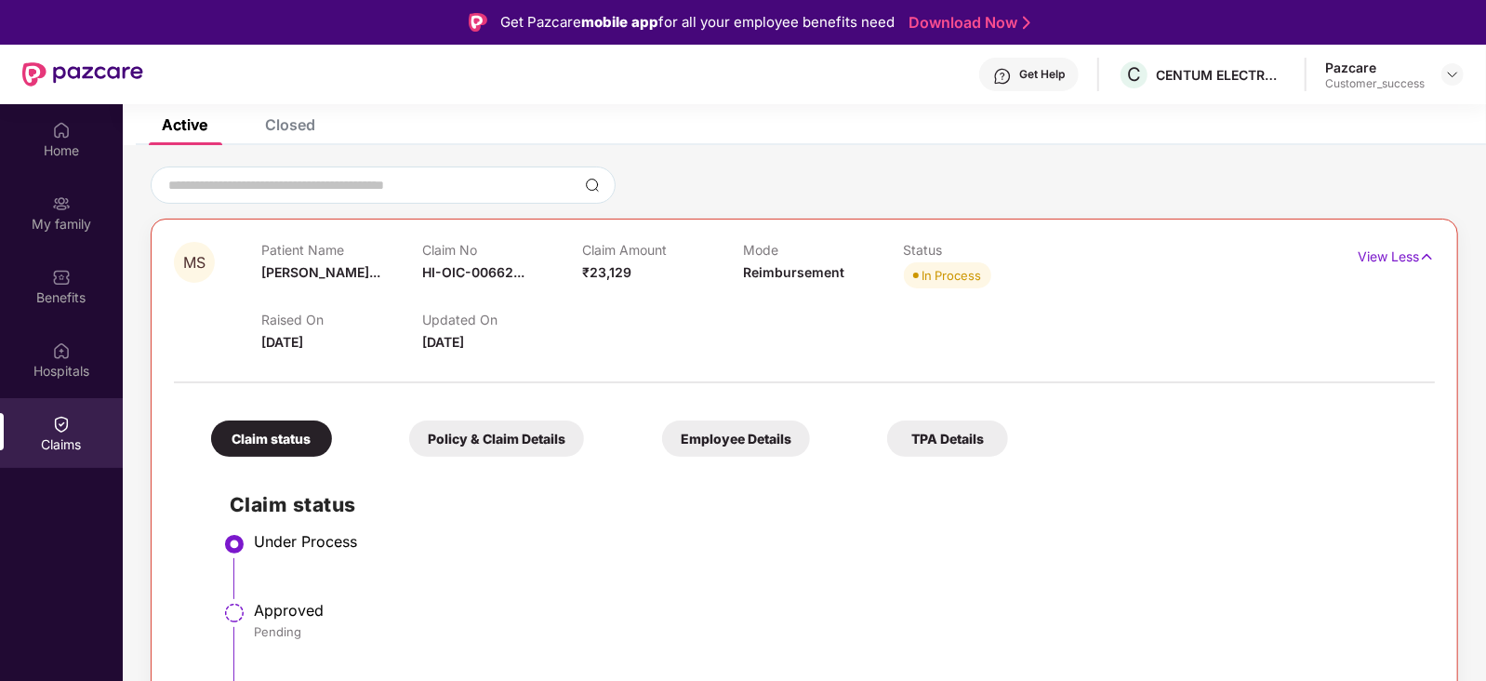
scroll to position [113, 0]
click at [460, 269] on span "HI-OIC-00662..." at bounding box center [473, 271] width 102 height 16
click at [456, 278] on div "Claim No HI-OIC-00662..." at bounding box center [502, 266] width 161 height 51
click at [472, 273] on span "HI-OIC-00662..." at bounding box center [473, 271] width 102 height 16
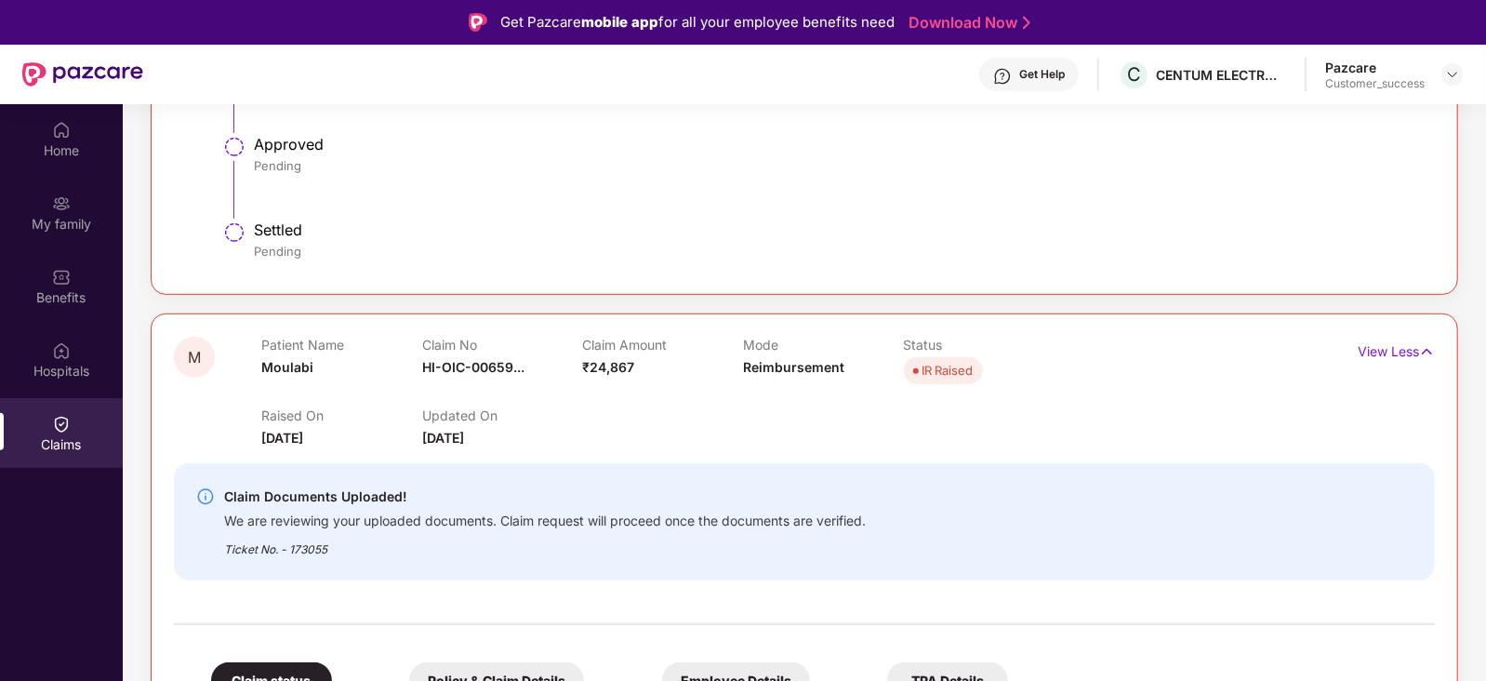
scroll to position [582, 0]
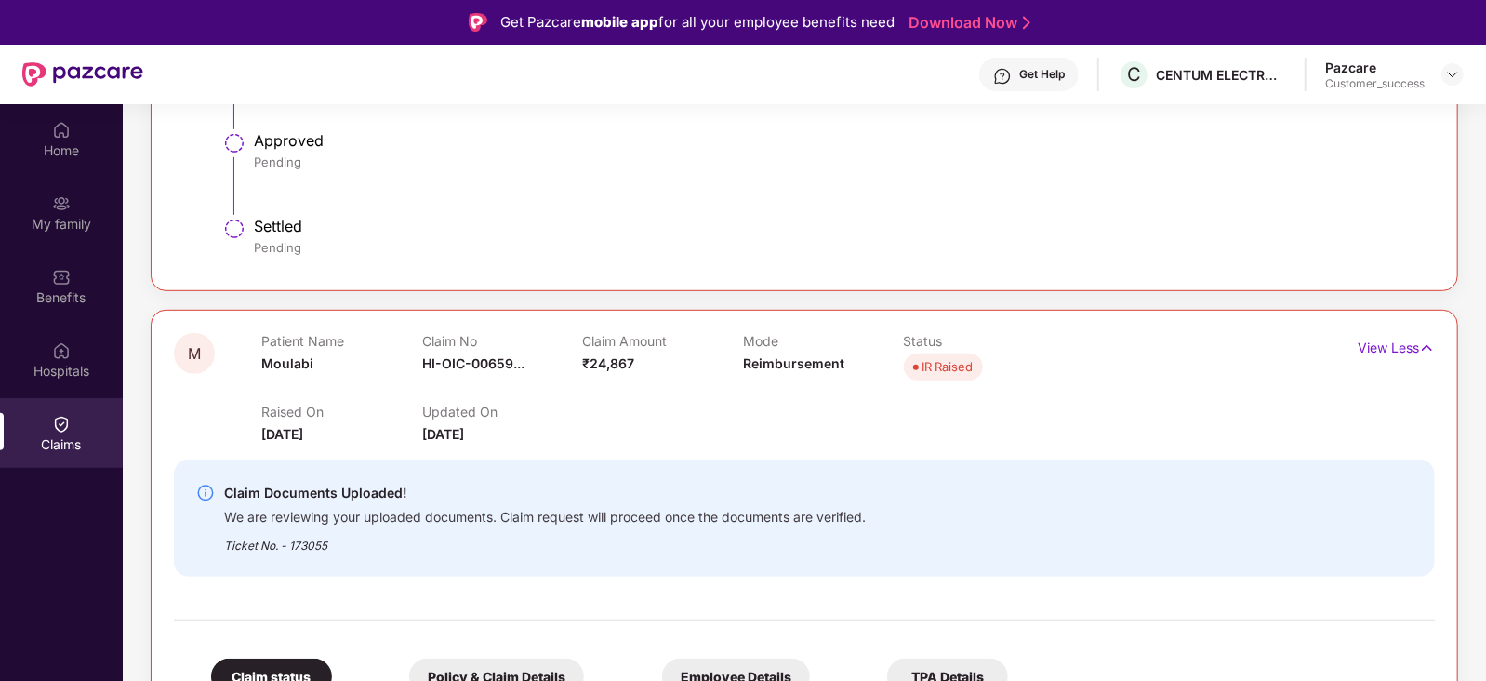
click at [539, 258] on div "Settled Pending" at bounding box center [835, 239] width 1163 height 45
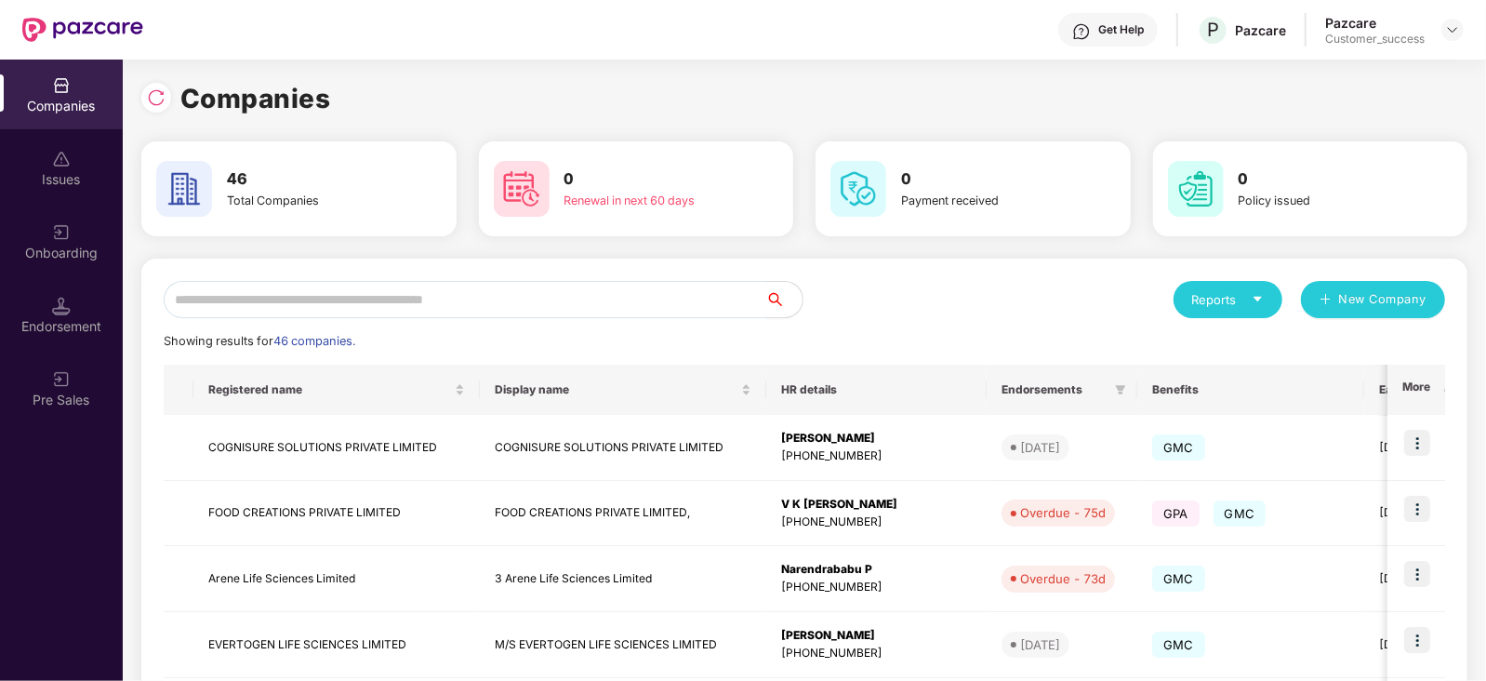
click at [352, 293] on input "text" at bounding box center [465, 299] width 602 height 37
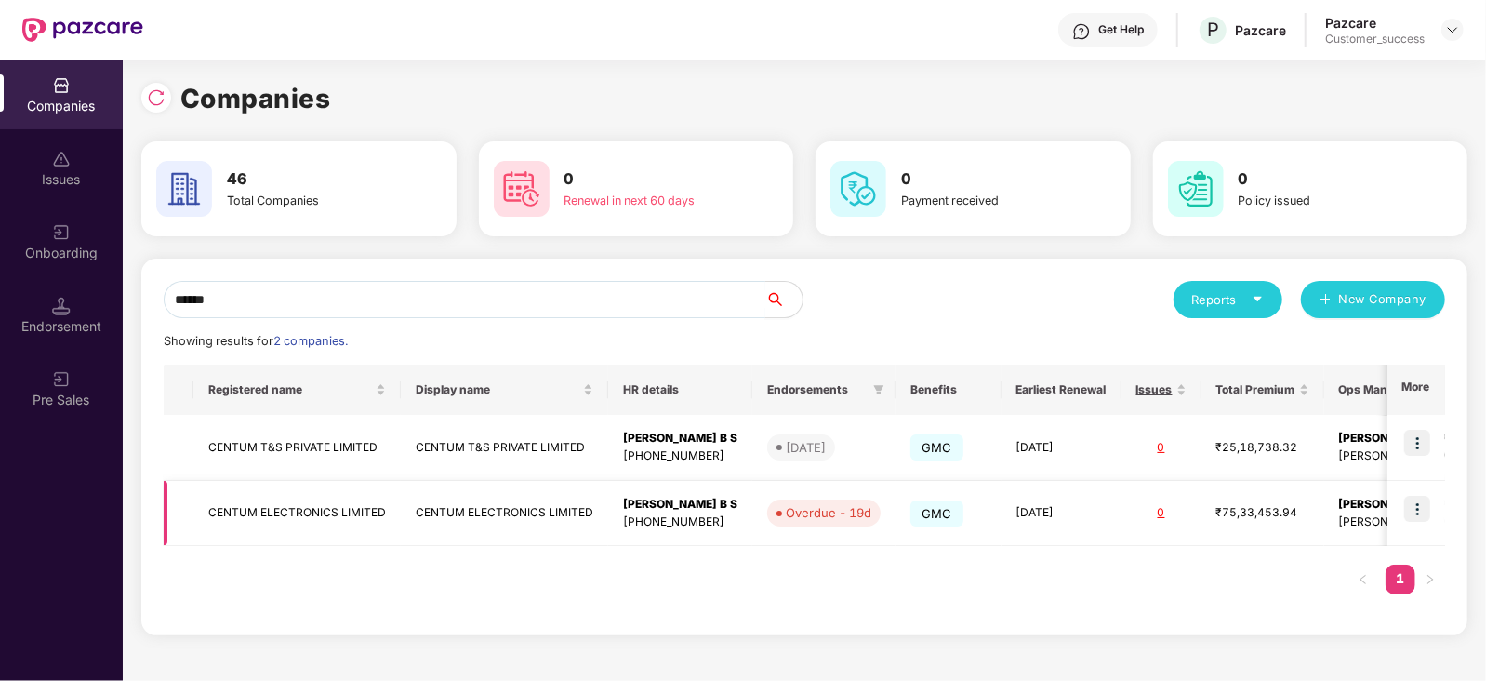
type input "******"
click at [1418, 515] on img at bounding box center [1417, 509] width 26 height 26
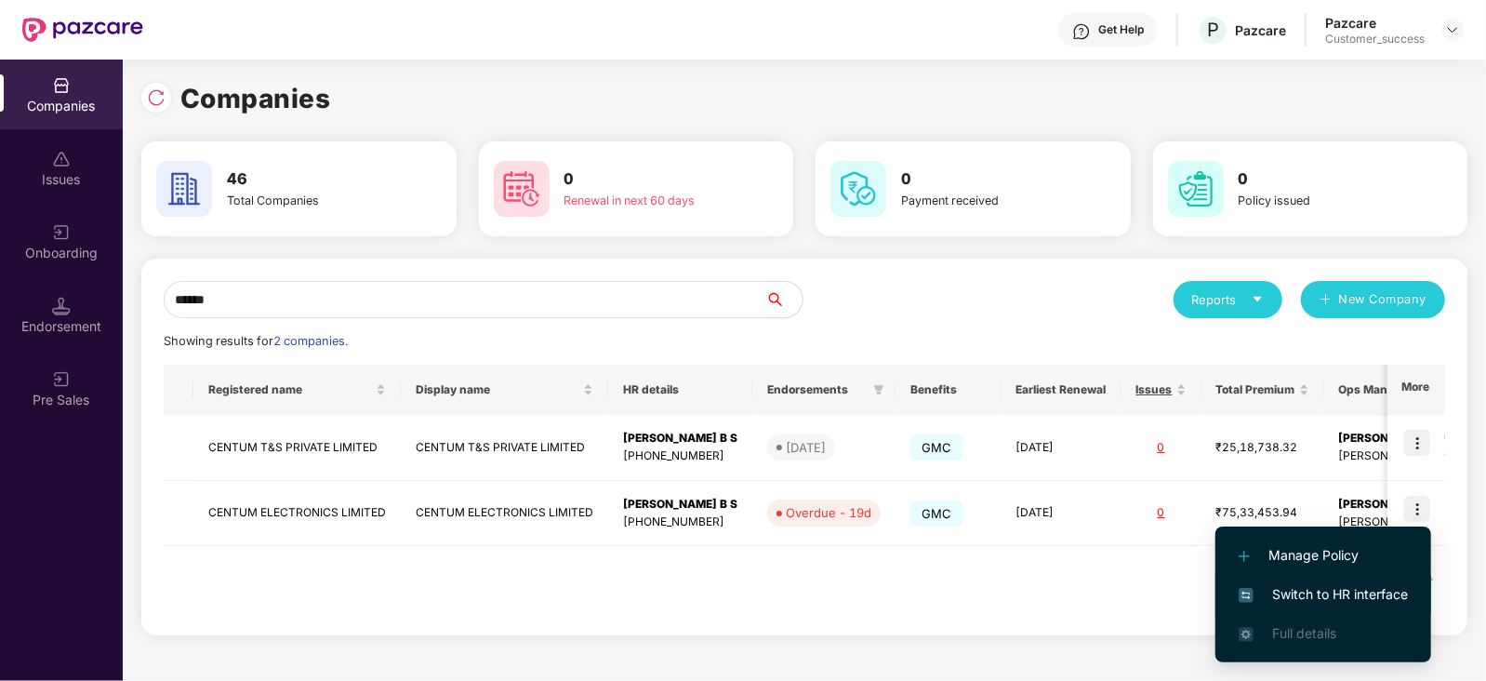
click at [1360, 588] on span "Switch to HR interface" at bounding box center [1323, 594] width 169 height 20
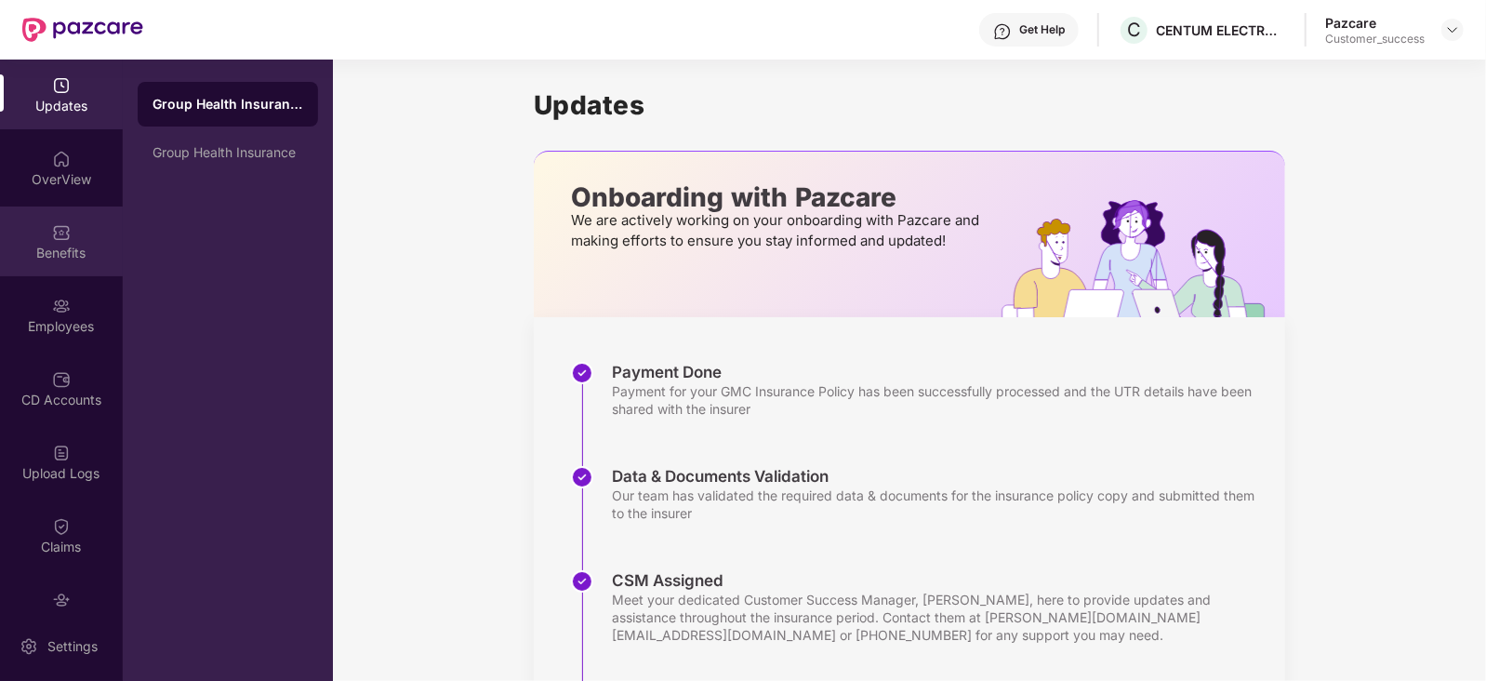
click at [60, 241] on div "Benefits" at bounding box center [61, 241] width 123 height 70
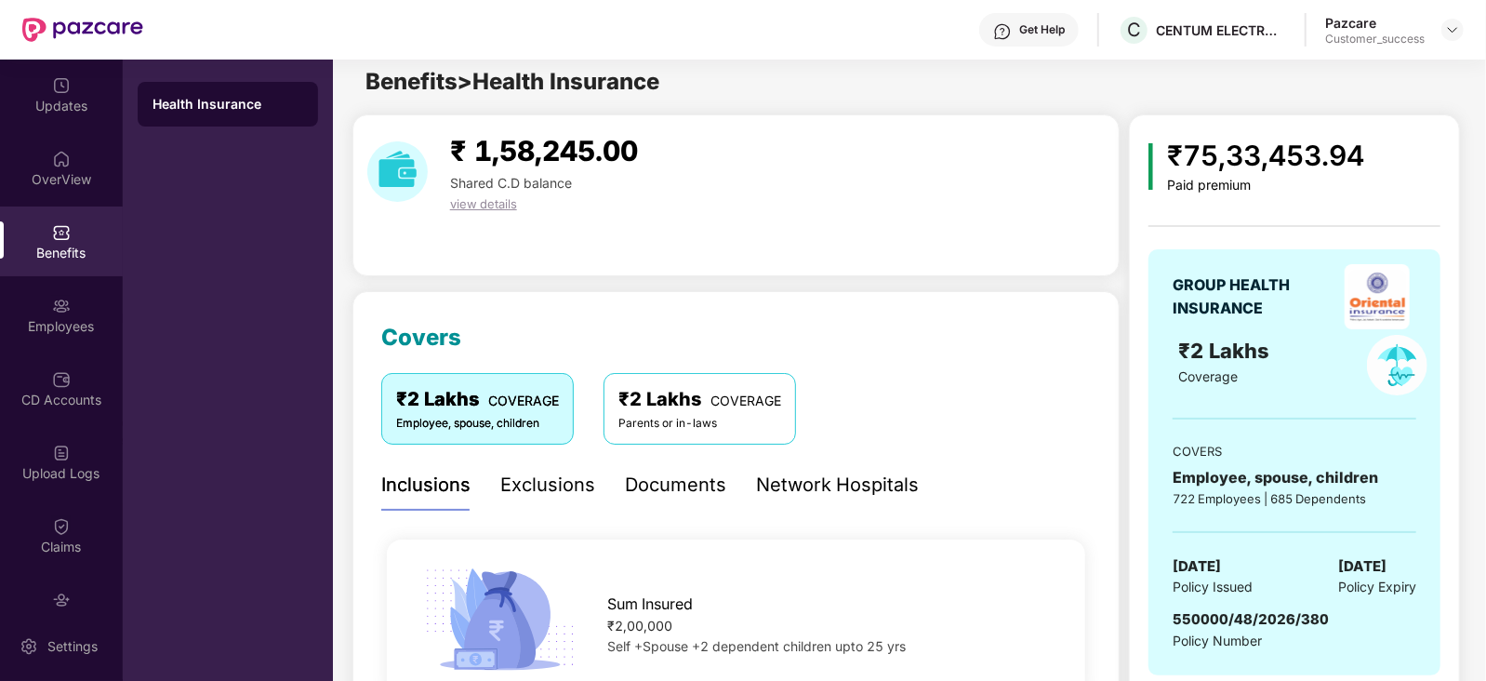
scroll to position [9, 0]
click at [678, 479] on div "Documents" at bounding box center [675, 486] width 101 height 29
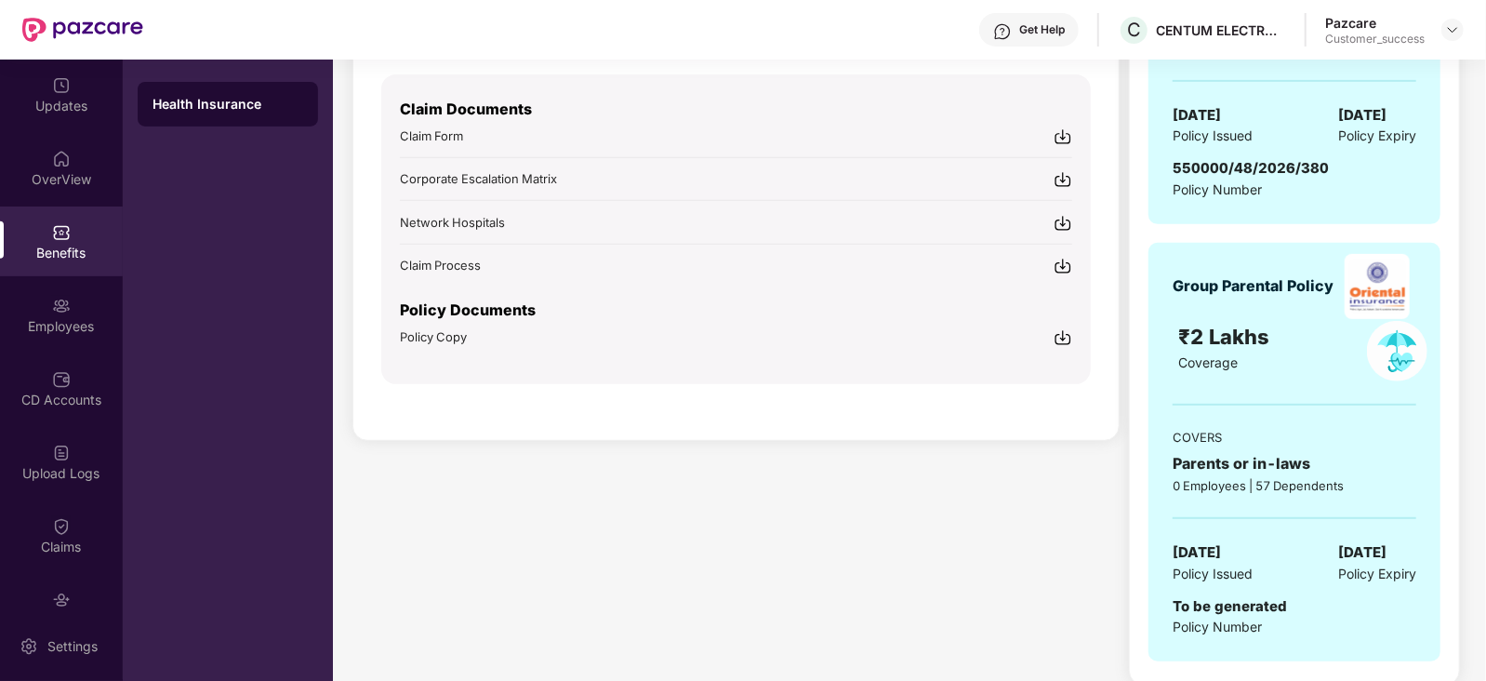
scroll to position [479, 0]
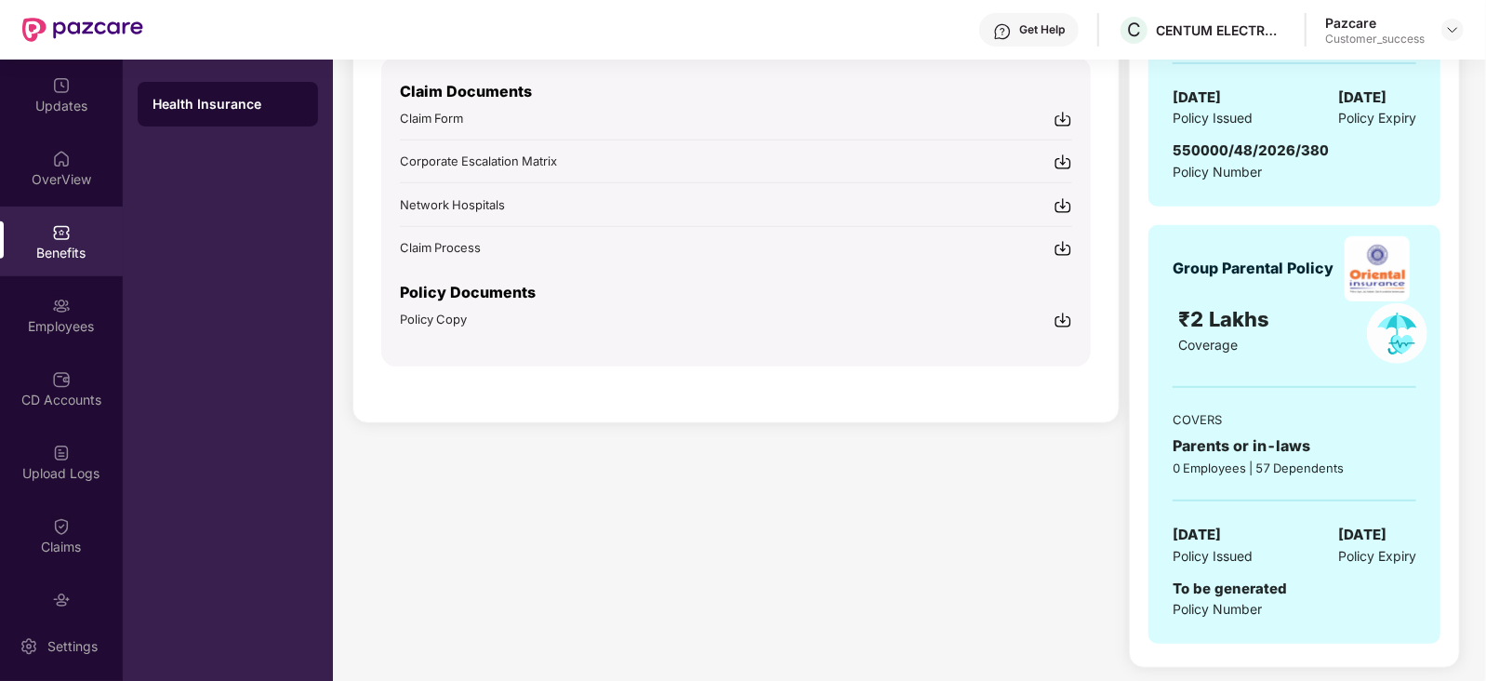
click at [1073, 312] on div "Claim Documents Claim Form Corporate Escalation Matrix Network Hospitals Claim …" at bounding box center [736, 212] width 710 height 310
click at [1060, 313] on img at bounding box center [1063, 320] width 19 height 19
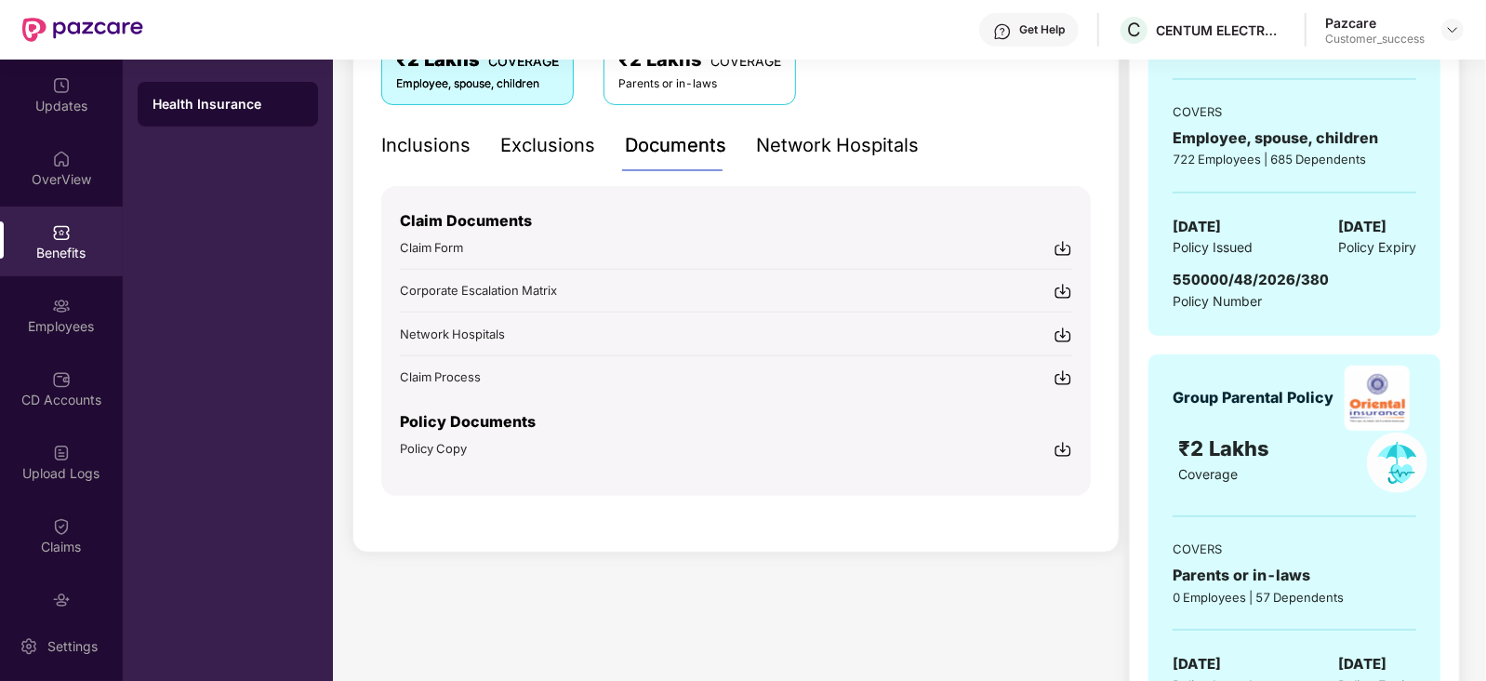
scroll to position [0, 0]
